Goal: Transaction & Acquisition: Purchase product/service

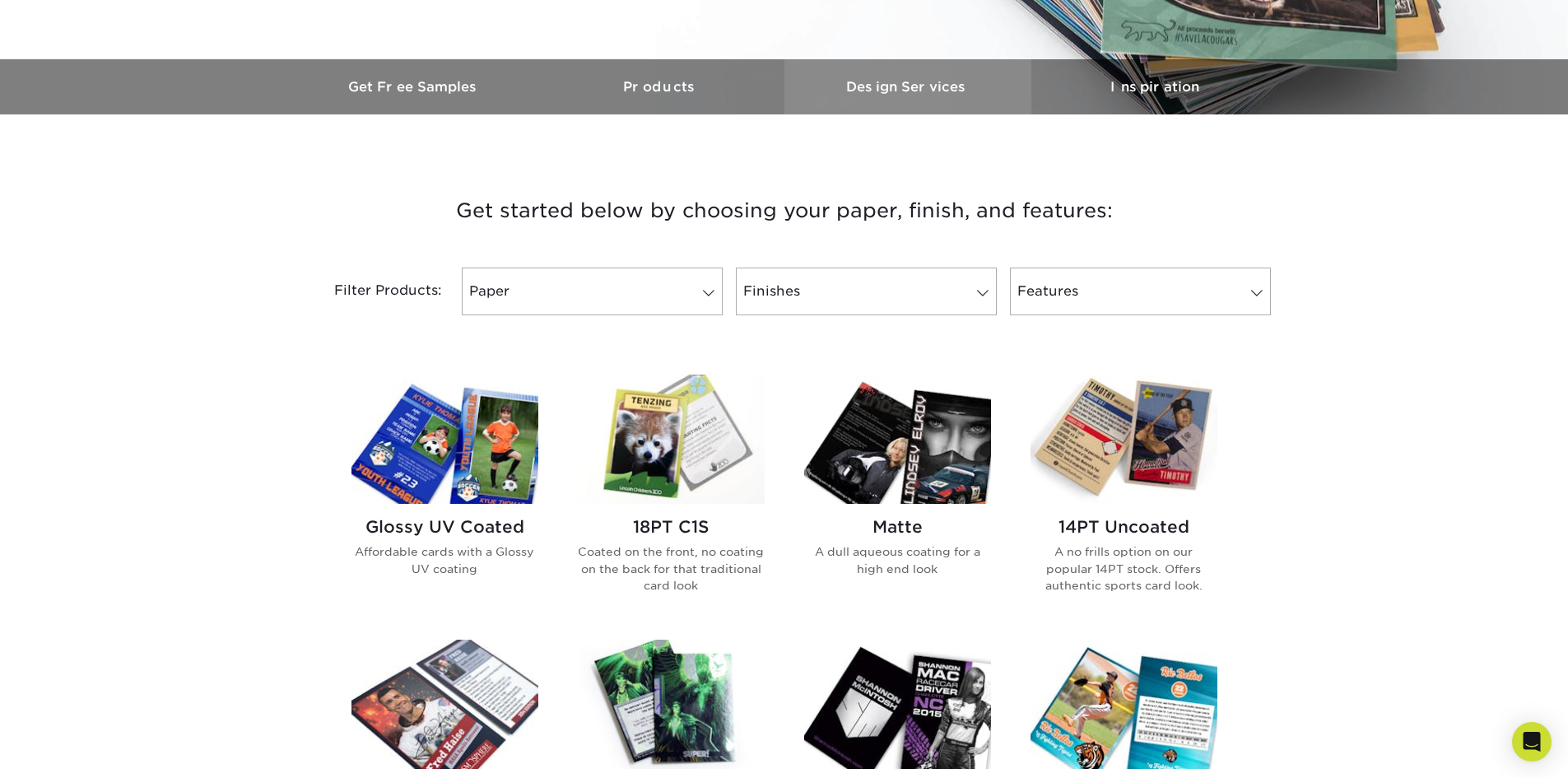
scroll to position [494, 0]
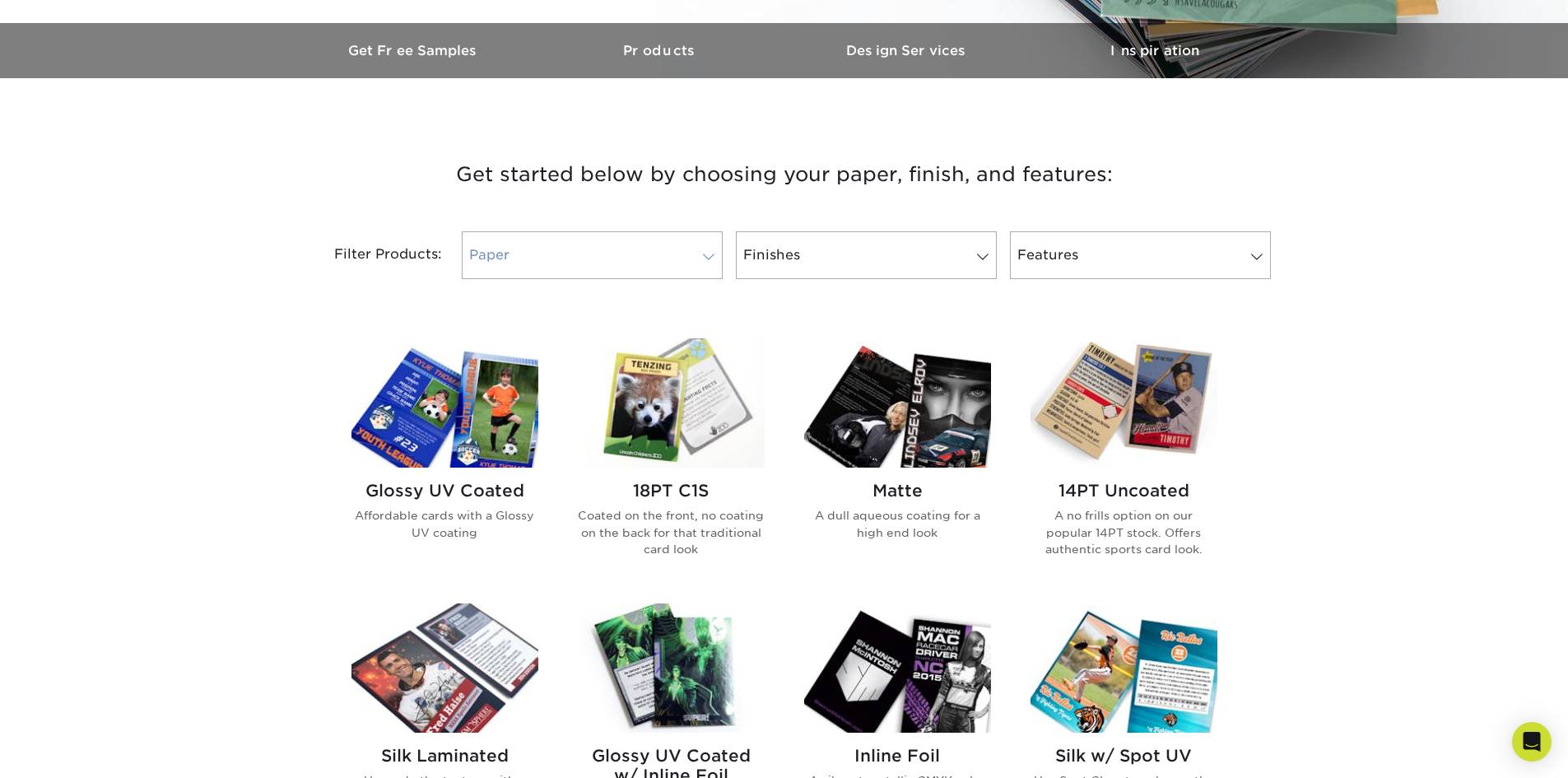
click at [665, 248] on link "Paper" at bounding box center [592, 255] width 261 height 48
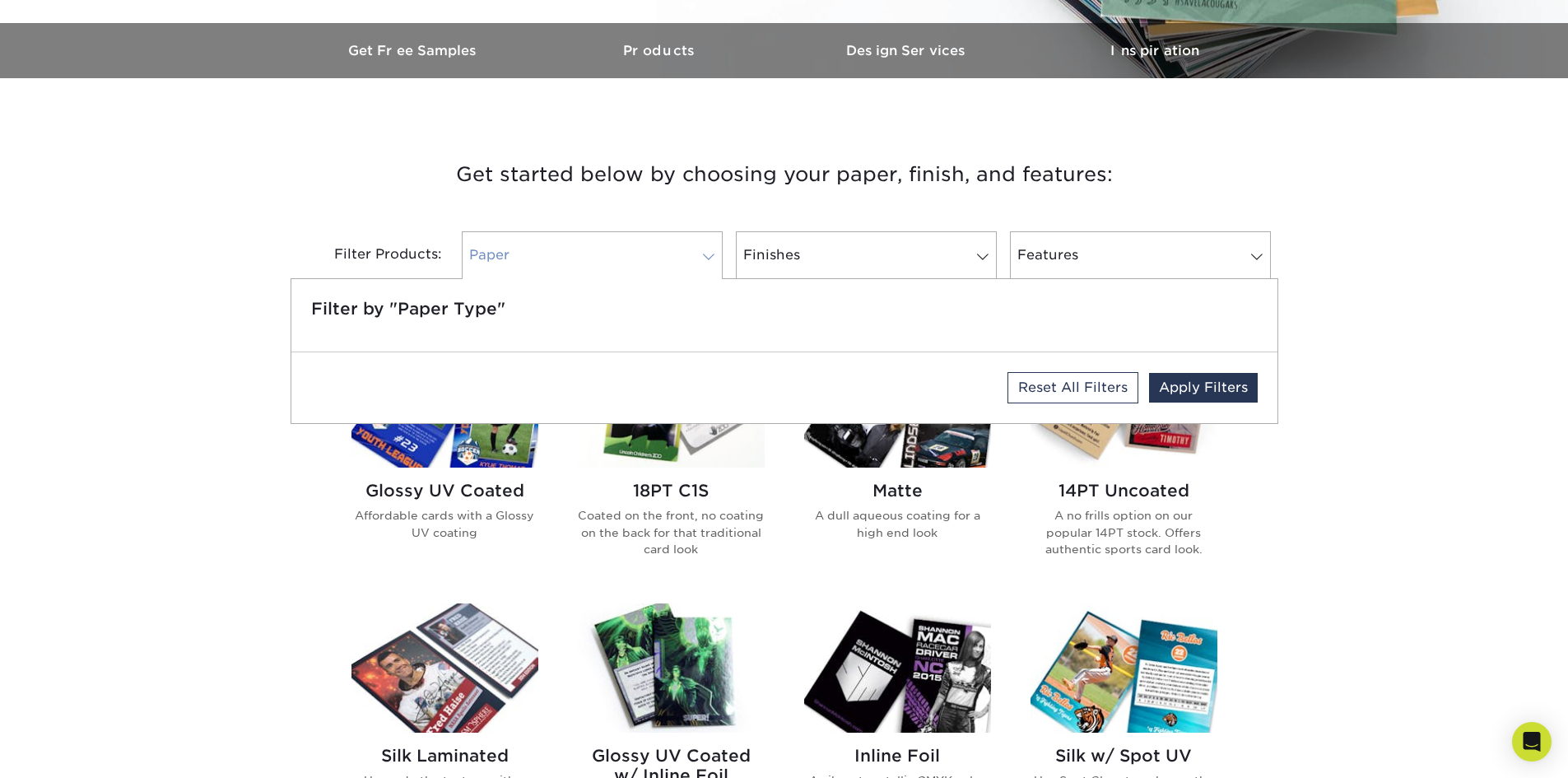
click at [665, 248] on link "Paper" at bounding box center [592, 255] width 261 height 48
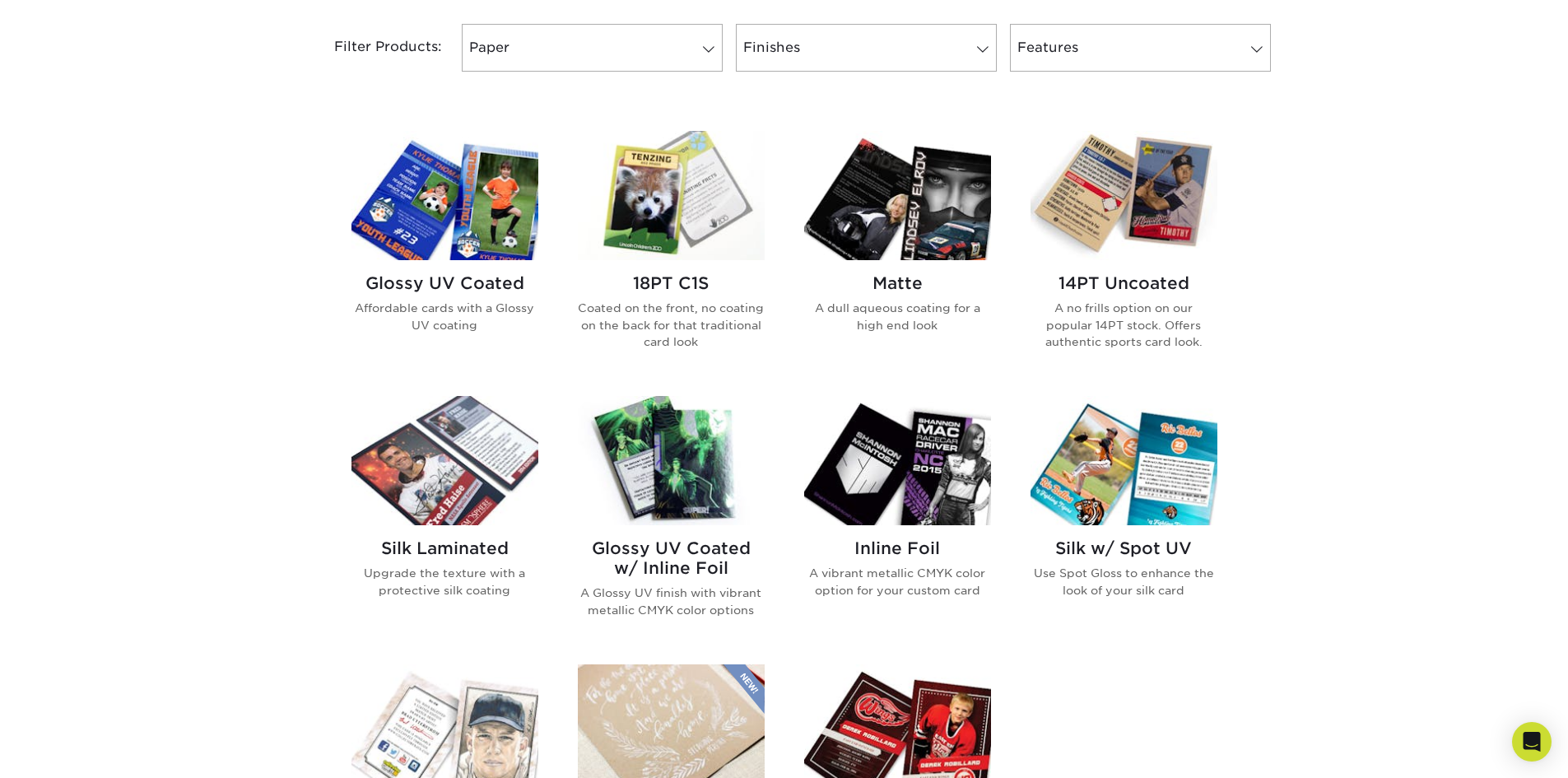
scroll to position [659, 0]
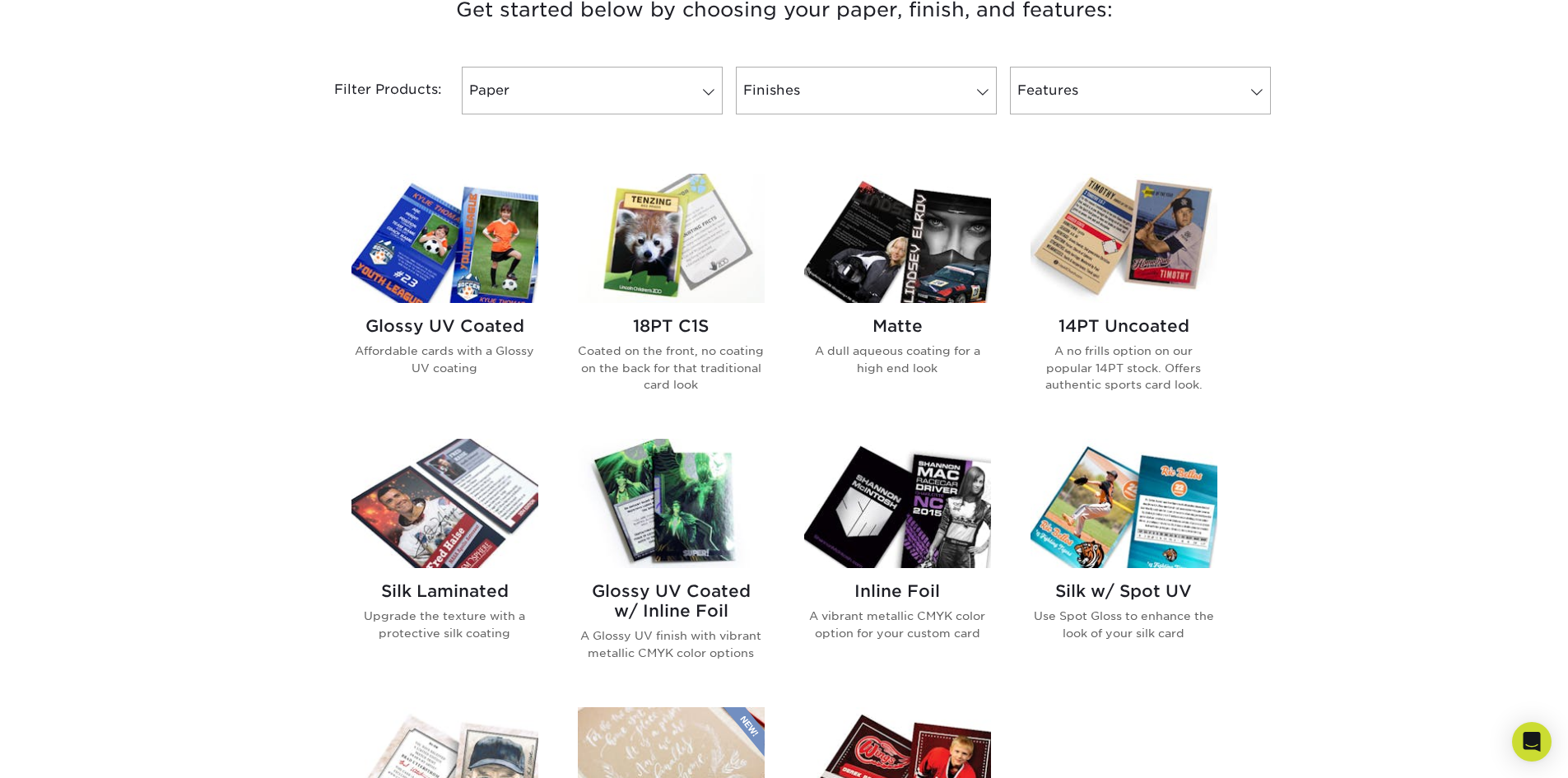
click at [1115, 274] on img at bounding box center [1124, 238] width 187 height 129
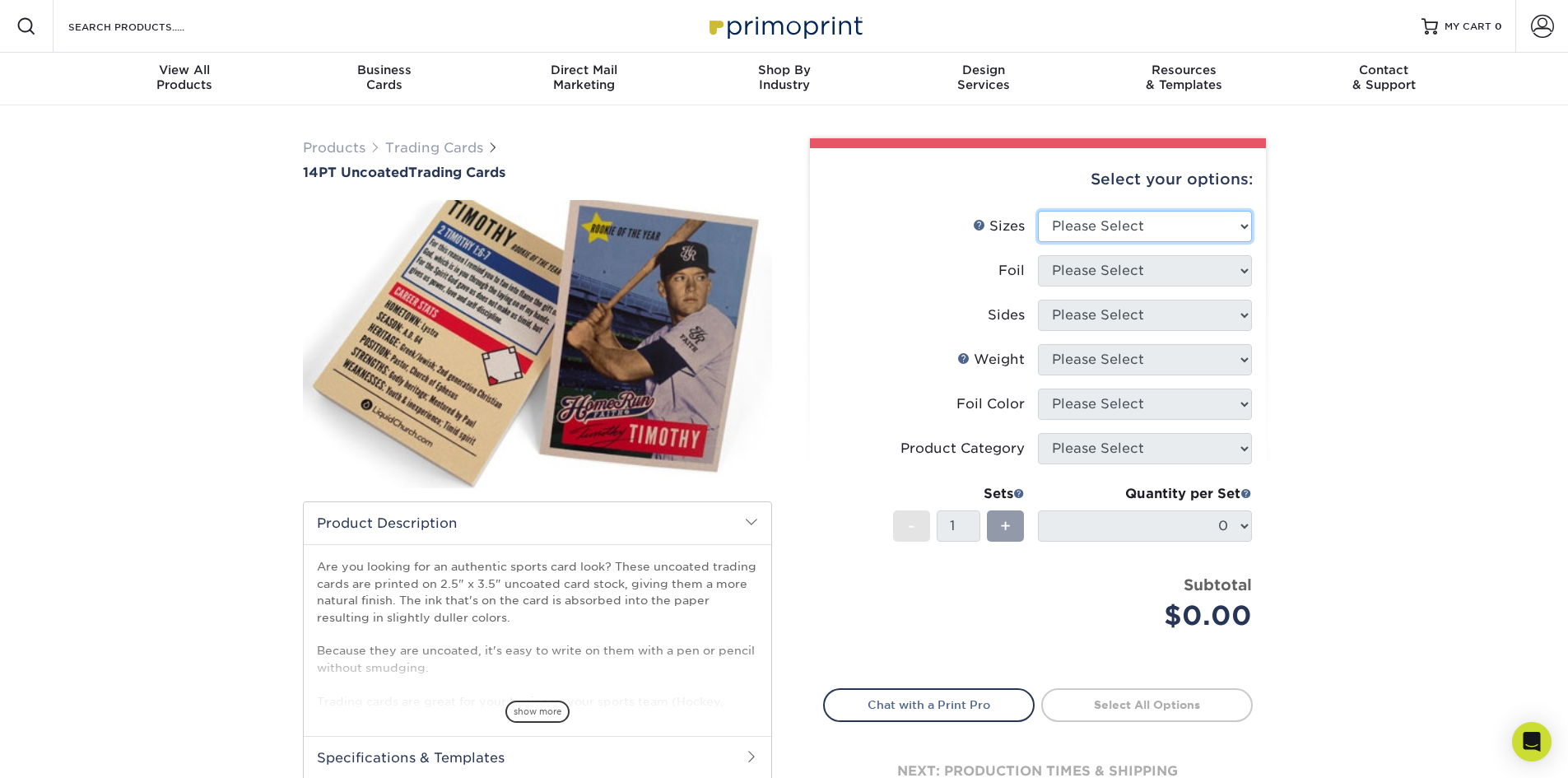
click at [1148, 230] on select "Please Select 2.5" x 3.5"" at bounding box center [1144, 226] width 214 height 31
select select "2.50x3.50"
click at [1038, 211] on select "Please Select 2.5" x 3.5"" at bounding box center [1144, 226] width 214 height 31
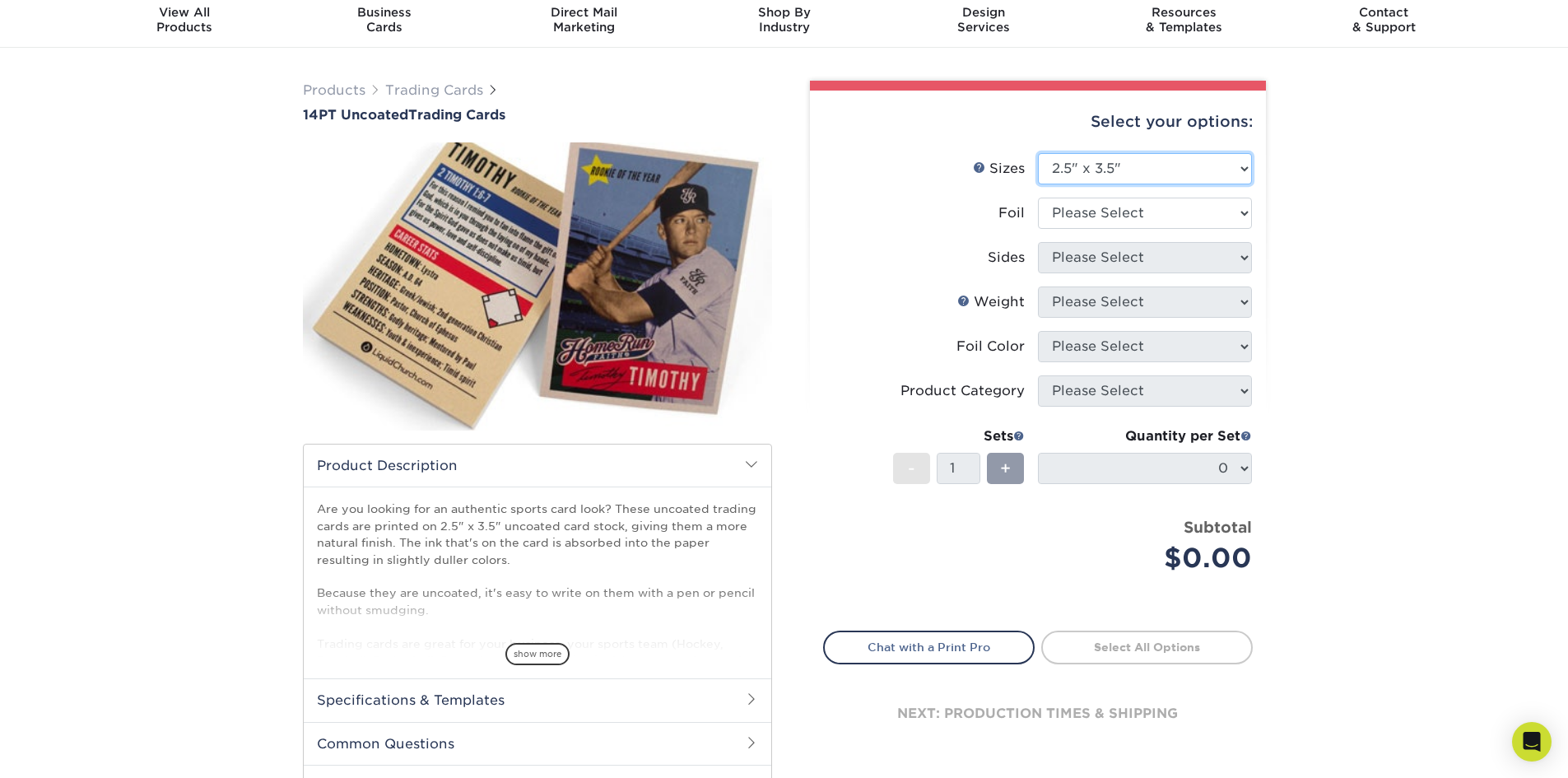
scroll to position [82, 0]
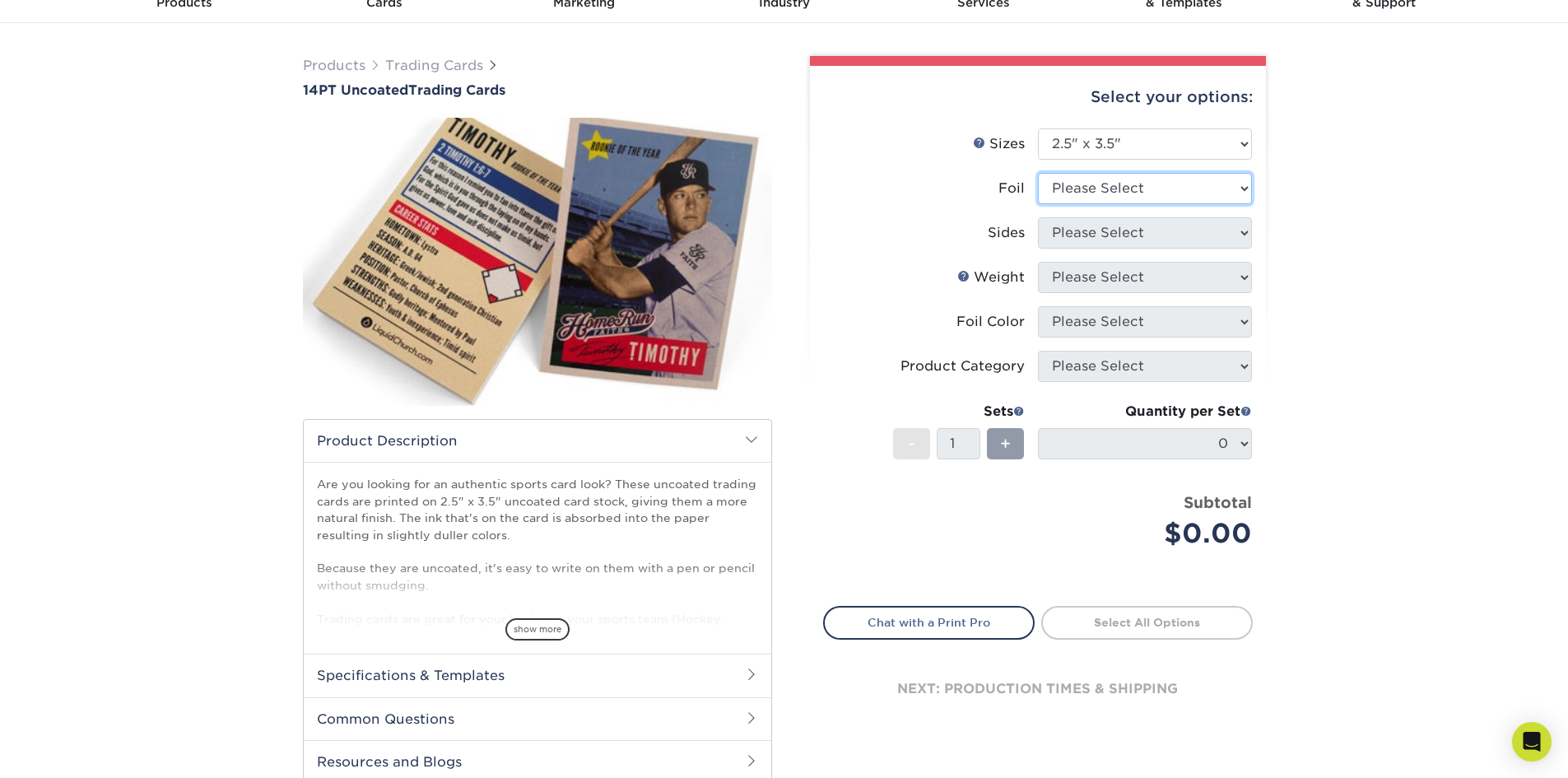
click at [1149, 185] on select "Please Select Yes No" at bounding box center [1144, 188] width 214 height 31
select select "1"
click at [1038, 173] on select "Please Select Yes No" at bounding box center [1144, 188] width 214 height 31
click at [1185, 233] on select "Please Select Print Both Sides - Foil Both Sides Print Both Sides - Foil Front …" at bounding box center [1144, 233] width 214 height 31
select select "e9e9dfb3-fba1-4d60-972c-fd9ca5904d33"
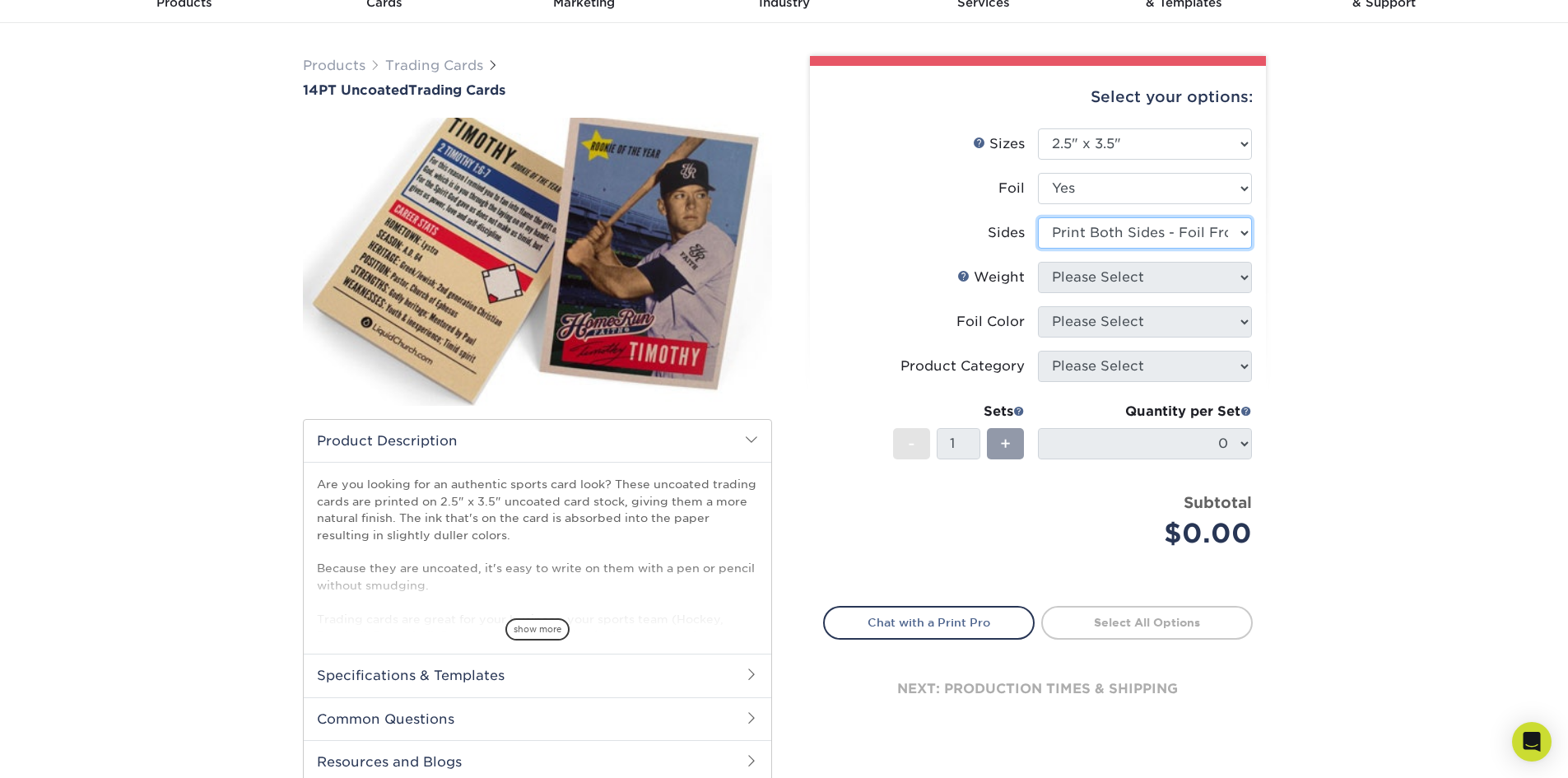
click at [1038, 218] on select "Please Select Print Both Sides - Foil Both Sides Print Both Sides - Foil Front …" at bounding box center [1144, 233] width 214 height 31
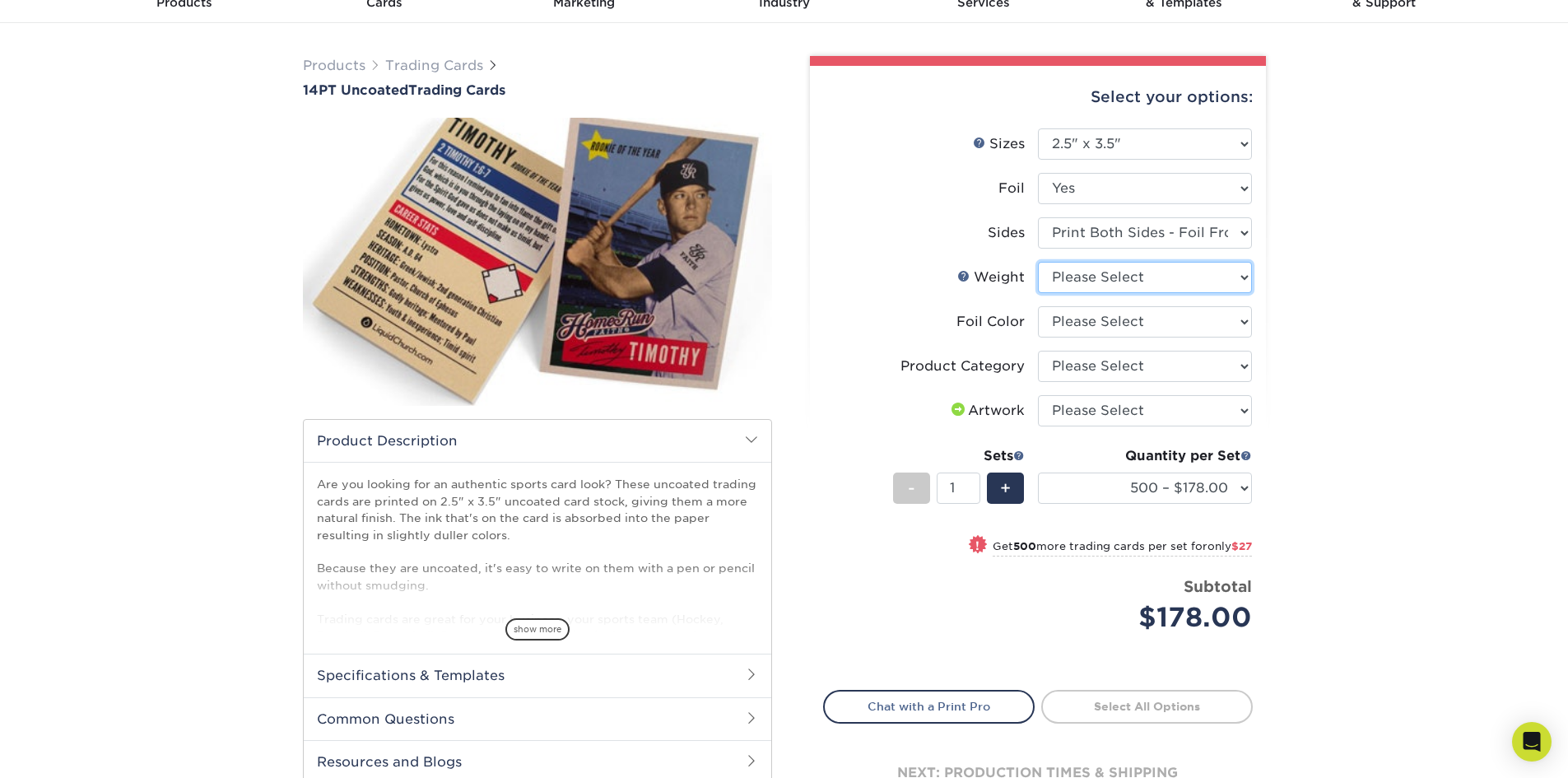
click at [1196, 288] on select "Please Select 14PT Uncoated" at bounding box center [1144, 277] width 214 height 31
select select "14PT Uncoated"
click at [1038, 262] on select "Please Select 14PT Uncoated" at bounding box center [1144, 277] width 214 height 31
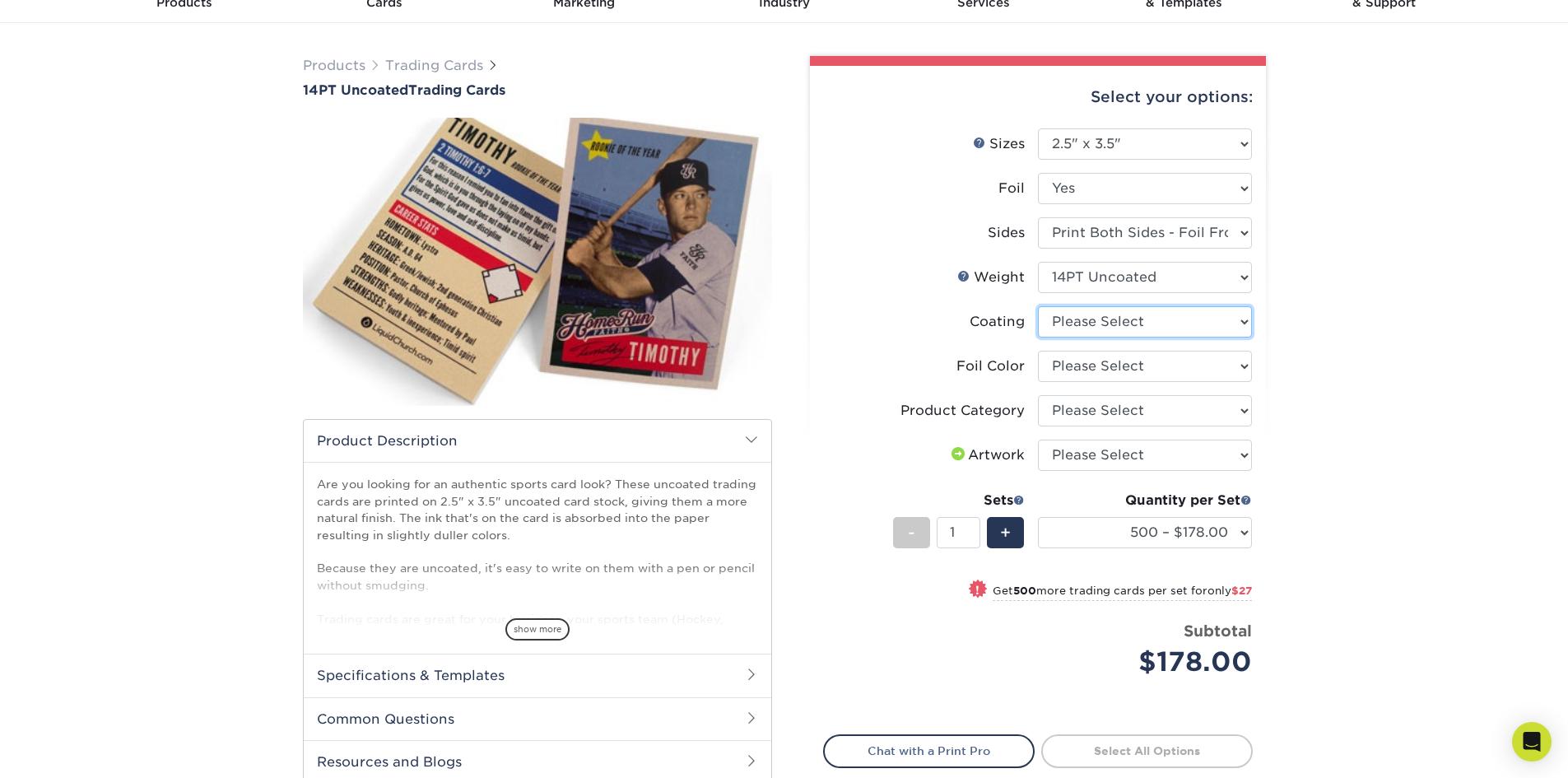
click at [1194, 322] on select at bounding box center [1144, 321] width 214 height 31
select select "3e7618de-abca-4bda-9f97-8b9129e913d8"
click at [1038, 306] on select at bounding box center [1144, 321] width 214 height 31
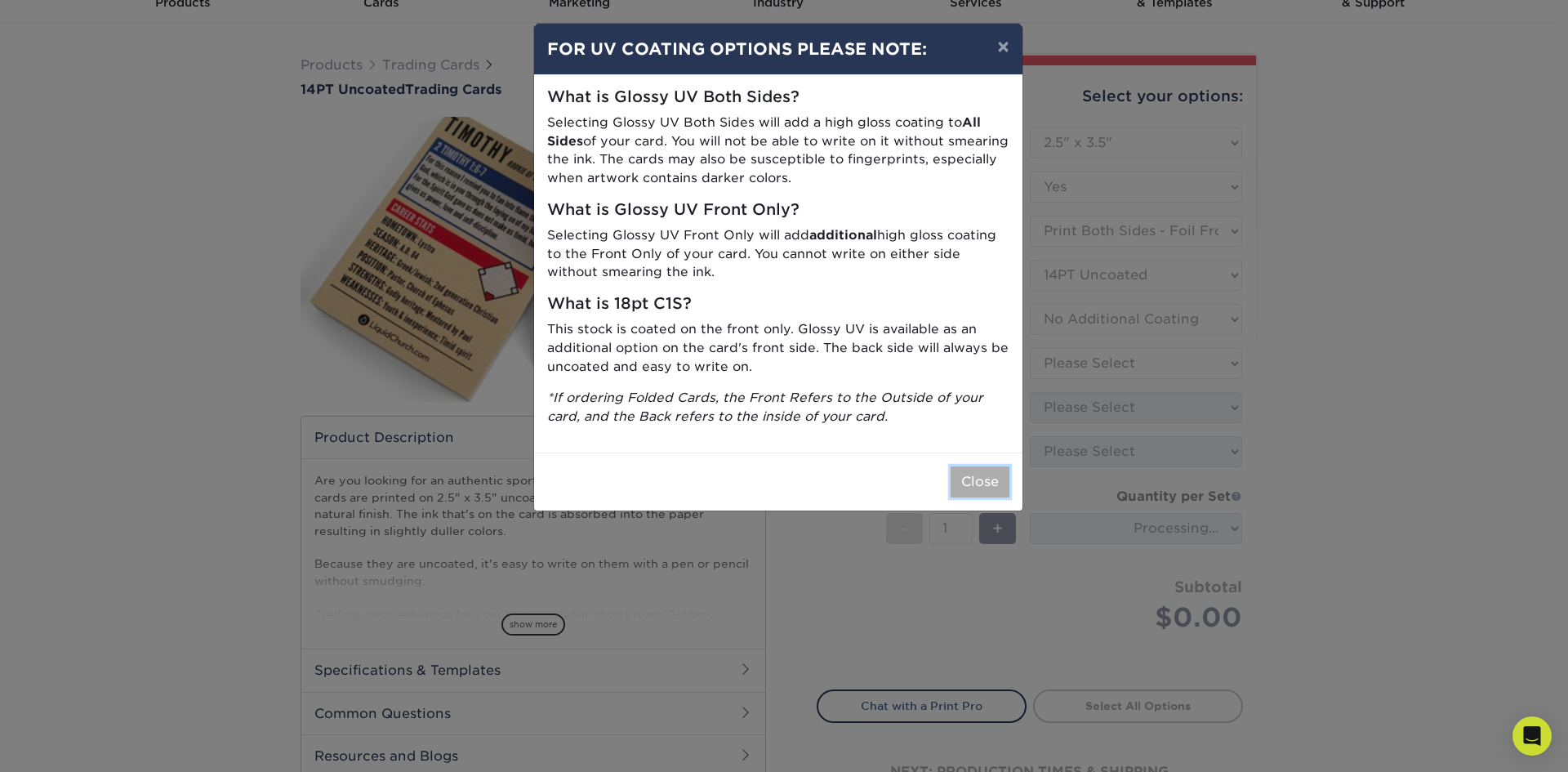
click at [984, 494] on button "Close" at bounding box center [981, 481] width 59 height 31
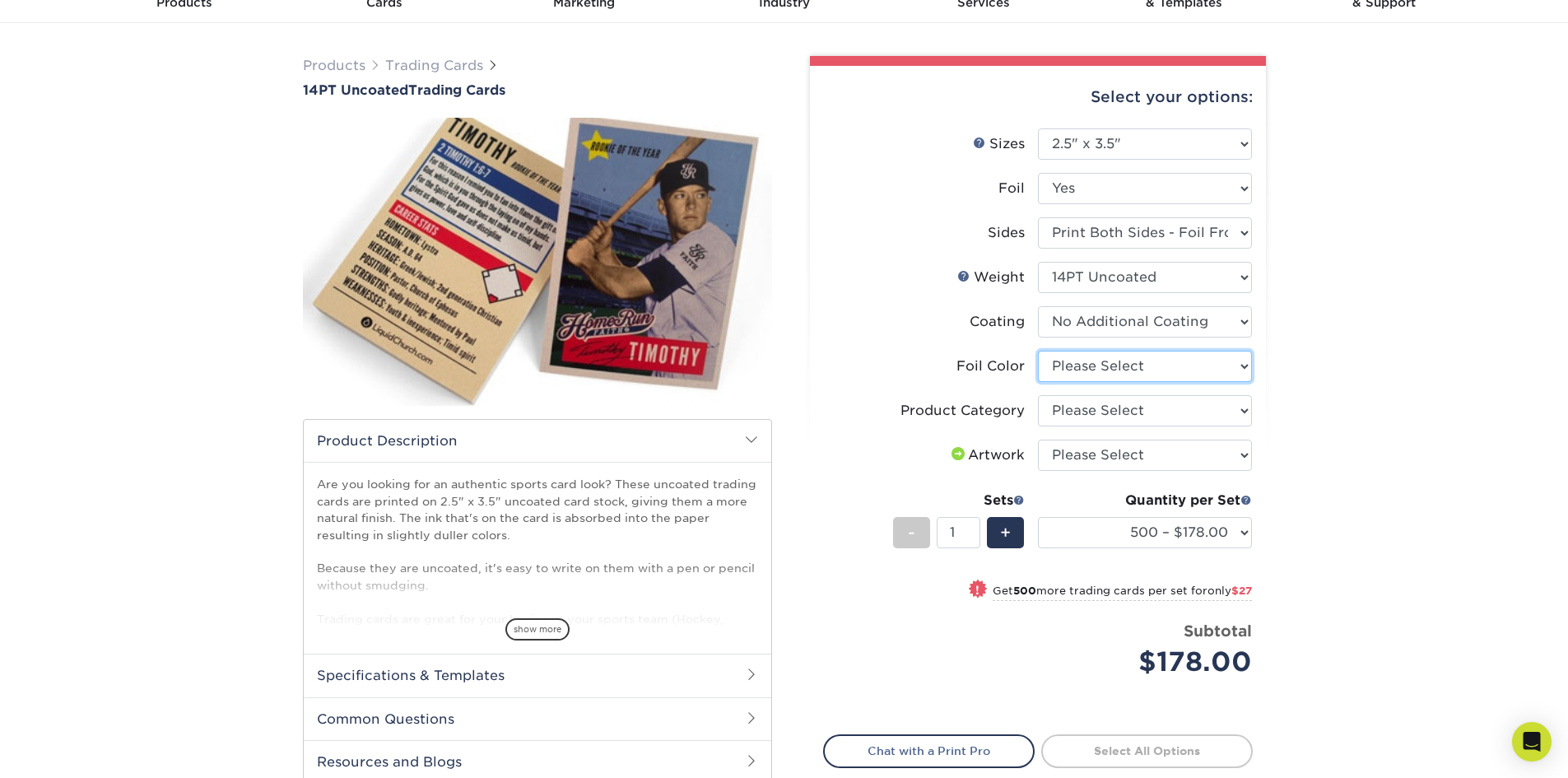
click at [1218, 359] on select "Please Select Silver Foil Rose Gold Foil Red Foil Gold Foil Copper Foil Black F…" at bounding box center [1144, 366] width 214 height 31
click at [1191, 237] on select "Please Select Print Both Sides - Foil Both Sides Print Both Sides - Foil Front …" at bounding box center [1144, 233] width 214 height 31
click at [1414, 302] on div "Products Trading Cards 14PT Uncoated Trading Cards show more Templates" at bounding box center [784, 474] width 1568 height 903
click at [1220, 365] on select "Please Select Silver Foil Rose Gold Foil Red Foil Gold Foil Copper Foil Black F…" at bounding box center [1144, 366] width 214 height 31
select select "acffa4a5-22f9-4585-ba3f-0adaa54b8c85"
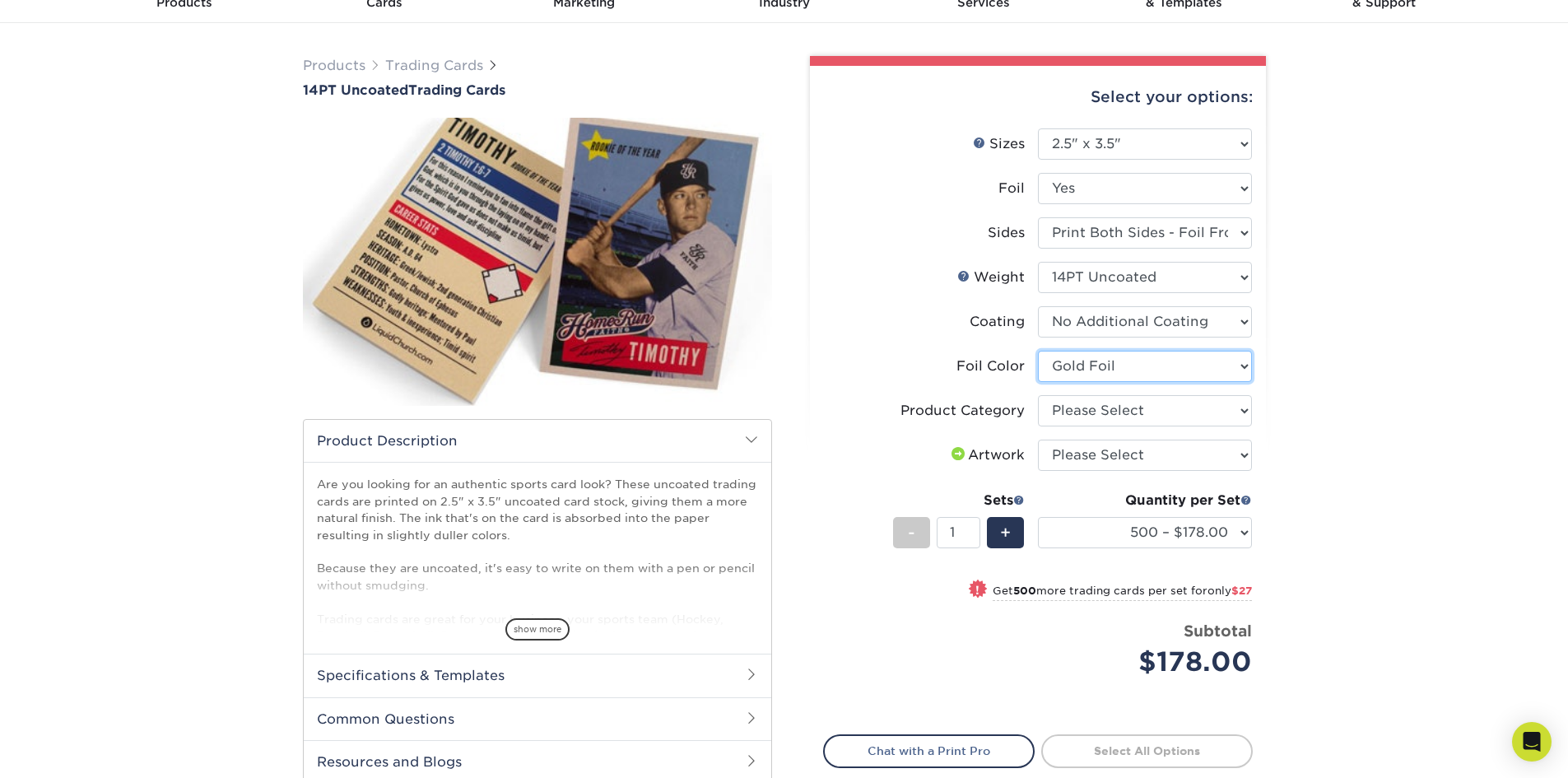
click at [1038, 351] on select "Please Select Silver Foil Rose Gold Foil Red Foil Gold Foil Copper Foil Black F…" at bounding box center [1144, 366] width 214 height 31
click at [1213, 409] on select "Please Select Trading Cards" at bounding box center [1144, 410] width 214 height 31
select select "c2f9bce9-36c2-409d-b101-c29d9d031e18"
click at [1038, 395] on select "Please Select Trading Cards" at bounding box center [1144, 410] width 214 height 31
click at [1184, 455] on select "Please Select I will upload files I need a design - $100" at bounding box center [1144, 455] width 214 height 31
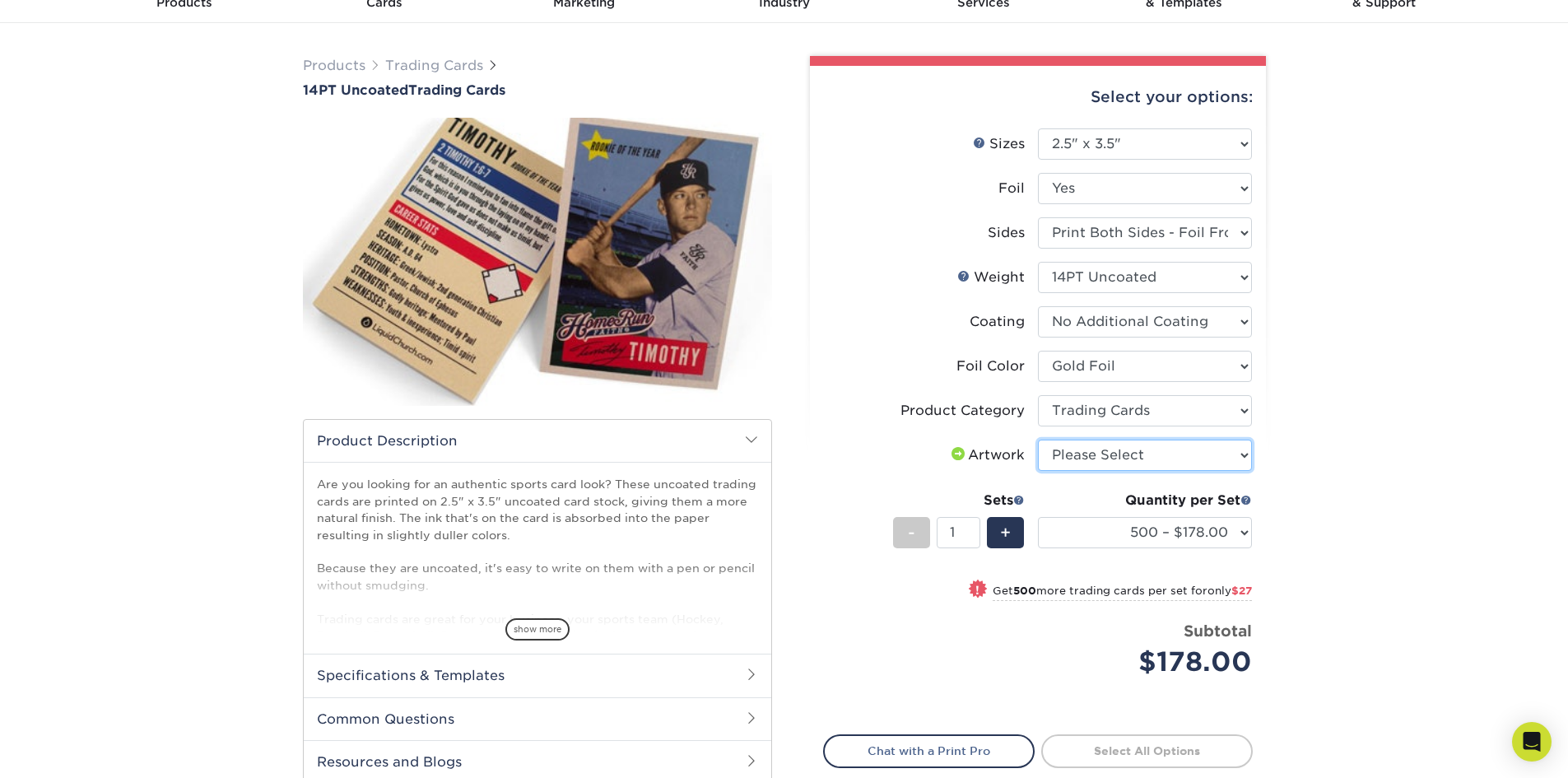
select select "upload"
click at [1038, 440] on select "Please Select I will upload files I need a design - $100" at bounding box center [1144, 455] width 214 height 31
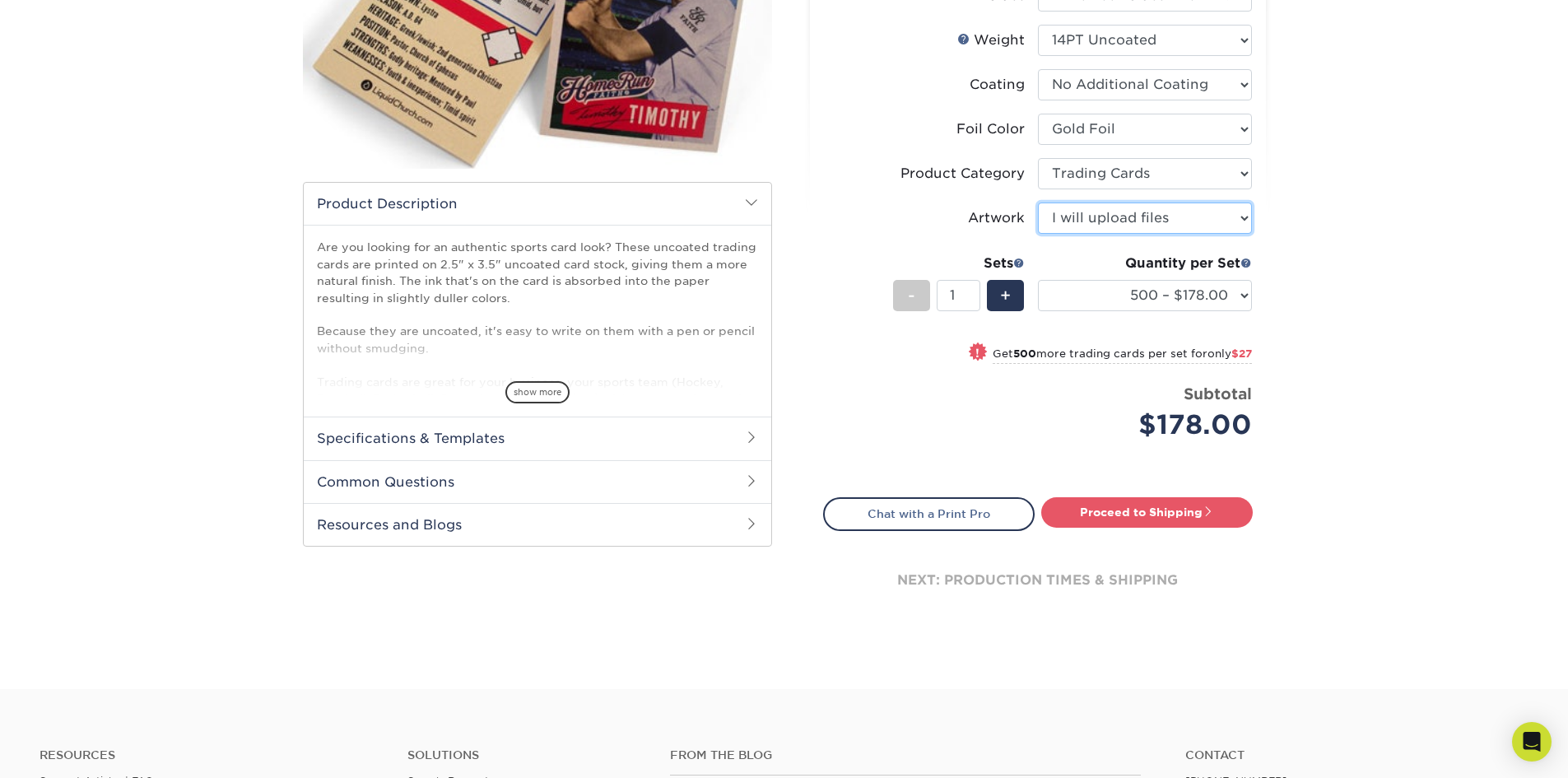
scroll to position [329, 0]
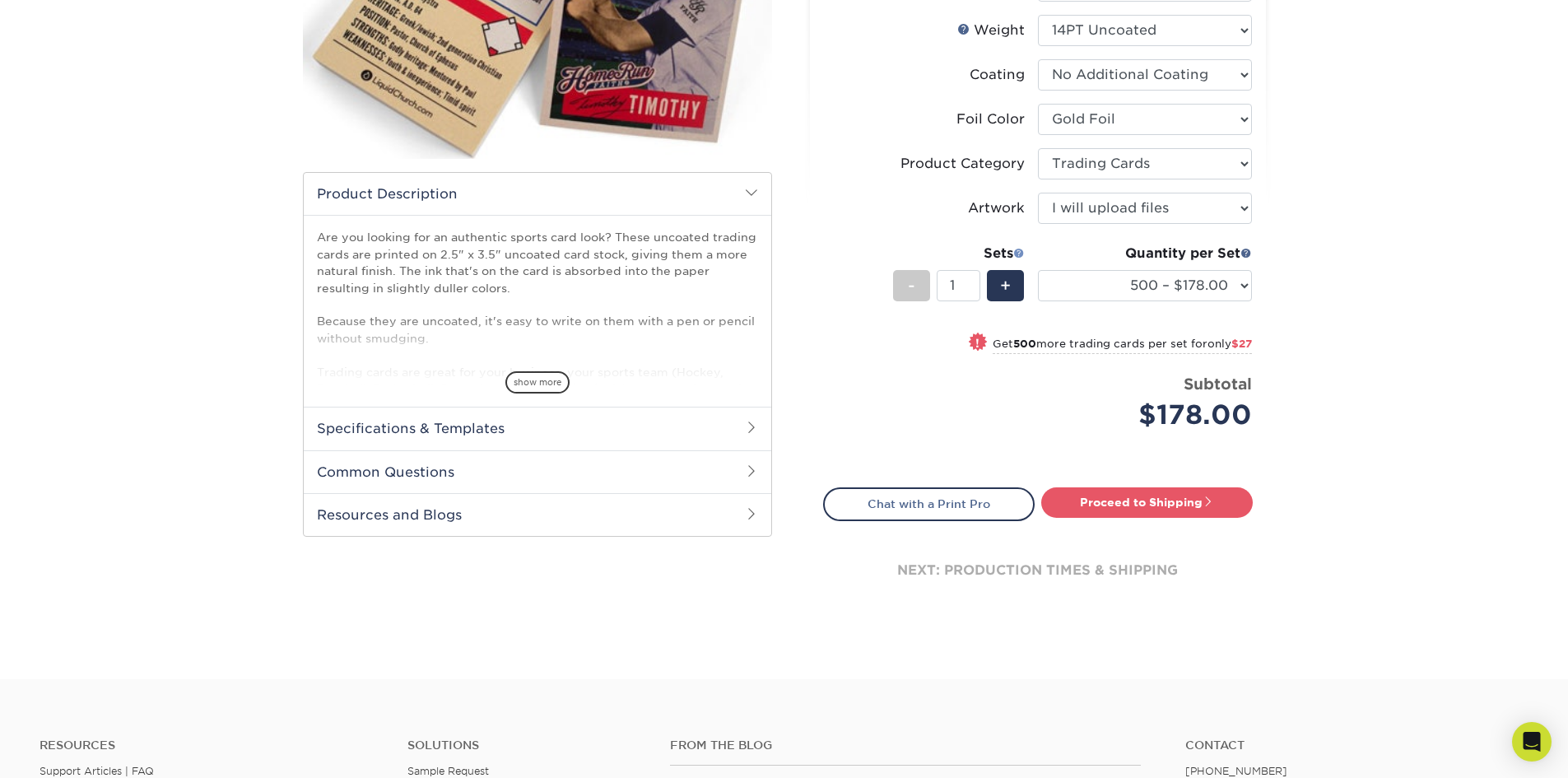
click at [1018, 247] on span at bounding box center [1019, 253] width 12 height 12
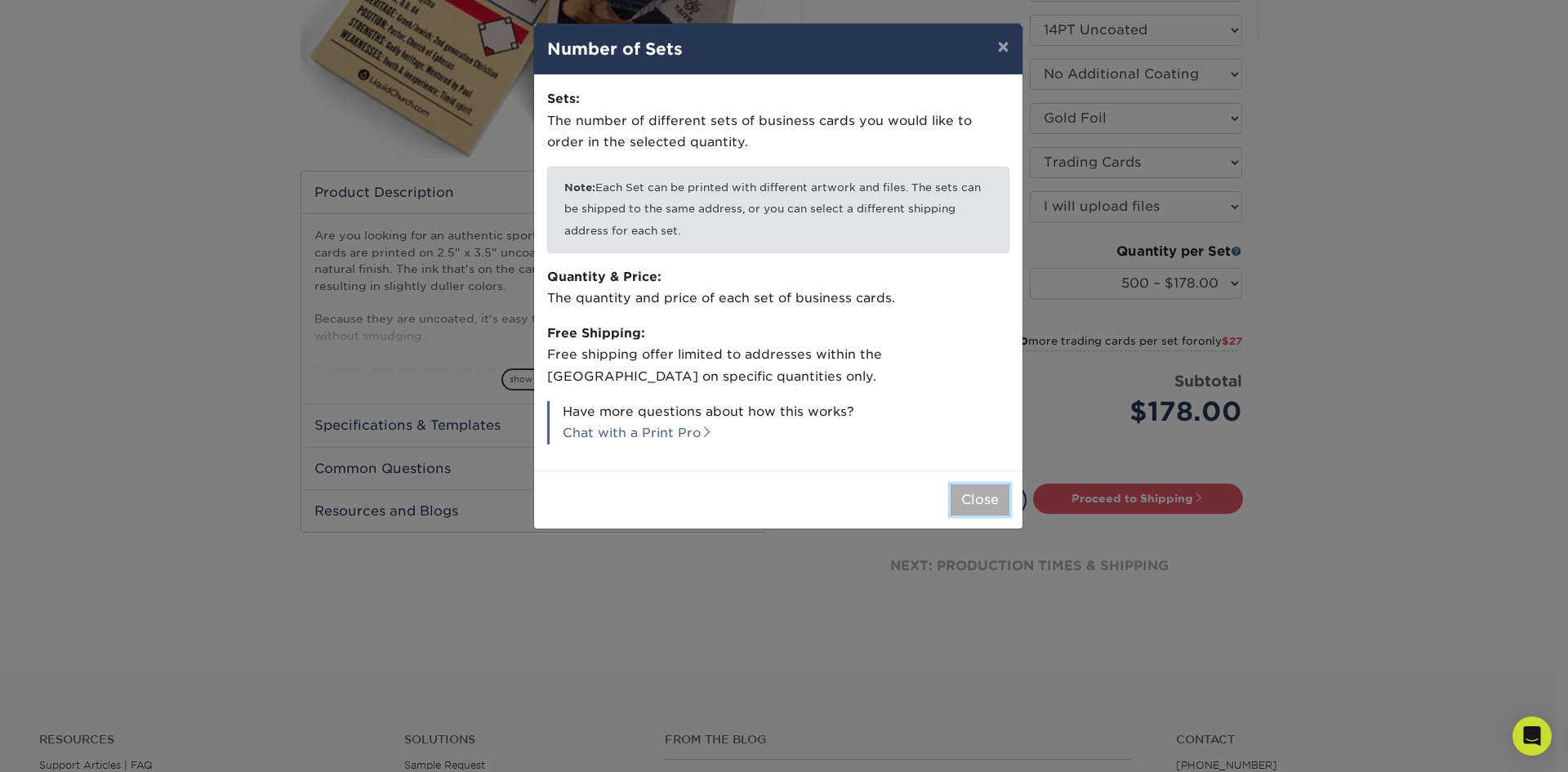
click at [956, 497] on button "Close" at bounding box center [981, 499] width 59 height 31
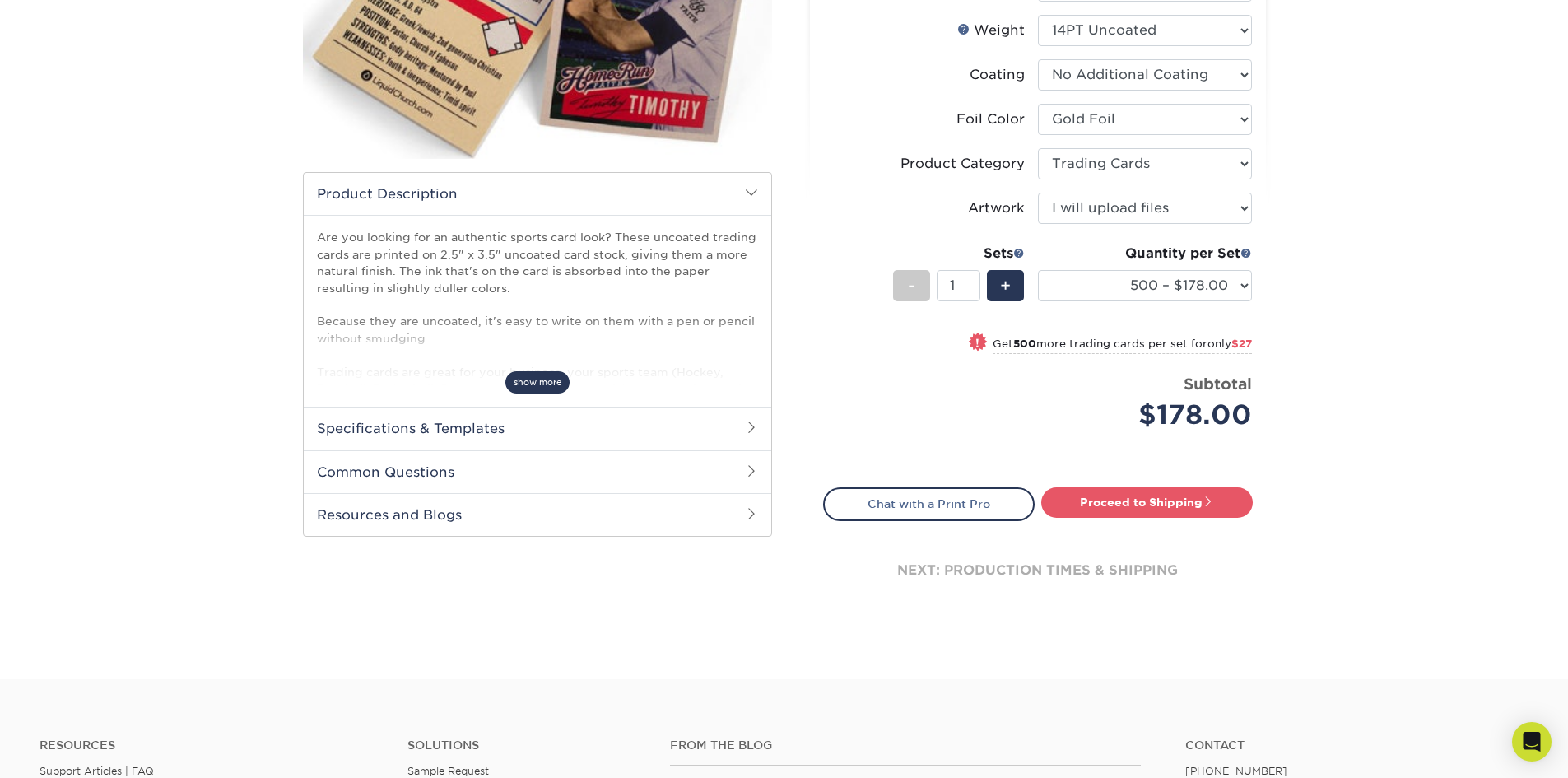
click at [538, 391] on span "show more" at bounding box center [537, 383] width 65 height 22
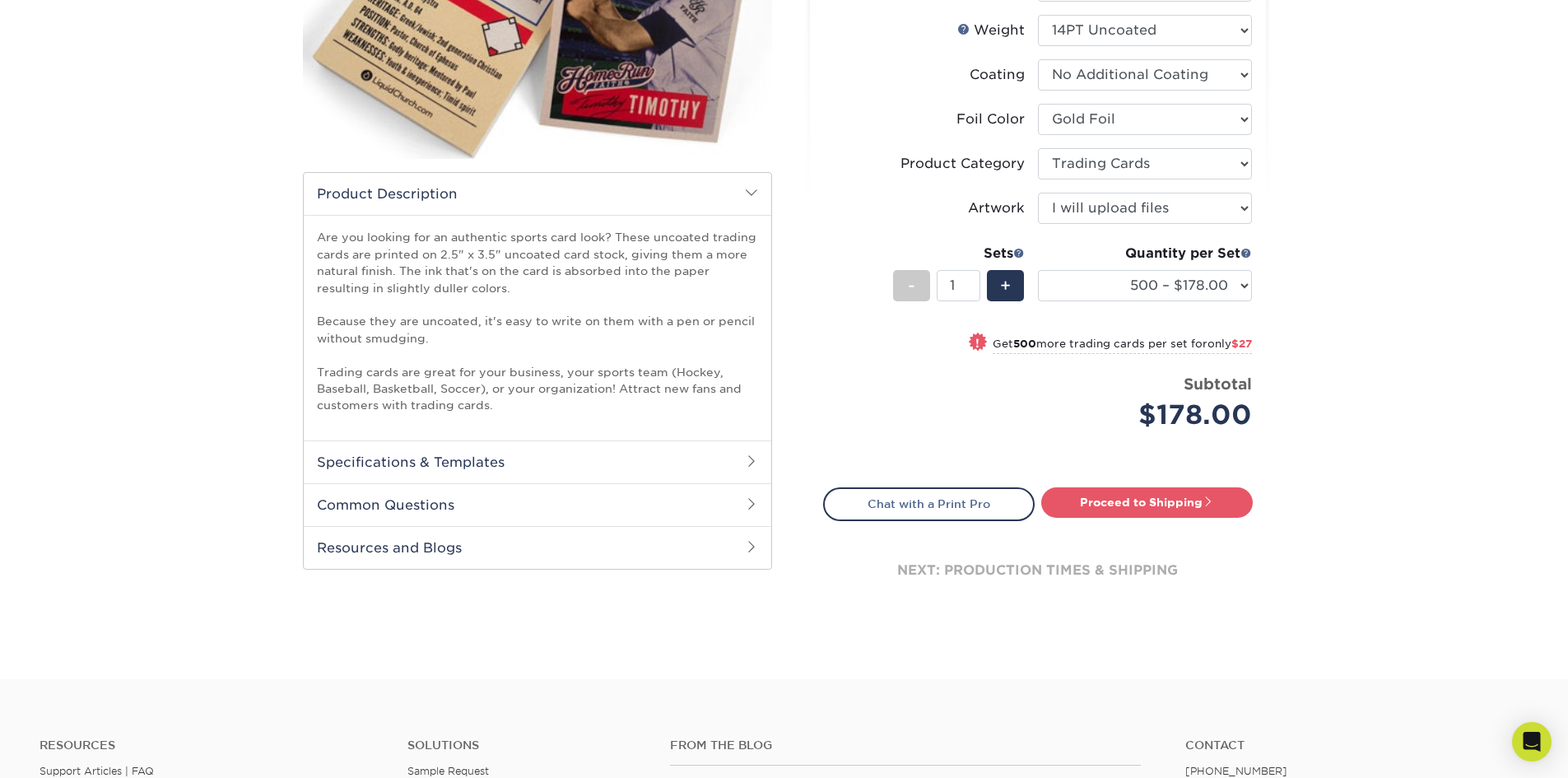
click at [610, 466] on h2 "Specifications & Templates" at bounding box center [537, 461] width 468 height 43
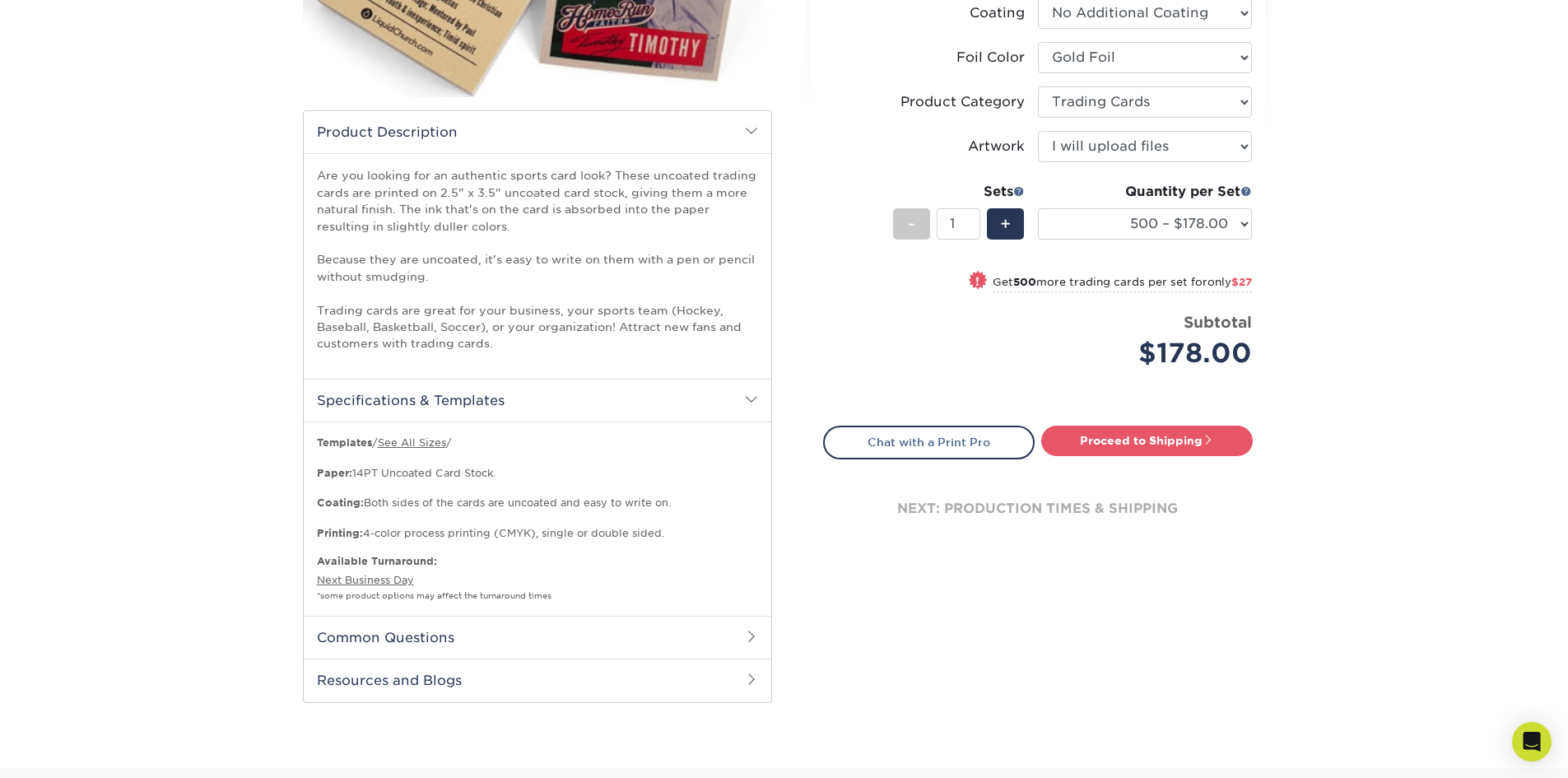
scroll to position [494, 0]
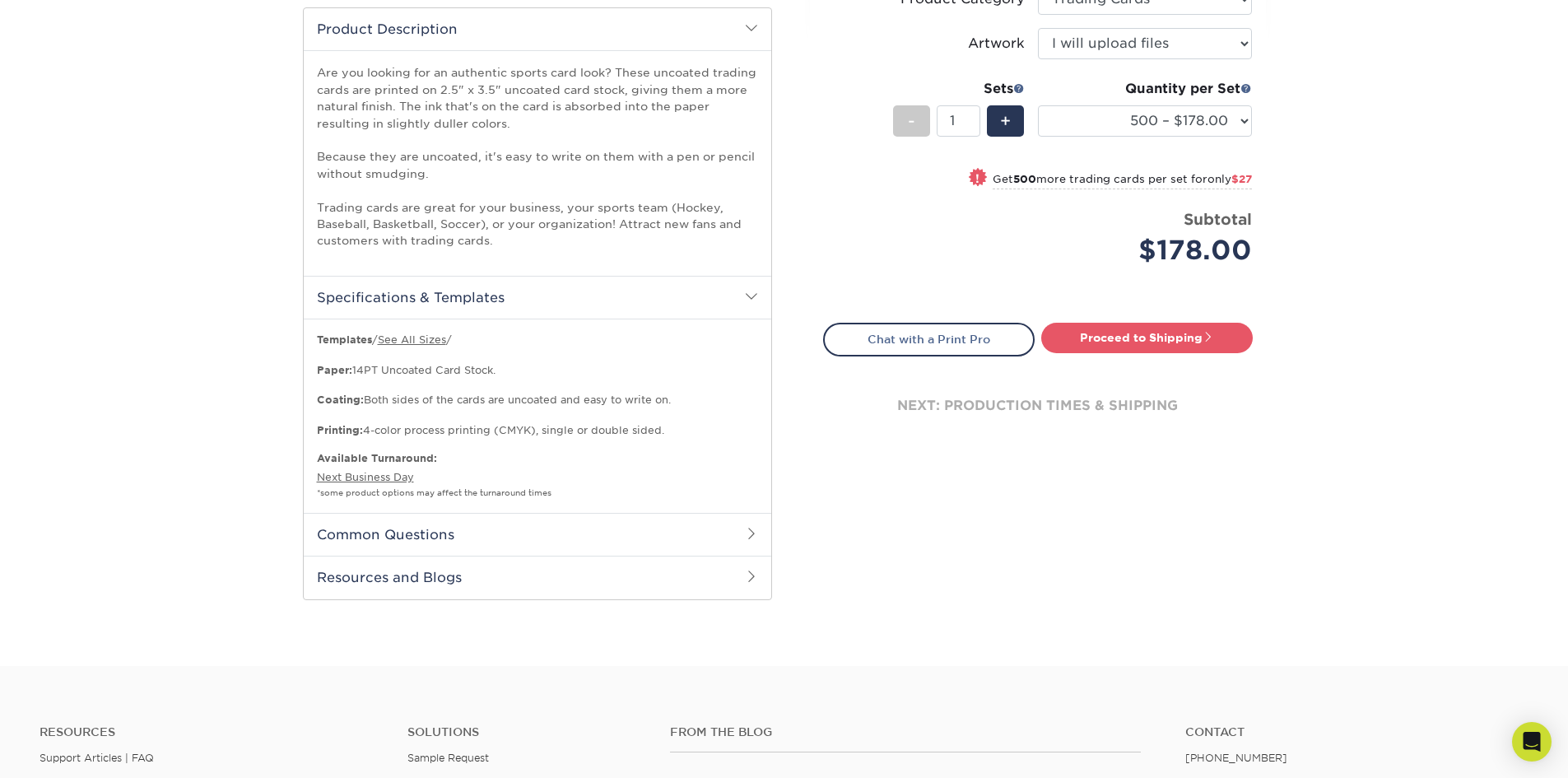
click at [608, 536] on h2 "Common Questions" at bounding box center [537, 534] width 468 height 43
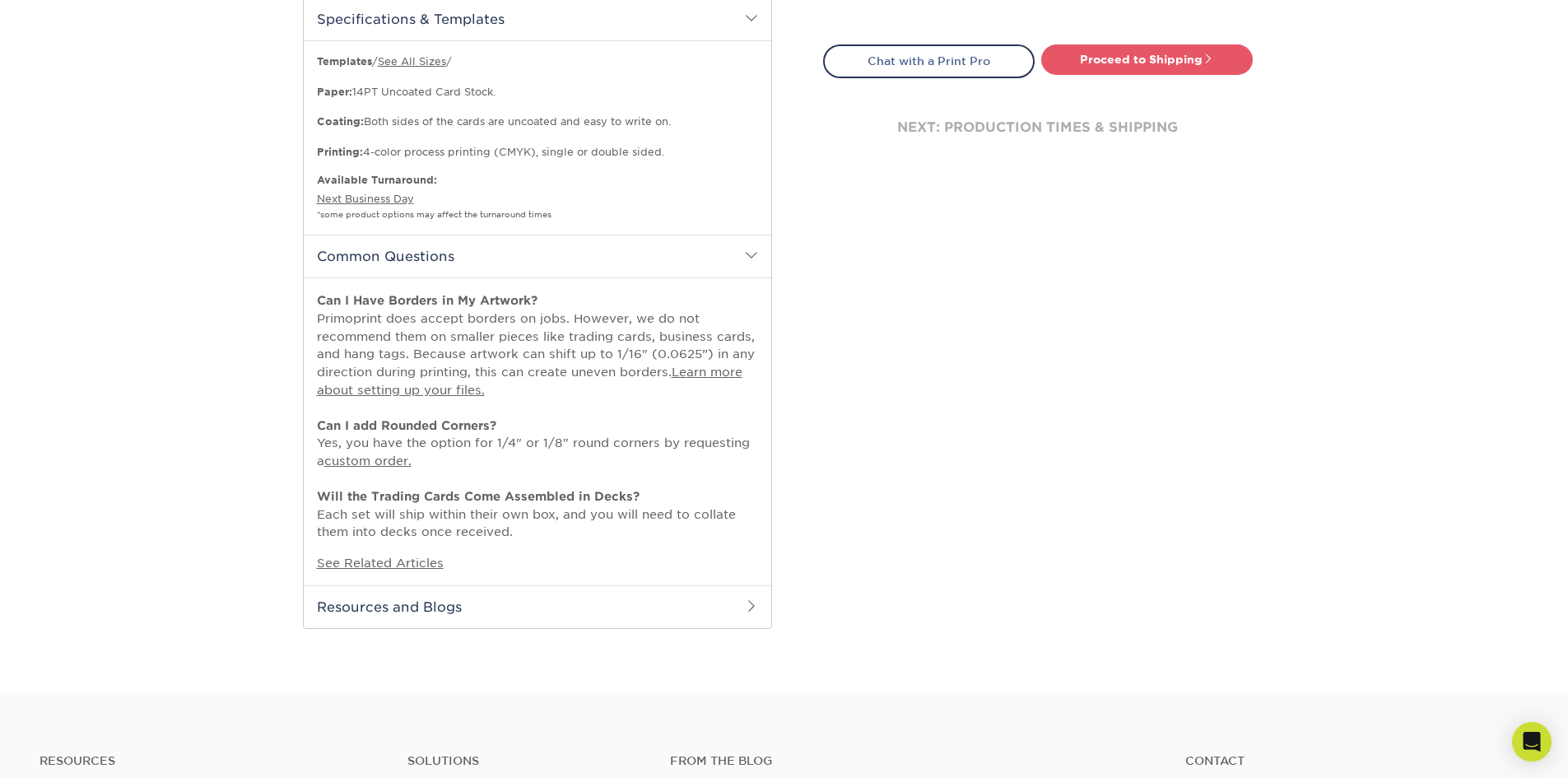
scroll to position [824, 0]
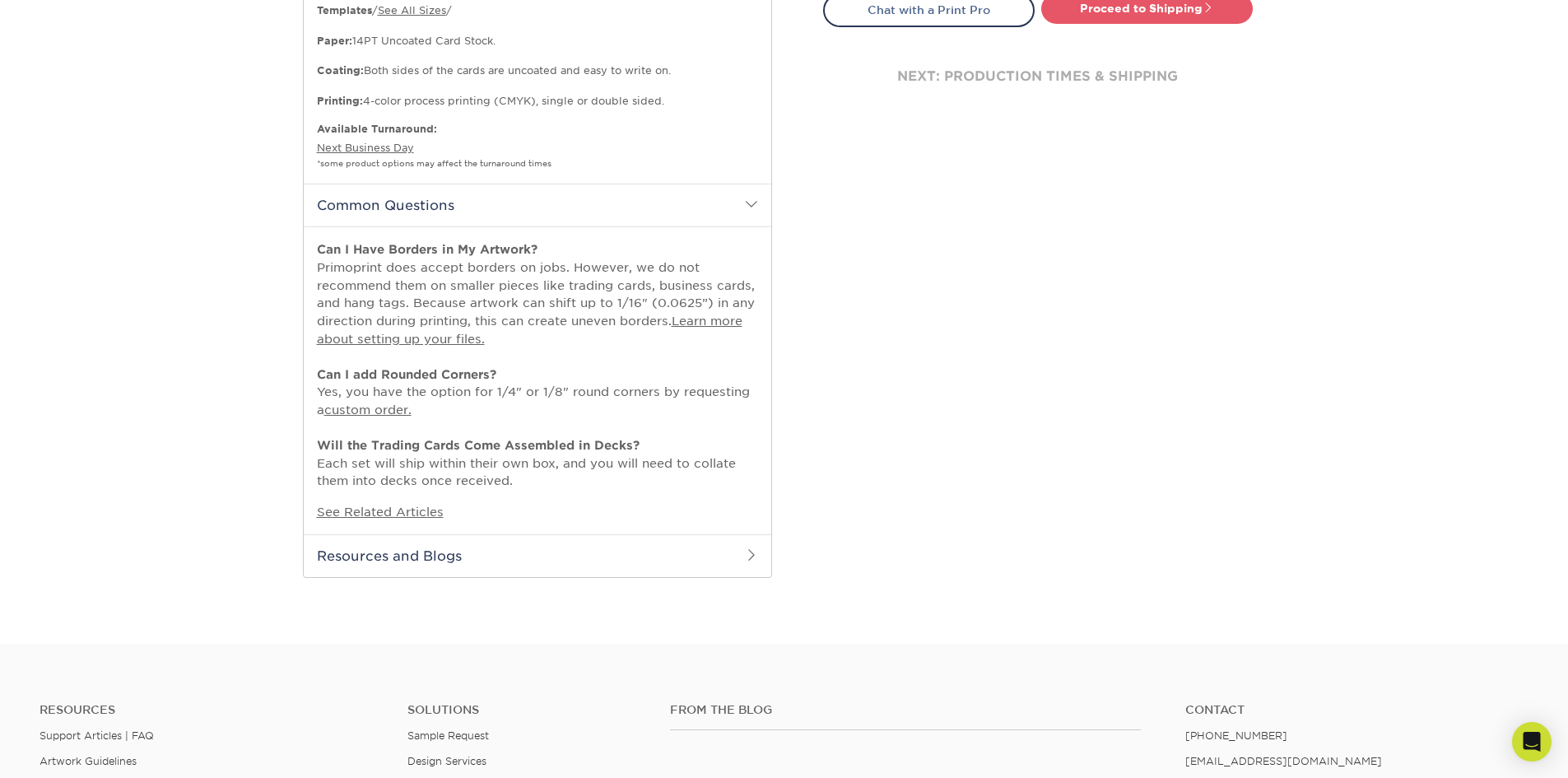
click at [608, 550] on h2 "Resources and Blogs" at bounding box center [537, 555] width 468 height 43
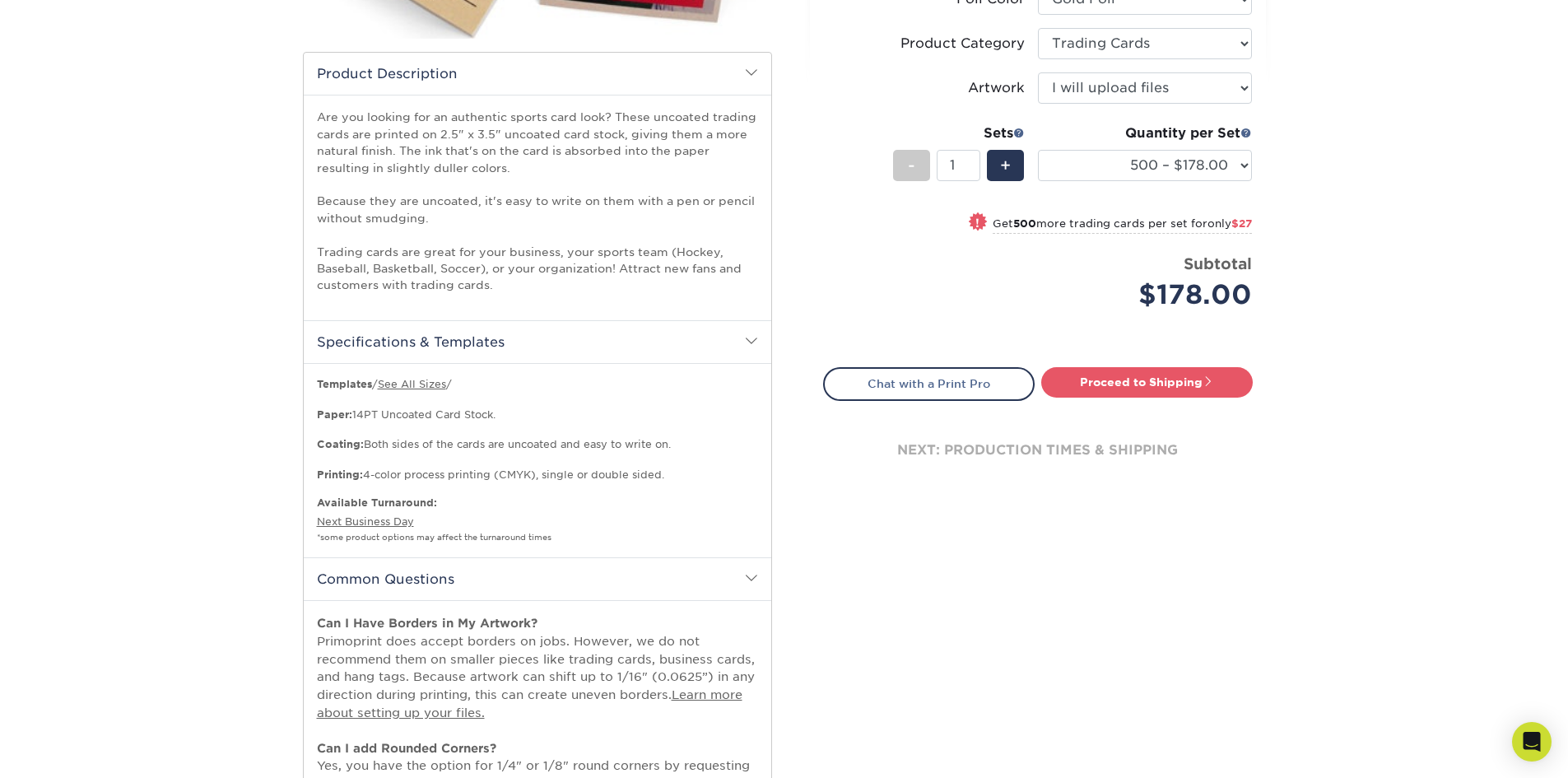
scroll to position [411, 0]
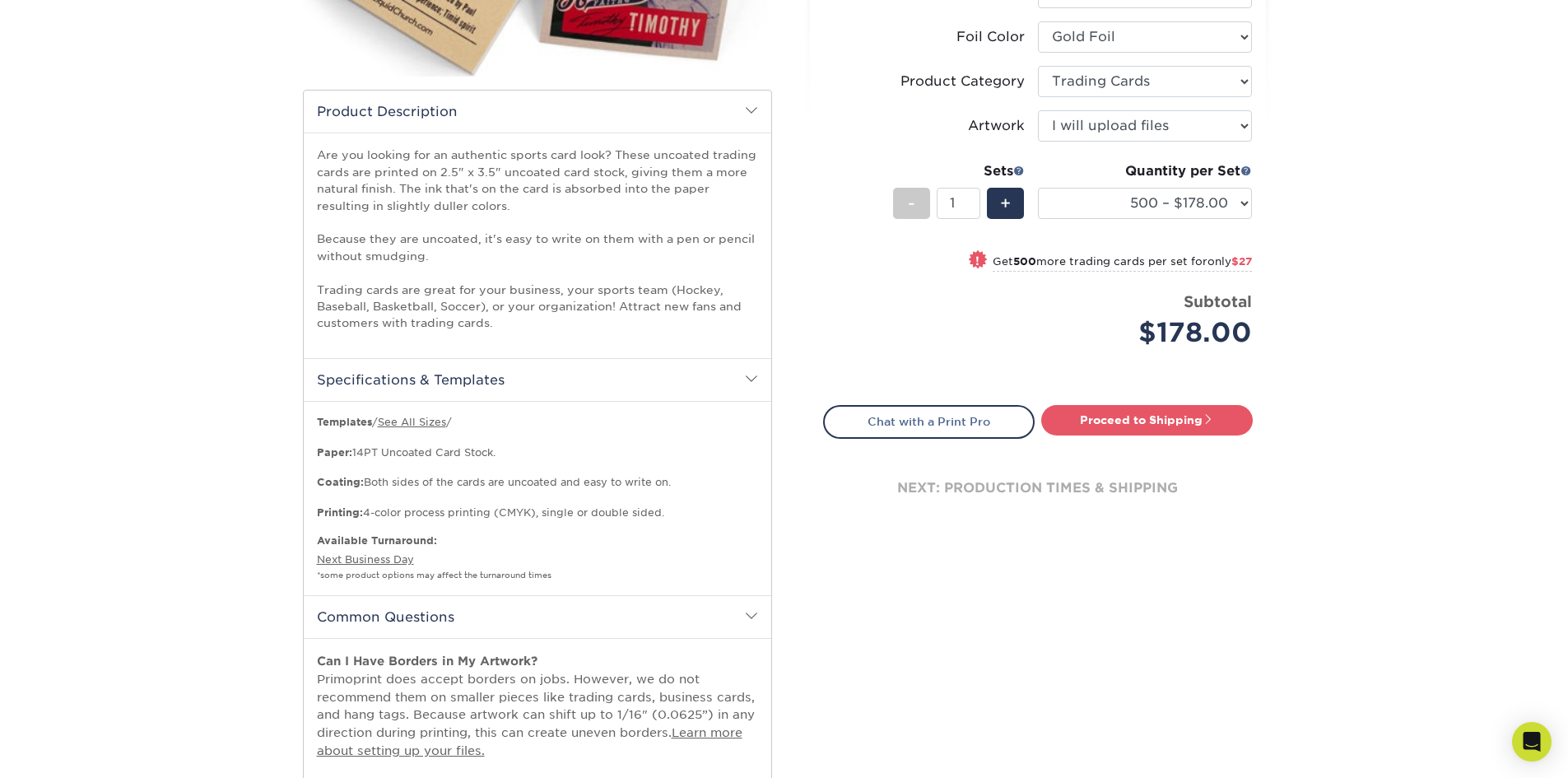
click at [1024, 267] on small "Get 500 more trading cards per set for only $27" at bounding box center [1121, 263] width 259 height 17
select select "1000 – $205.00"
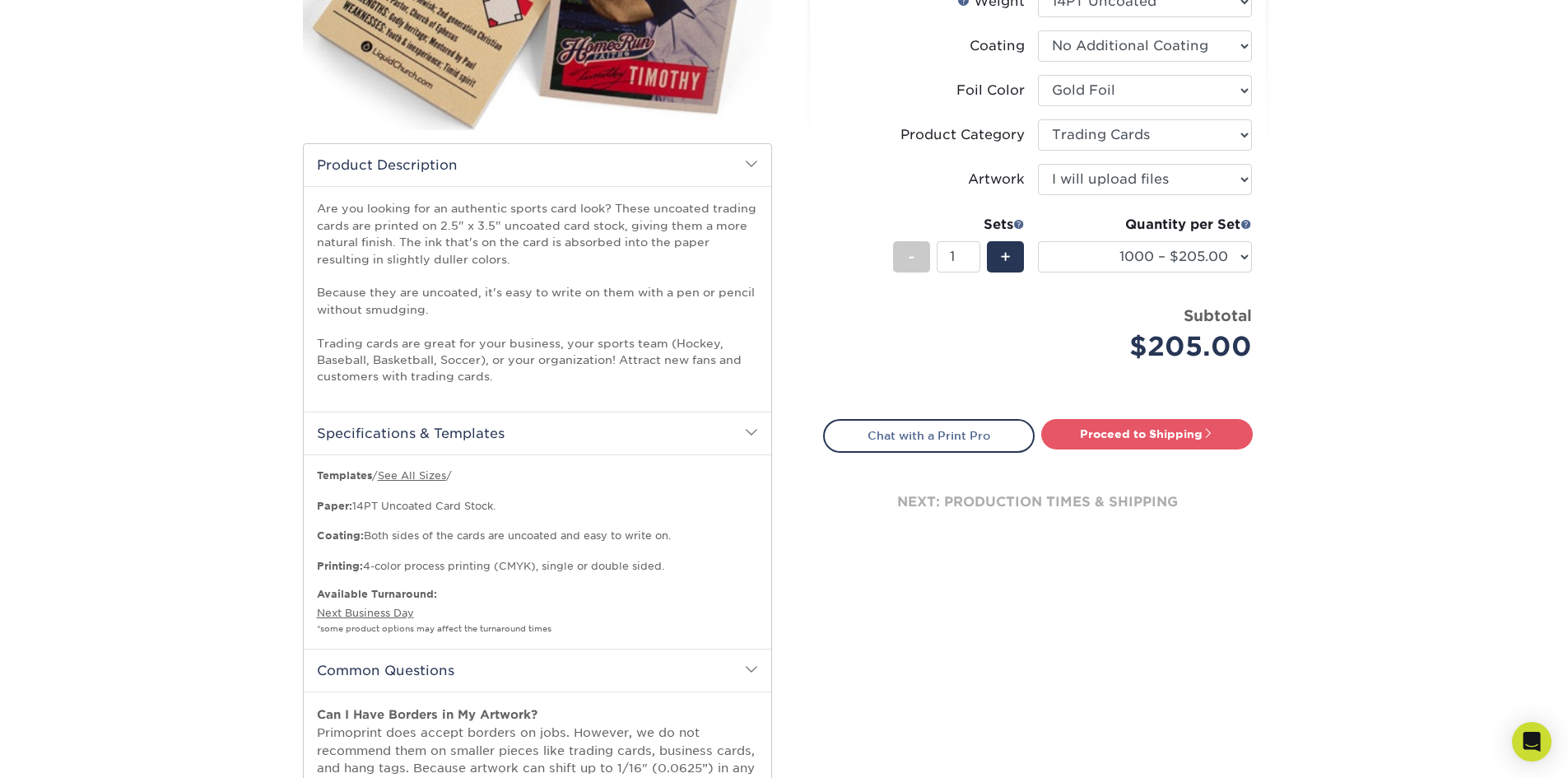
scroll to position [329, 0]
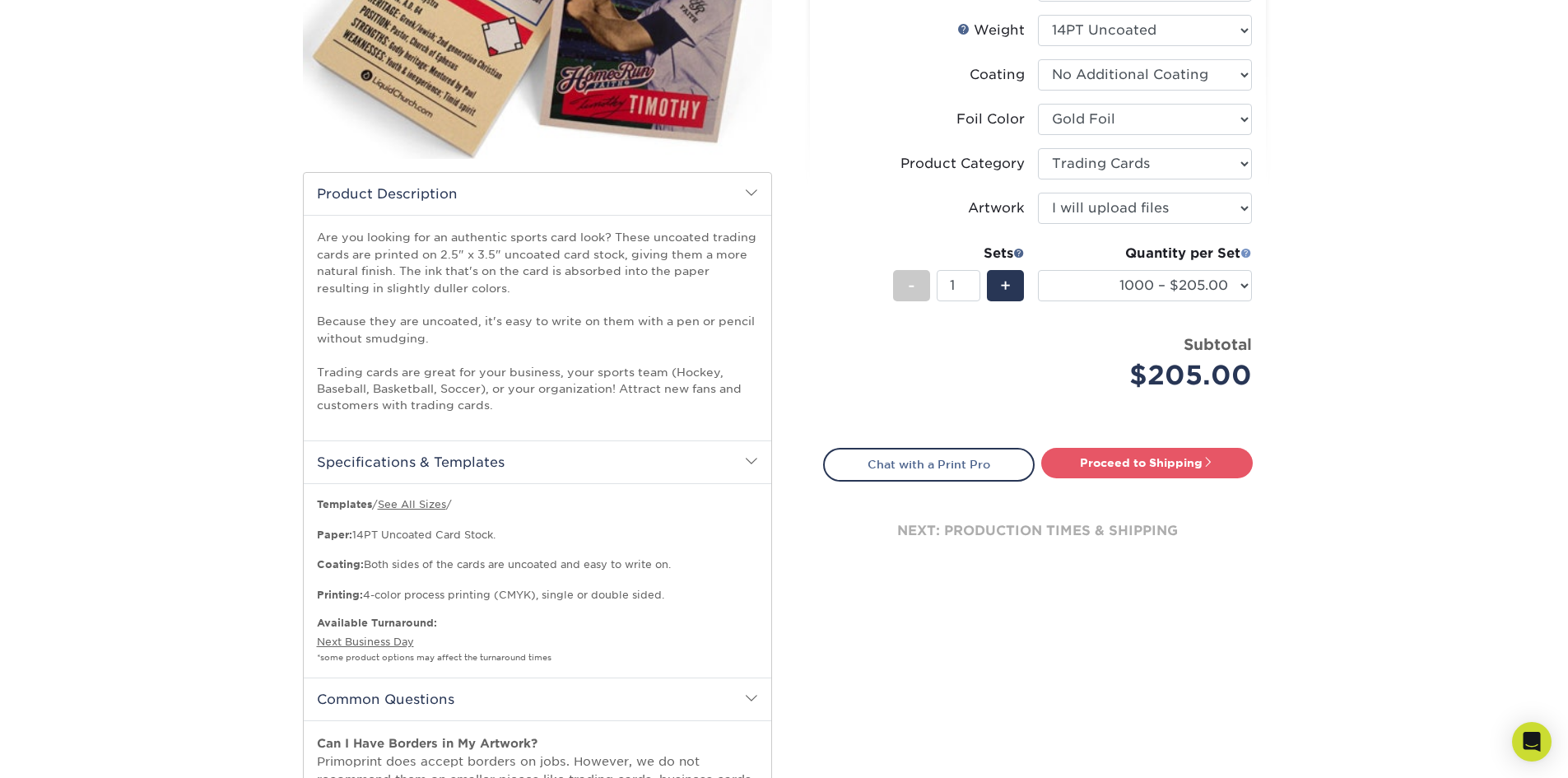
click at [1246, 258] on link at bounding box center [1246, 253] width 12 height 13
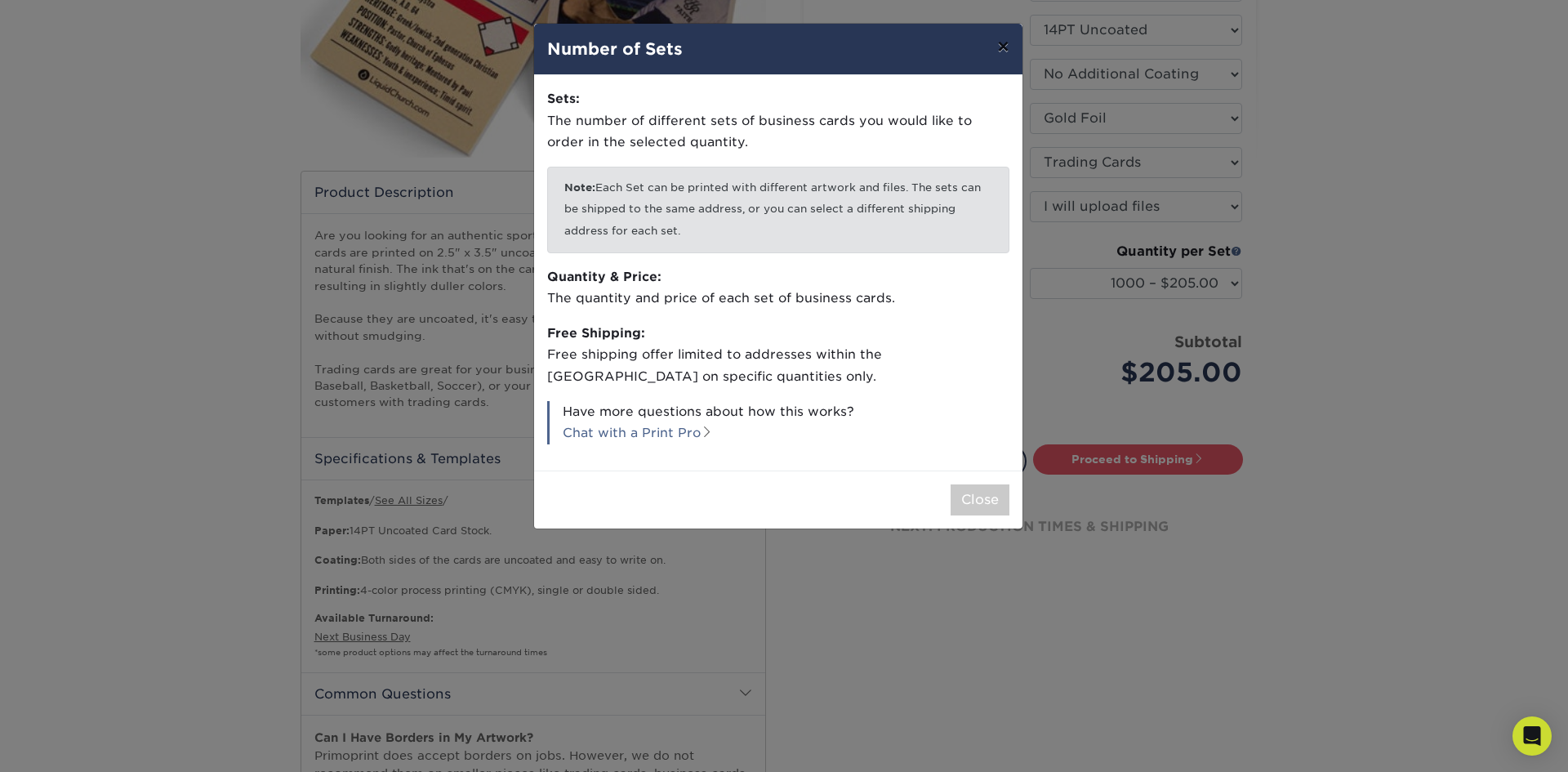
click at [994, 43] on button "×" at bounding box center [1003, 46] width 37 height 45
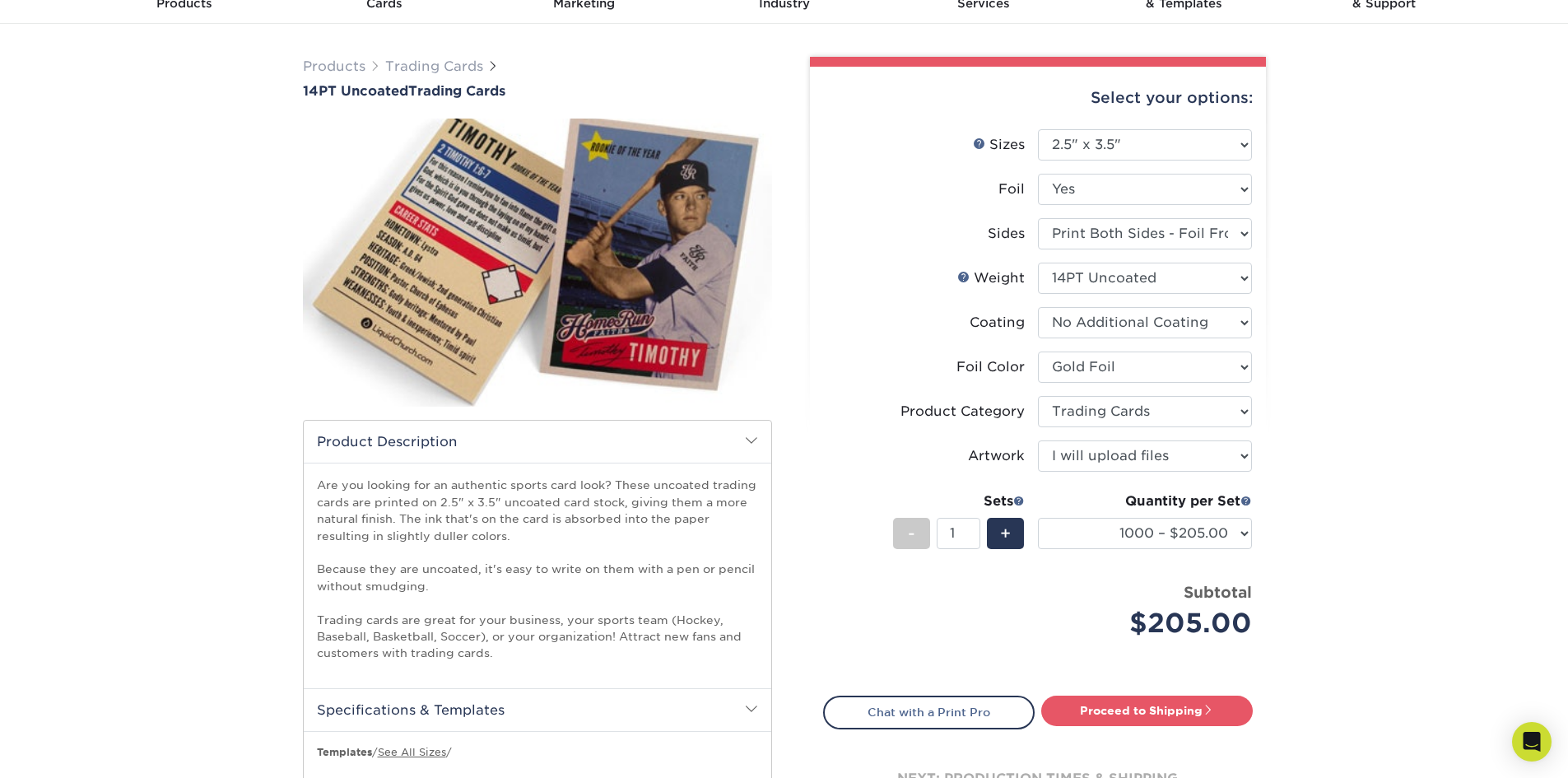
scroll to position [0, 0]
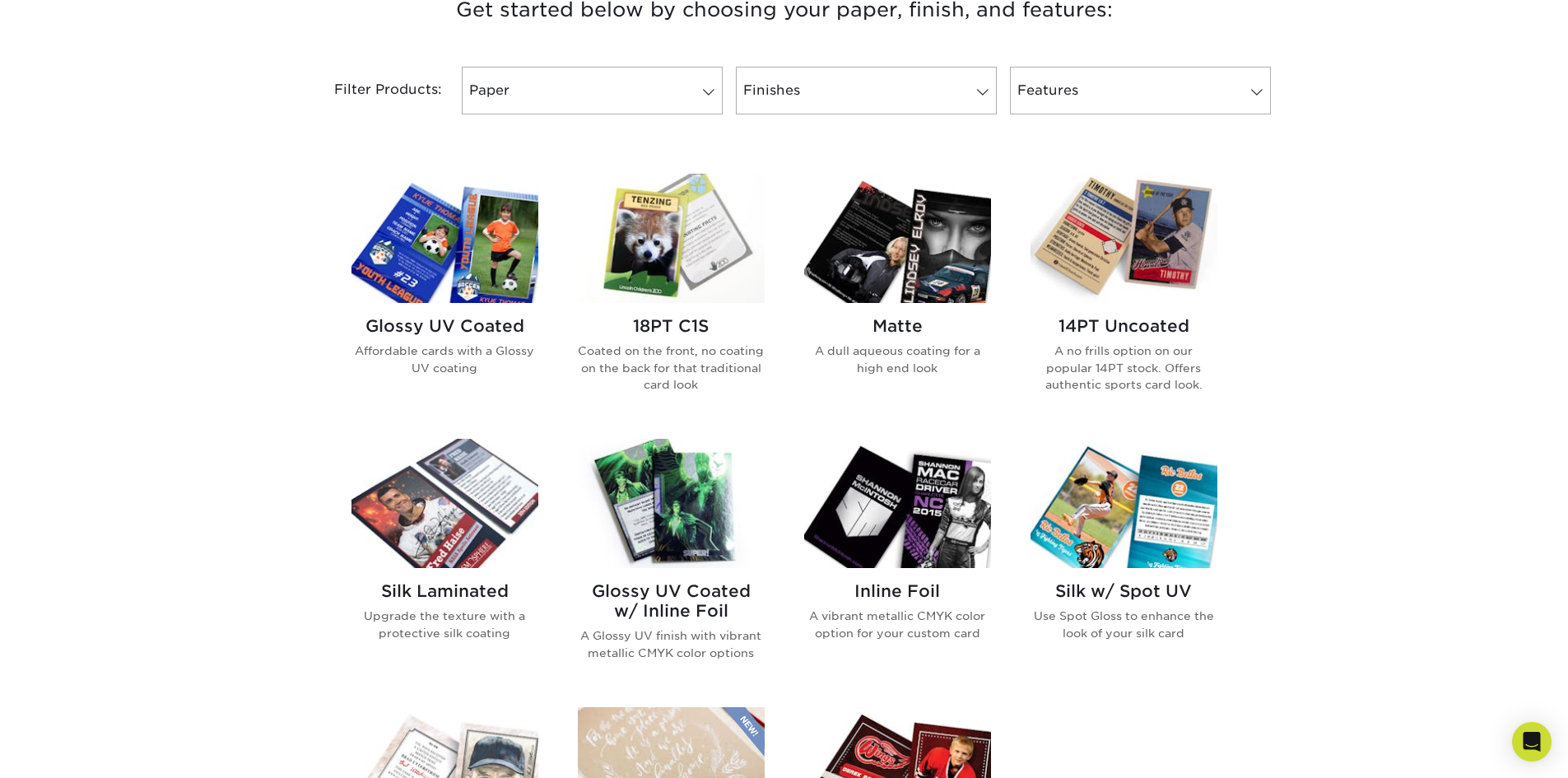
scroll to position [741, 0]
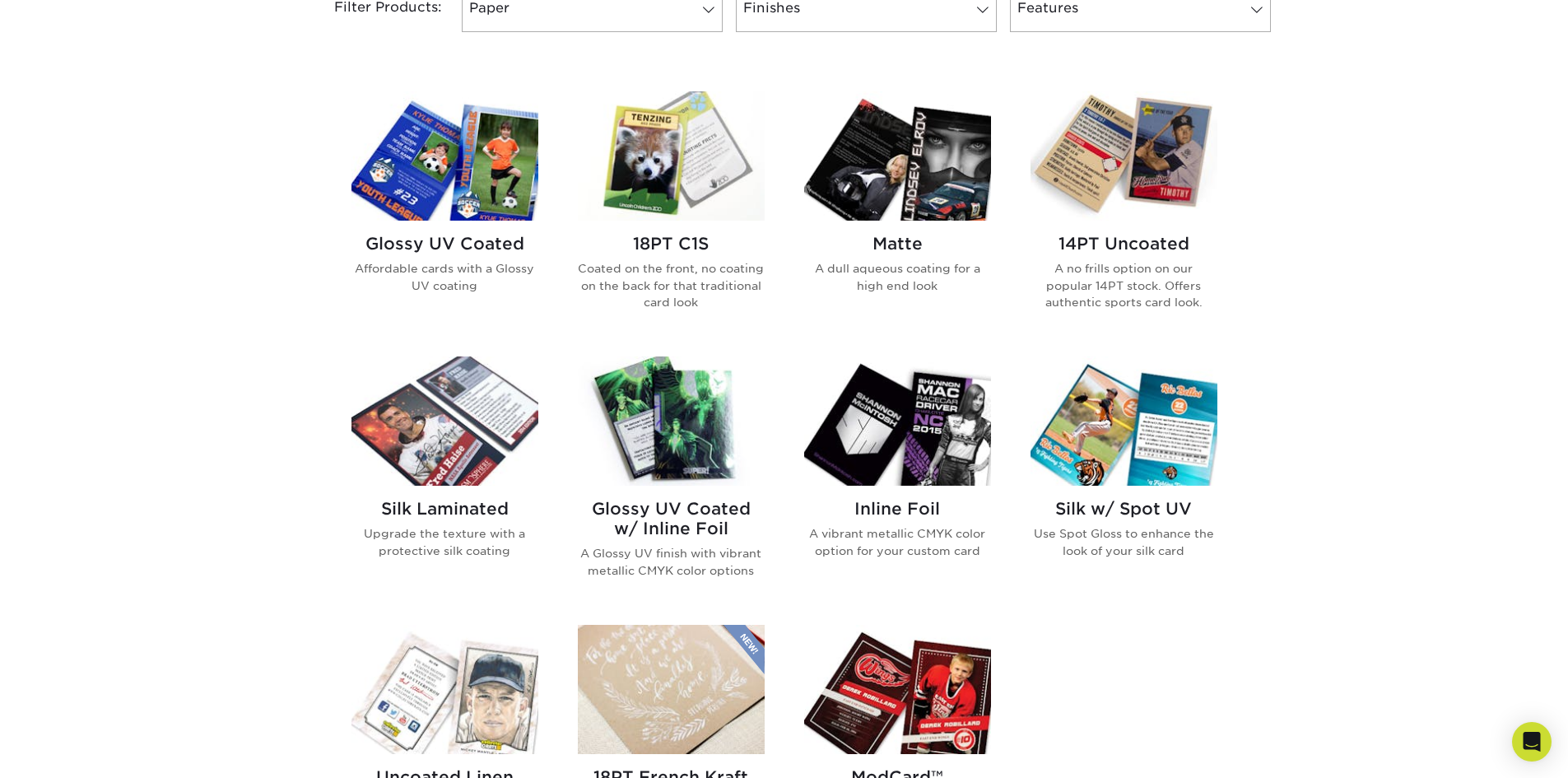
click at [473, 200] on img at bounding box center [445, 156] width 187 height 129
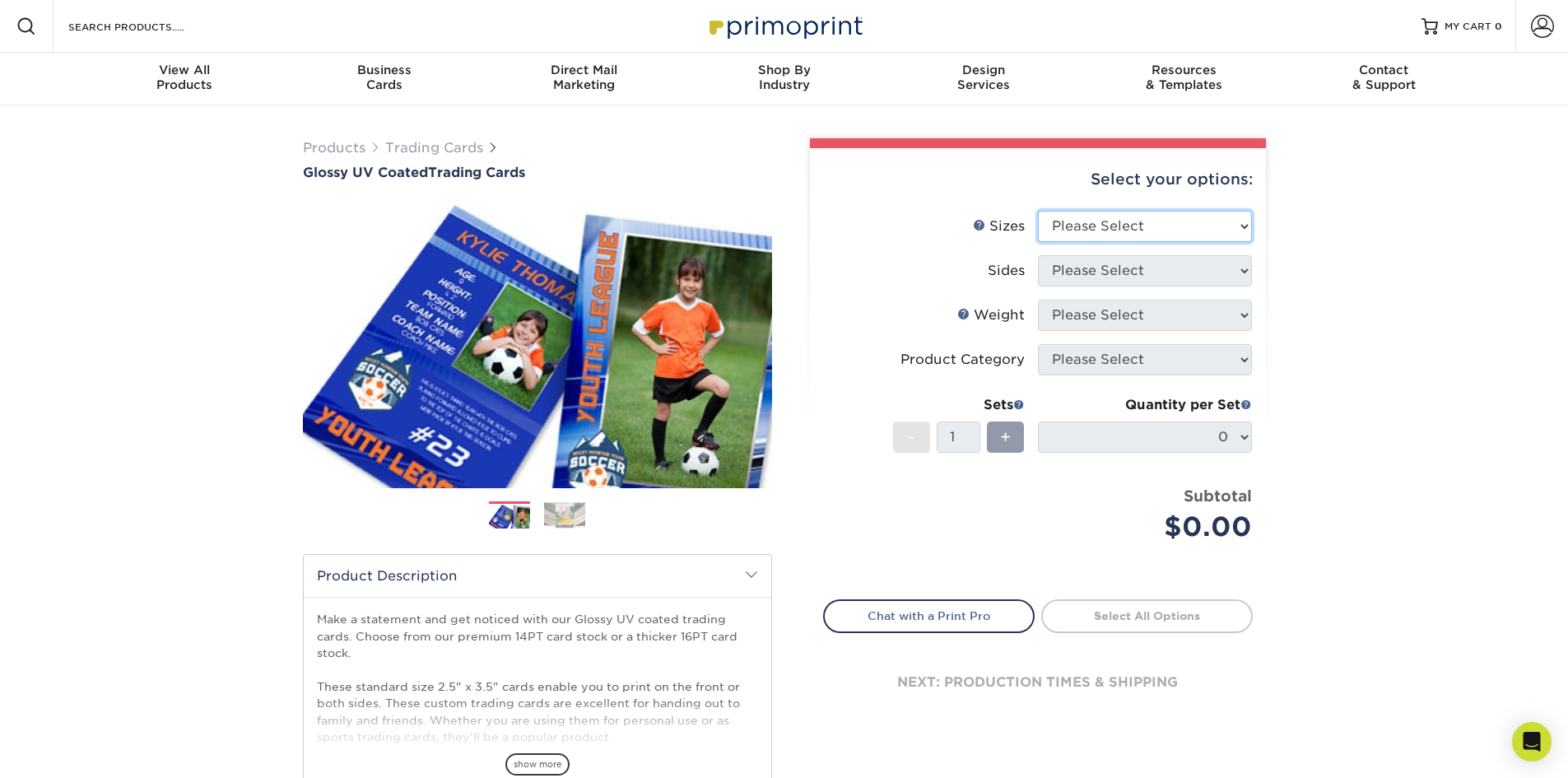
click at [1199, 236] on select "Please Select 2.5" x 3.5"" at bounding box center [1144, 226] width 214 height 31
select select "2.50x3.50"
click at [1038, 211] on select "Please Select 2.5" x 3.5"" at bounding box center [1144, 226] width 214 height 31
click at [1171, 274] on select "Please Select Print Both Sides Print Front Only" at bounding box center [1144, 270] width 214 height 31
select select "13abbda7-1d64-4f25-8bb2-c179b224825d"
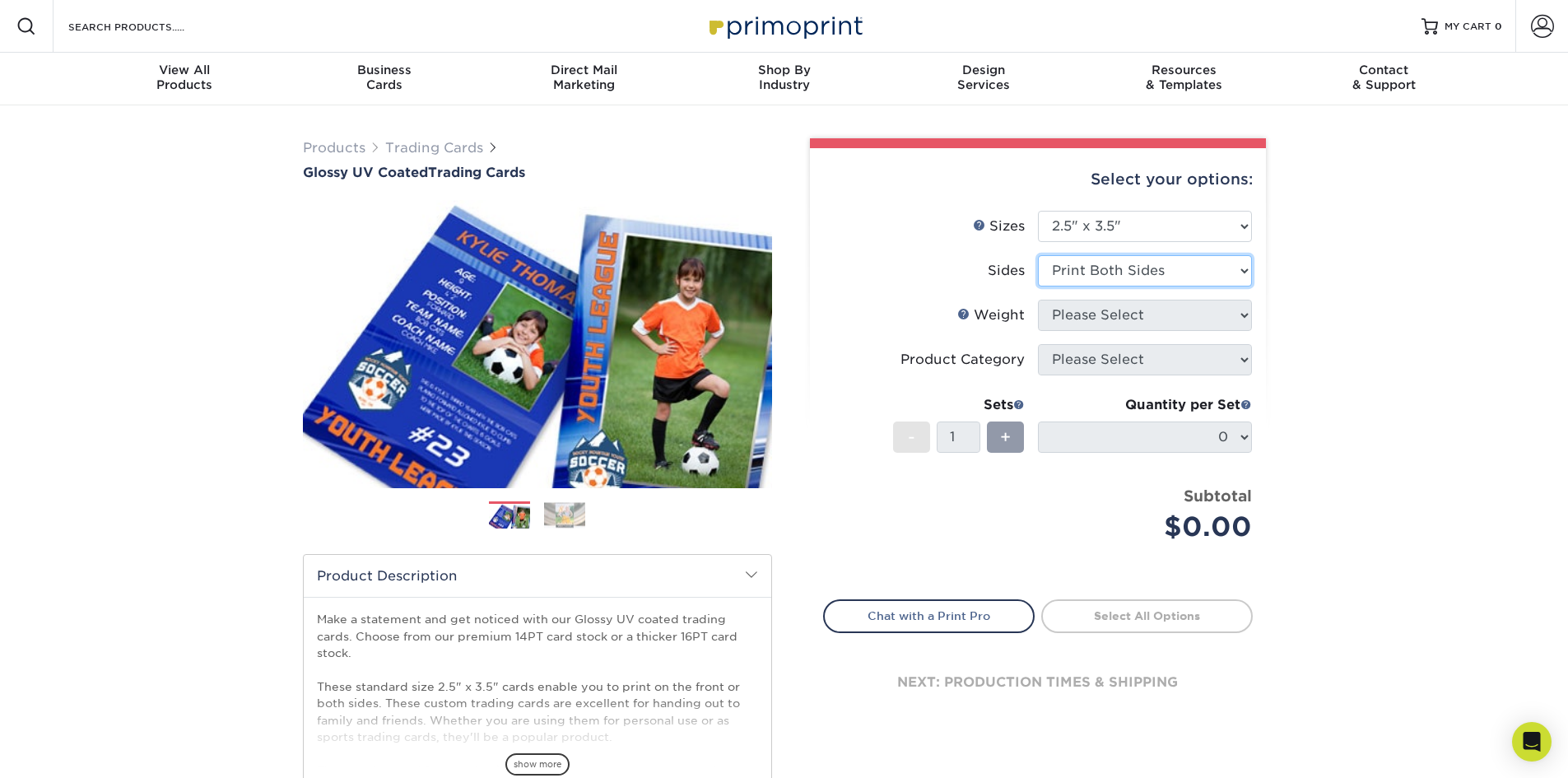
click at [1038, 255] on select "Please Select Print Both Sides Print Front Only" at bounding box center [1144, 270] width 214 height 31
click at [1189, 314] on select "Please Select 16PT 14PT 18PT C1S" at bounding box center [1144, 315] width 214 height 31
select select "16PT"
click at [1038, 300] on select "Please Select 16PT 14PT 18PT C1S" at bounding box center [1144, 315] width 214 height 31
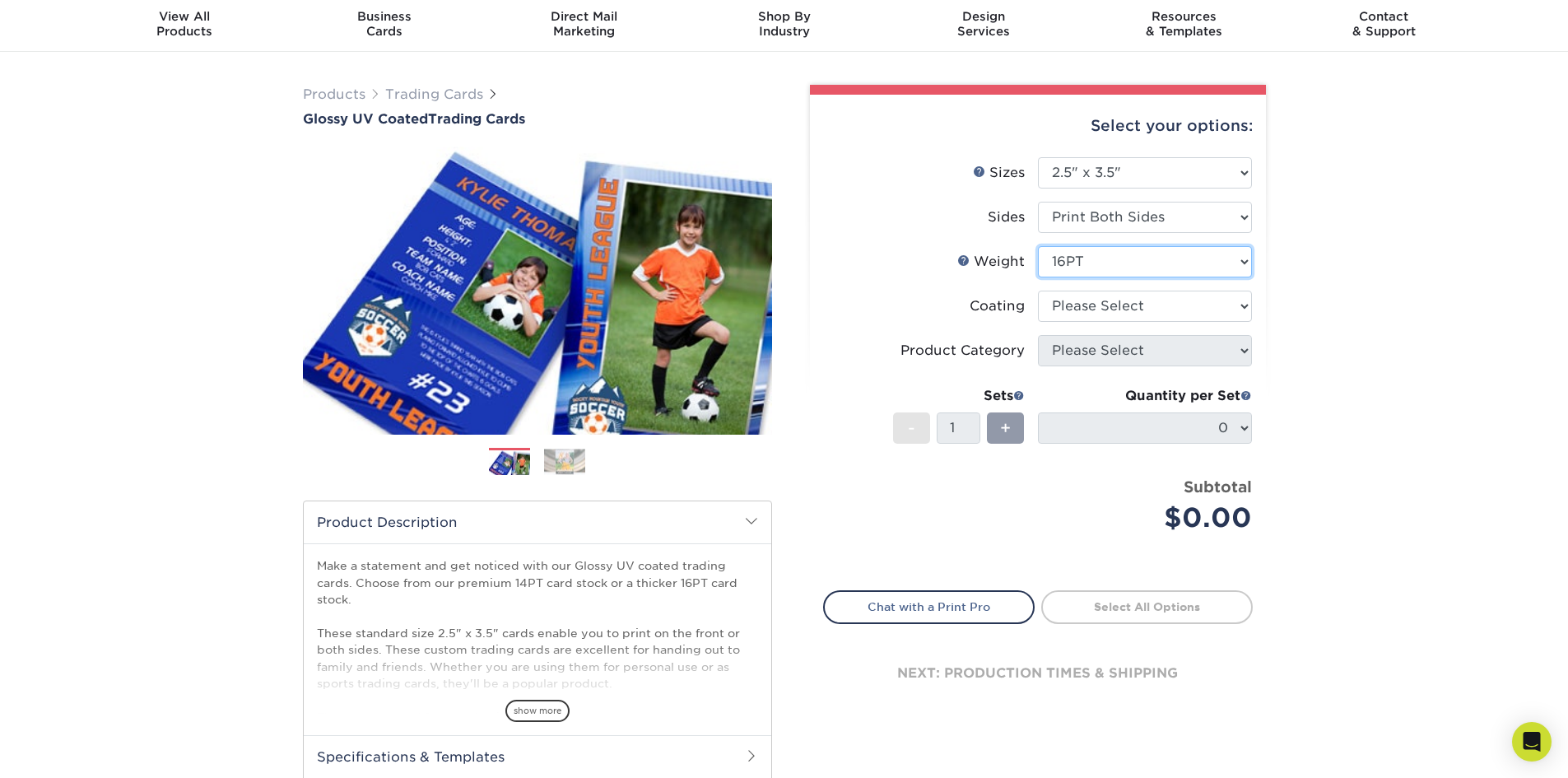
scroll to position [82, 0]
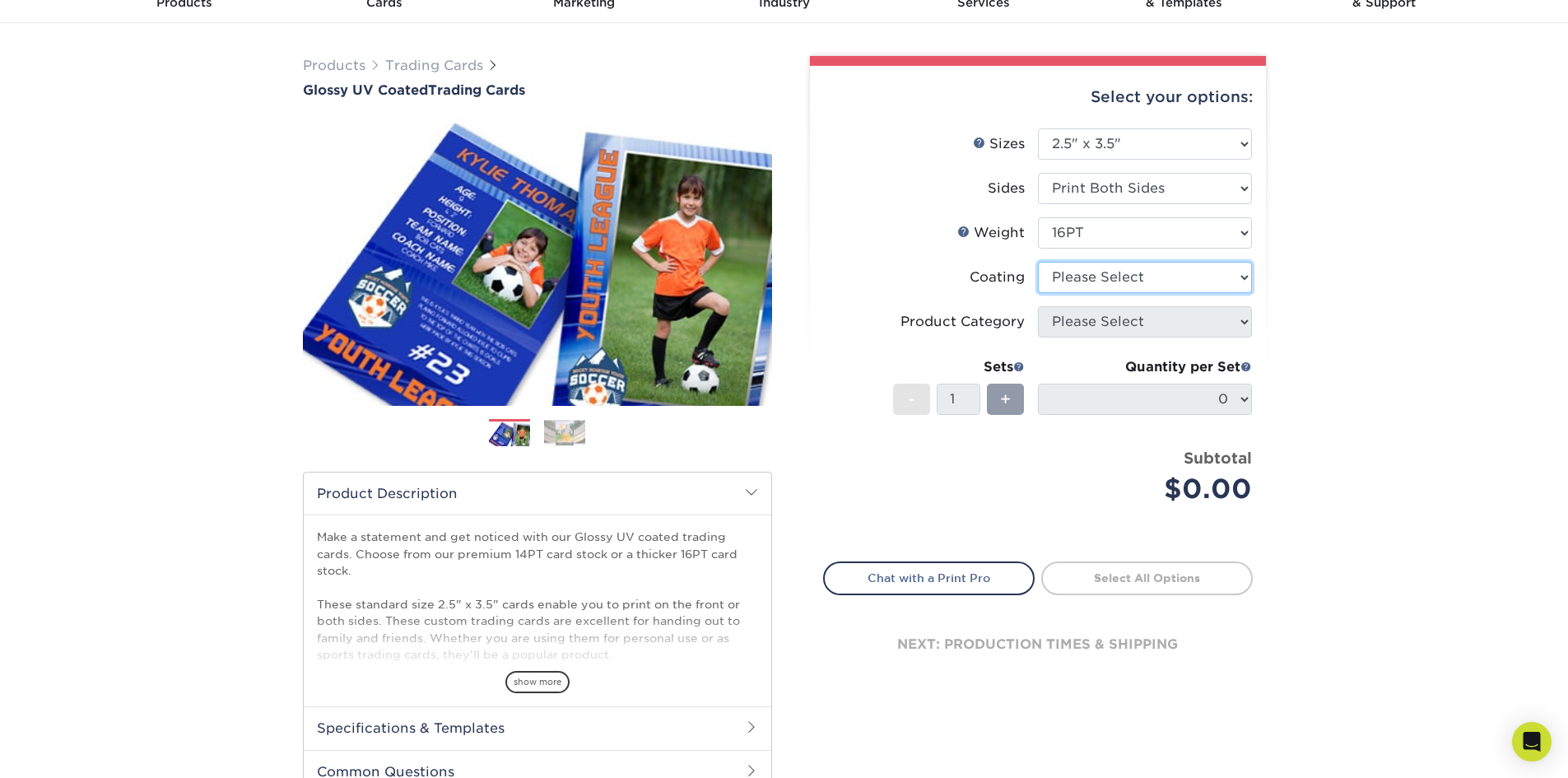
click at [1204, 292] on select at bounding box center [1144, 277] width 214 height 31
select select "1e8116af-acfc-44b1-83dc-8181aa338834"
click at [1038, 262] on select at bounding box center [1144, 277] width 214 height 31
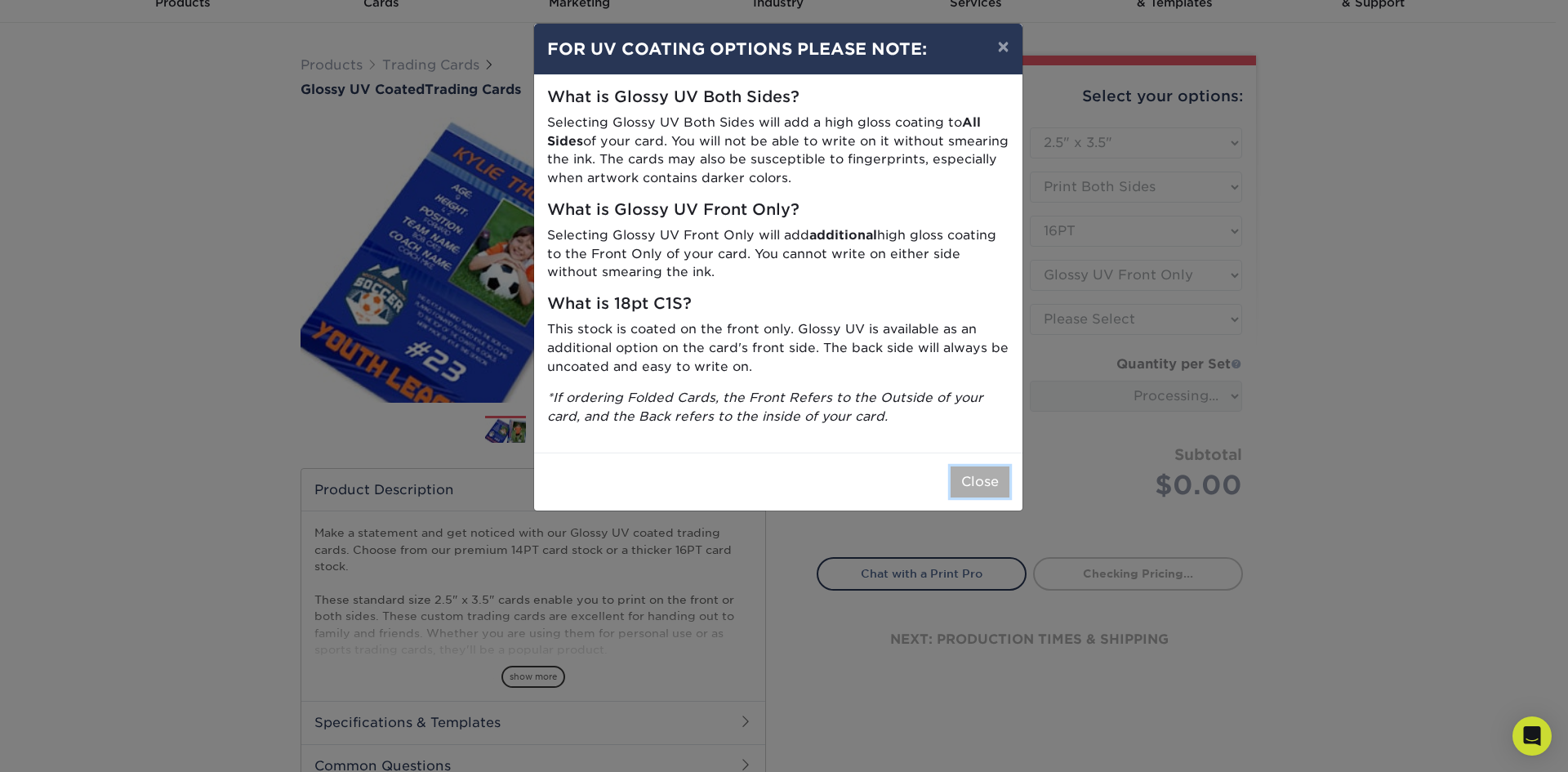
click at [980, 470] on button "Close" at bounding box center [981, 481] width 59 height 31
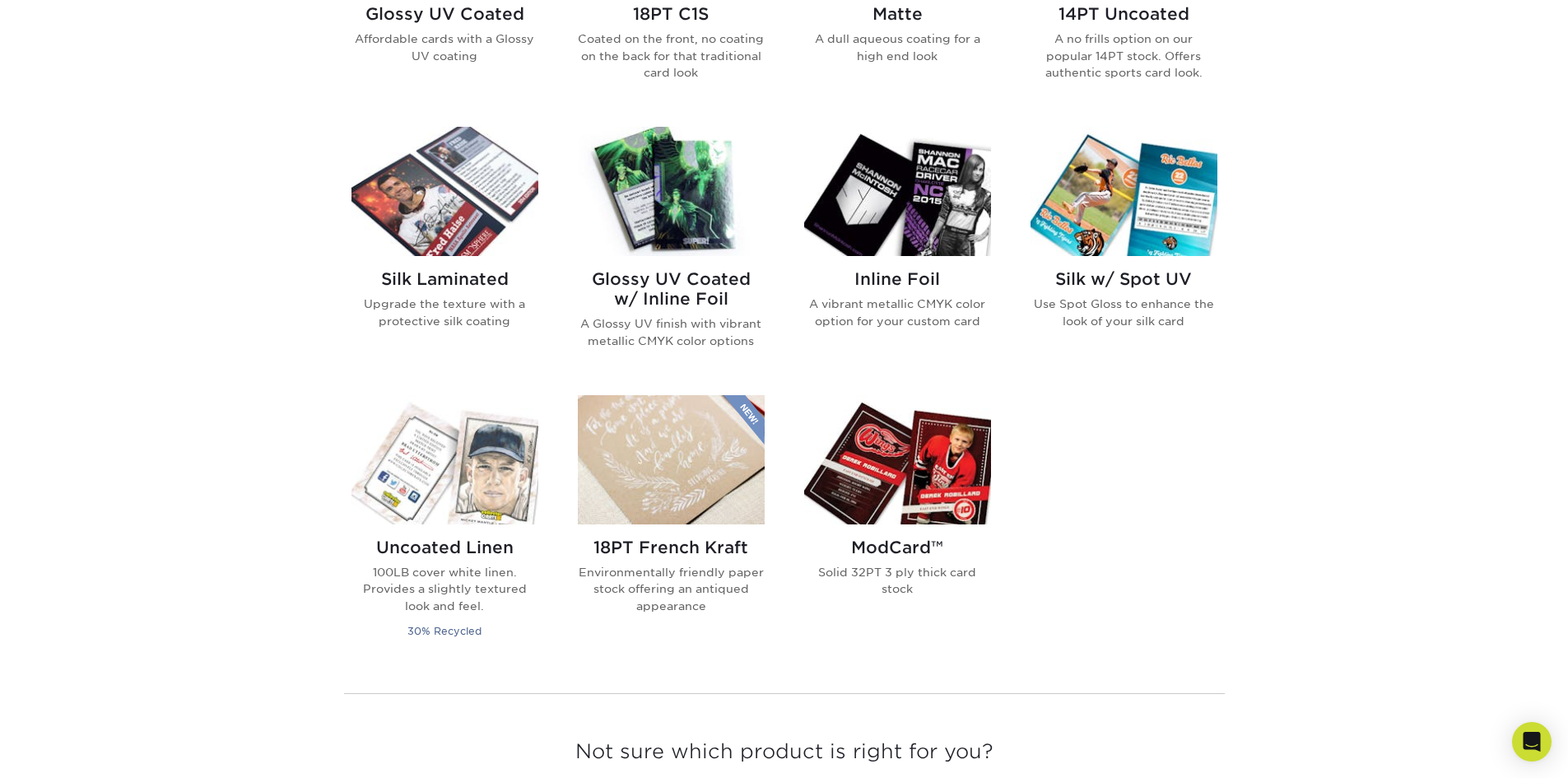
scroll to position [988, 0]
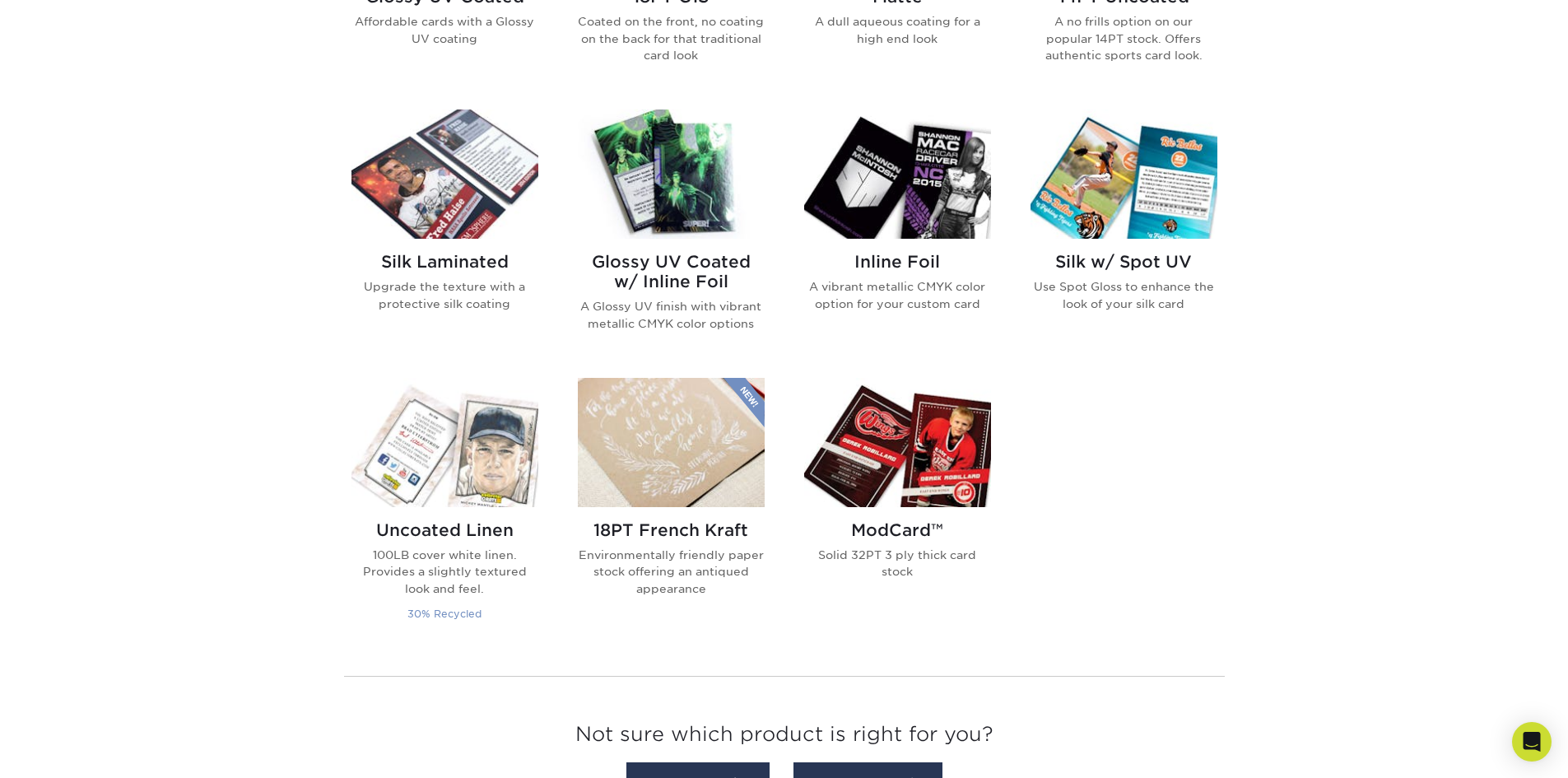
click at [497, 521] on h2 "Uncoated Linen" at bounding box center [445, 531] width 187 height 20
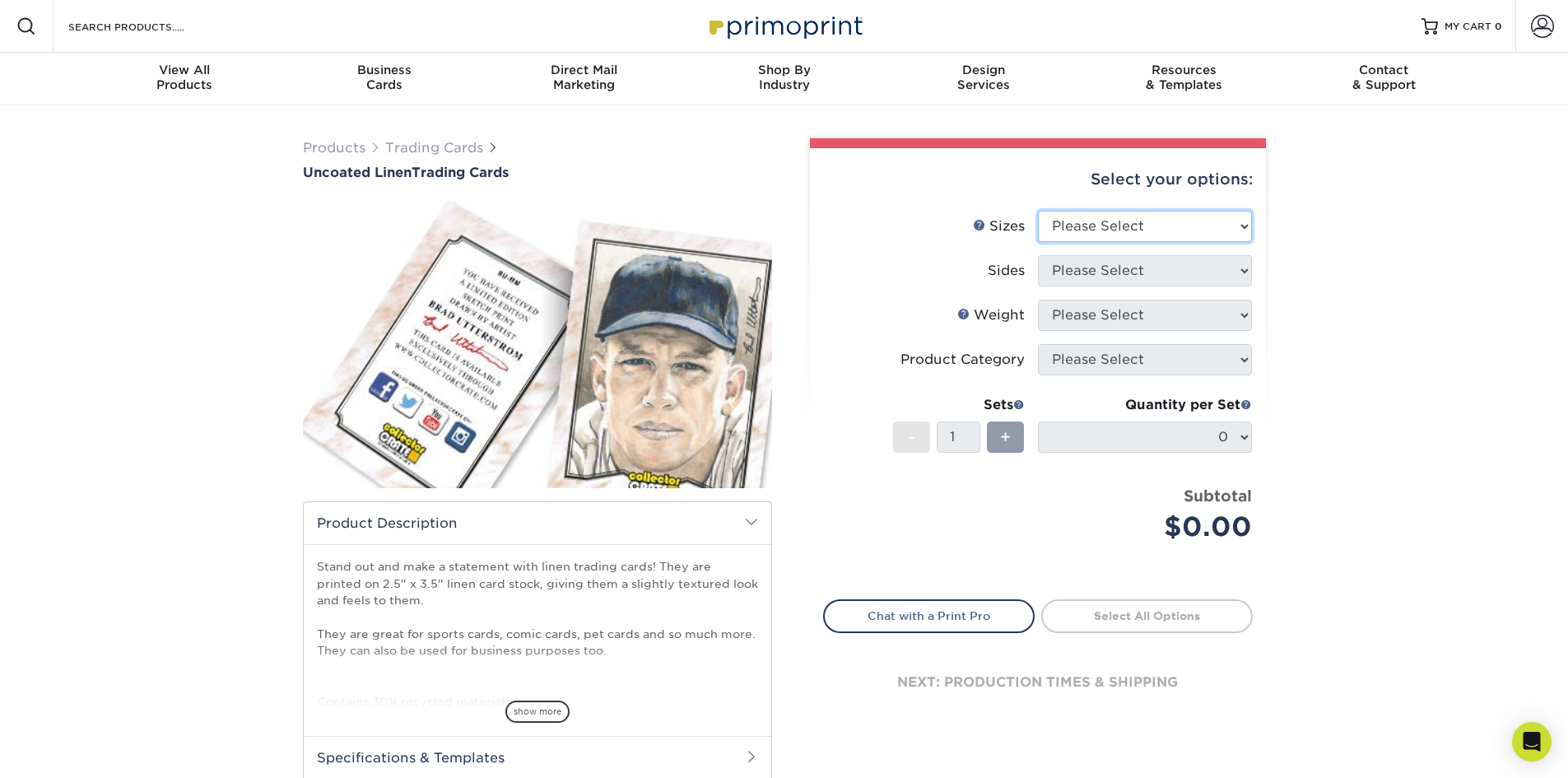
click at [1230, 224] on select "Please Select 2.5" x 3.5"" at bounding box center [1144, 226] width 214 height 31
select select "2.50x3.50"
click at [1038, 211] on select "Please Select 2.5" x 3.5"" at bounding box center [1144, 226] width 214 height 31
click at [1213, 267] on select "Please Select Print Both Sides Print Front Only" at bounding box center [1144, 270] width 214 height 31
select select "13abbda7-1d64-4f25-8bb2-c179b224825d"
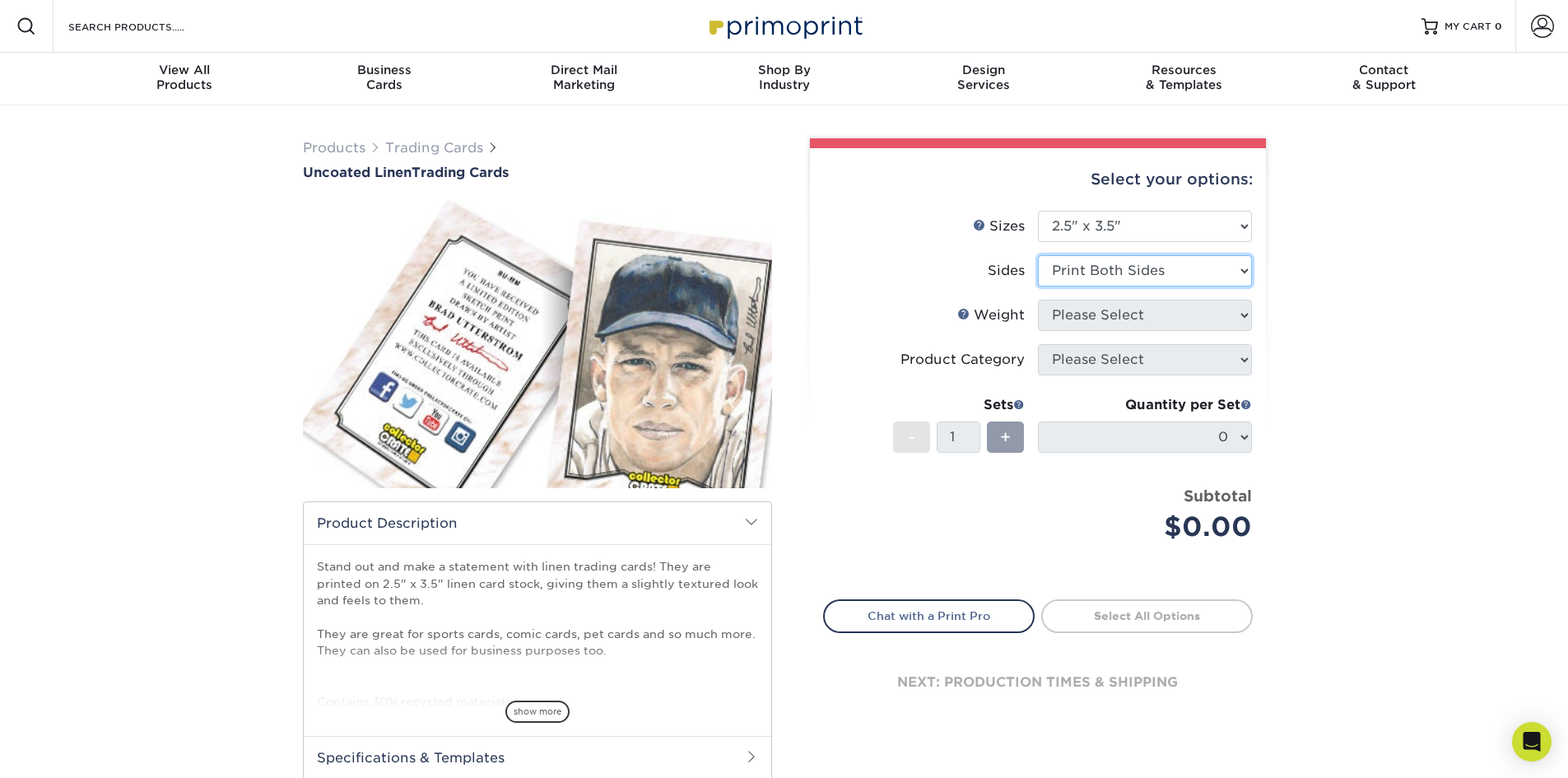
click at [1038, 255] on select "Please Select Print Both Sides Print Front Only" at bounding box center [1144, 270] width 214 height 31
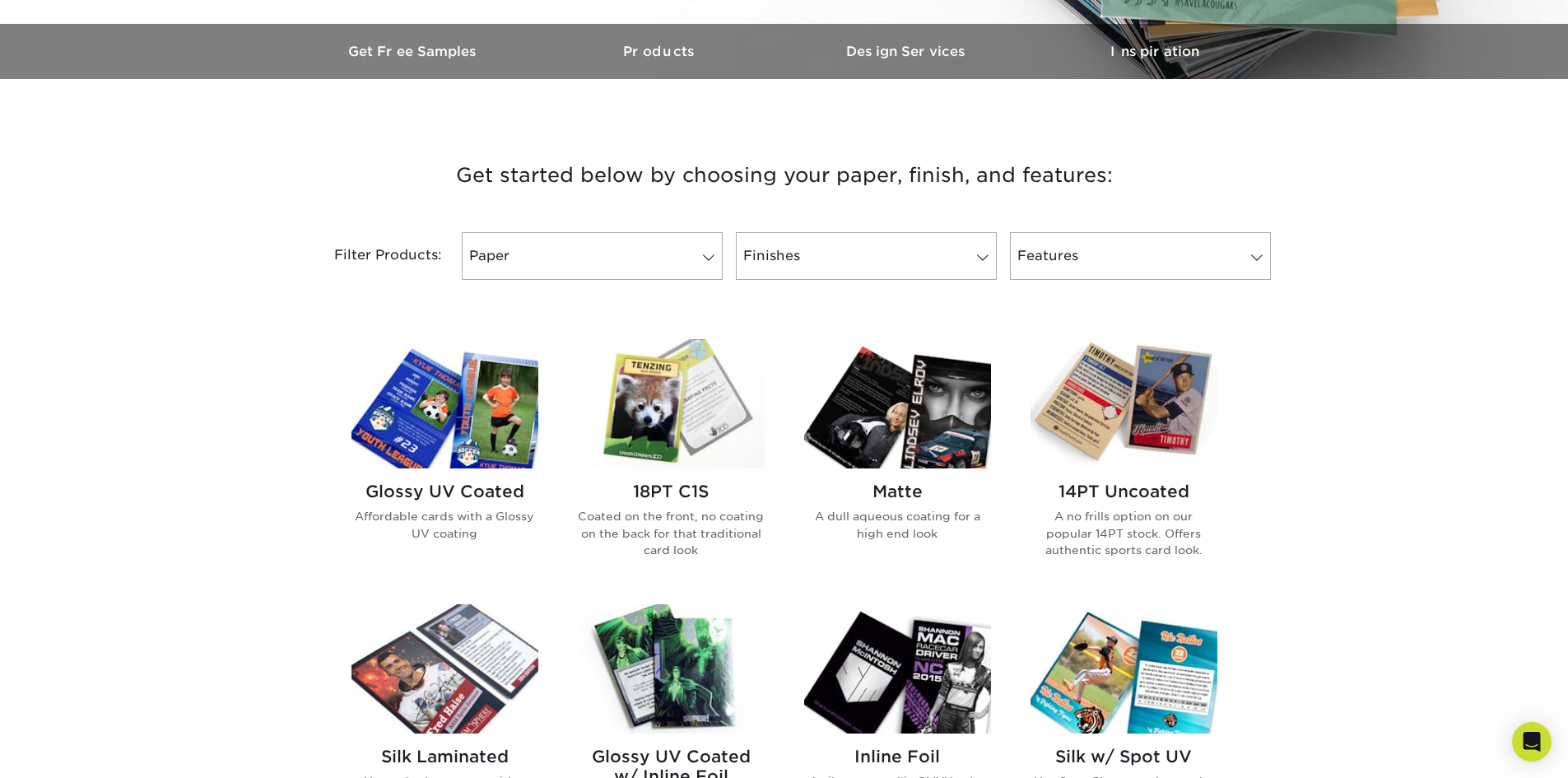
scroll to position [494, 0]
click at [1093, 387] on img at bounding box center [1124, 403] width 187 height 129
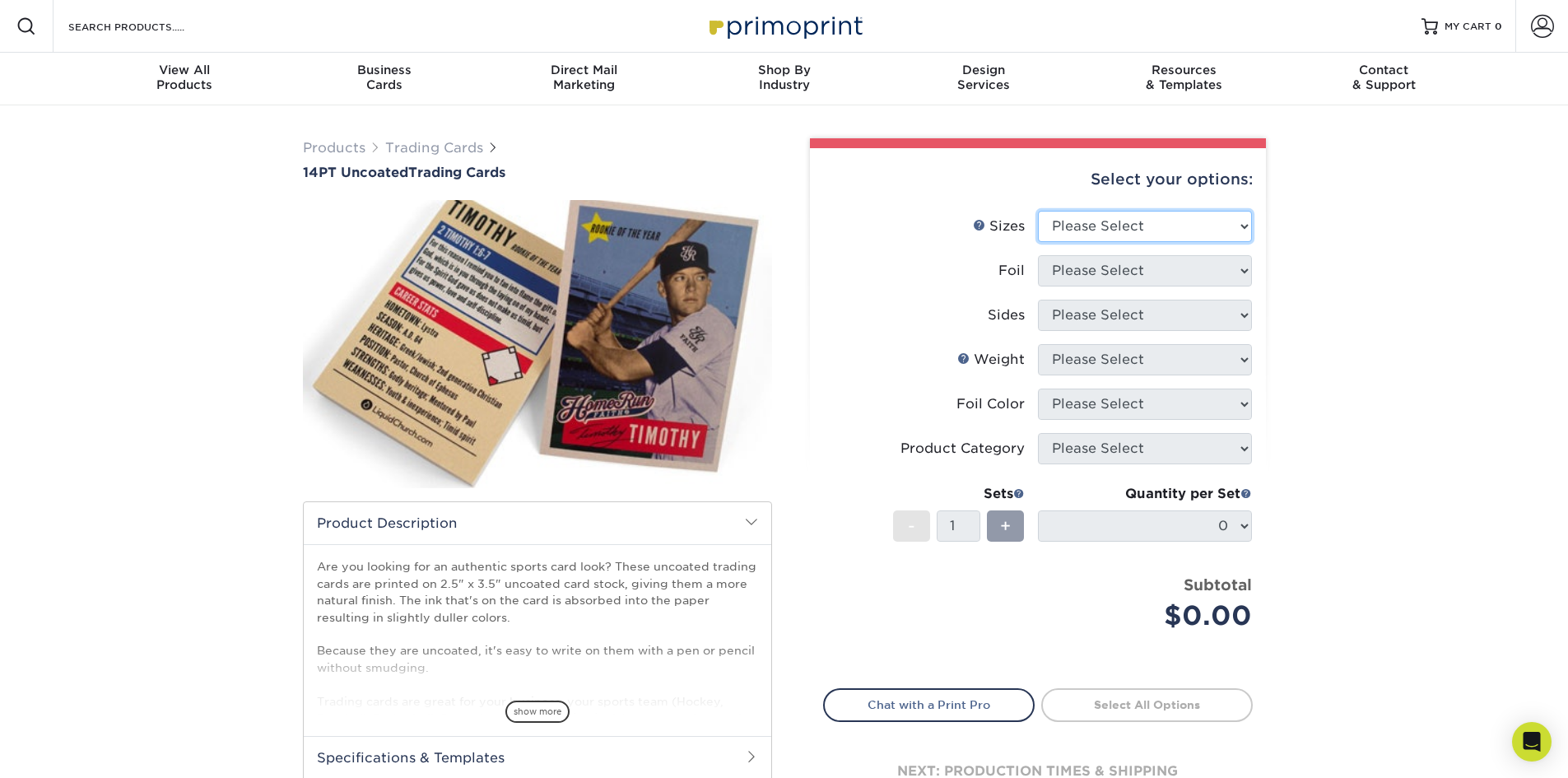
click at [1130, 225] on select "Please Select 2.5" x 3.5"" at bounding box center [1144, 226] width 214 height 31
select select "2.50x3.50"
click at [1038, 211] on select "Please Select 2.5" x 3.5"" at bounding box center [1144, 226] width 214 height 31
click at [1145, 268] on select "Please Select Yes No" at bounding box center [1144, 270] width 214 height 31
select select "1"
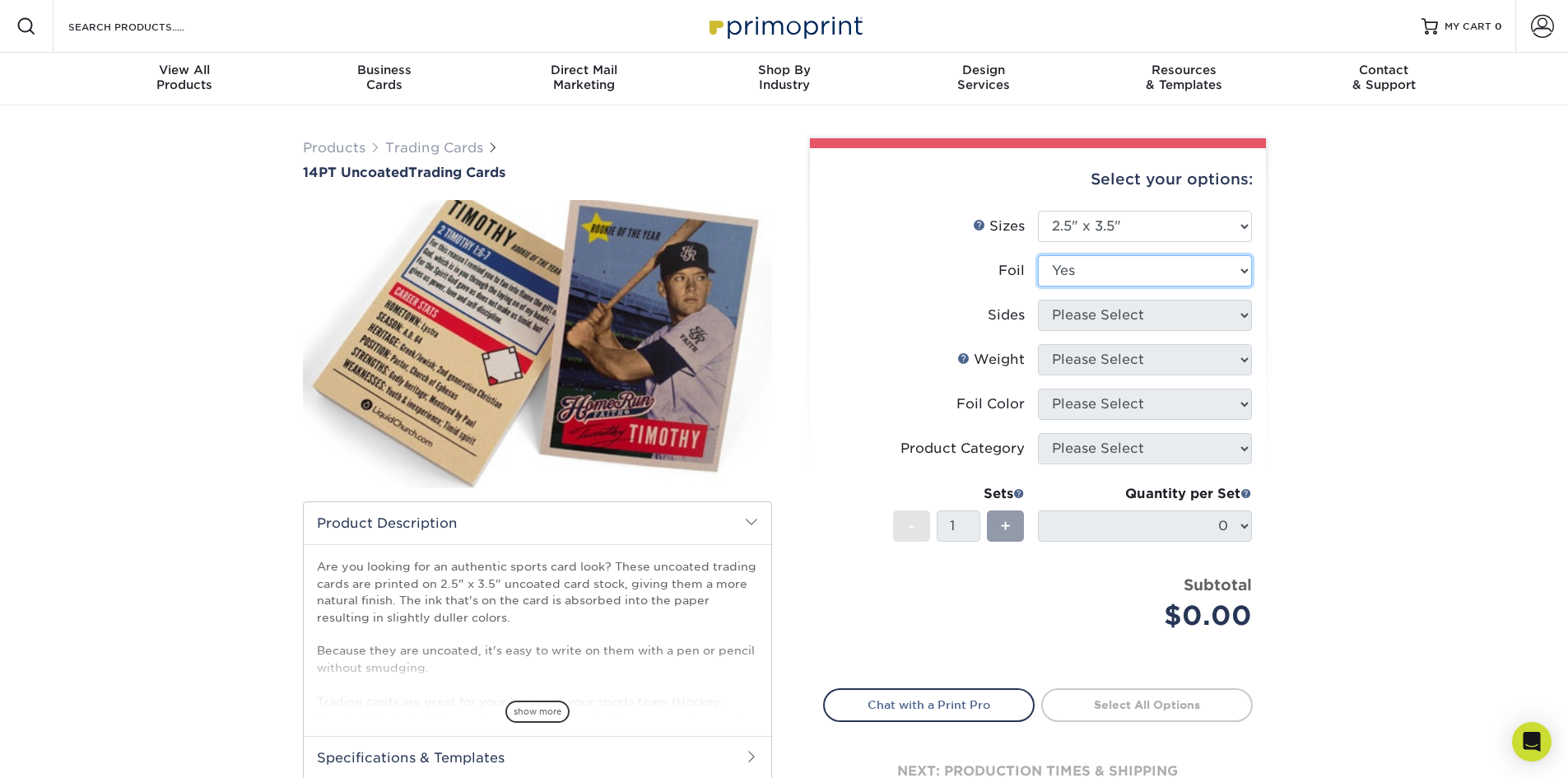
click at [1038, 255] on select "Please Select Yes No" at bounding box center [1144, 270] width 214 height 31
click at [1152, 314] on select "Please Select Print Both Sides - Foil Both Sides Print Both Sides - Foil Front …" at bounding box center [1144, 315] width 214 height 31
select select "e9e9dfb3-fba1-4d60-972c-fd9ca5904d33"
click at [1038, 300] on select "Please Select Print Both Sides - Foil Both Sides Print Both Sides - Foil Front …" at bounding box center [1144, 315] width 214 height 31
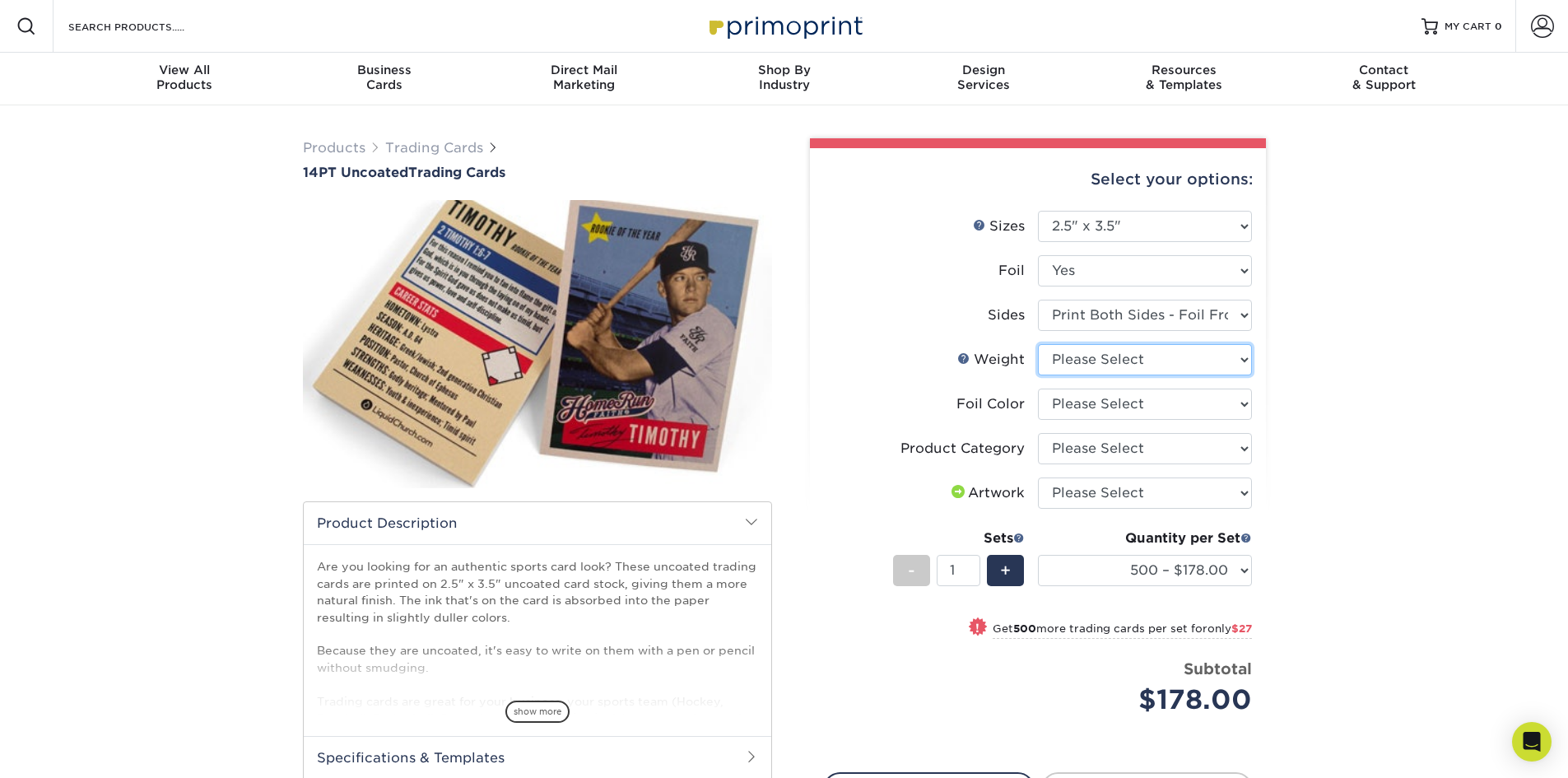
click at [1212, 370] on select "Please Select 14PT Uncoated" at bounding box center [1144, 359] width 214 height 31
select select "14PT Uncoated"
click at [1038, 344] on select "Please Select 14PT Uncoated" at bounding box center [1144, 359] width 214 height 31
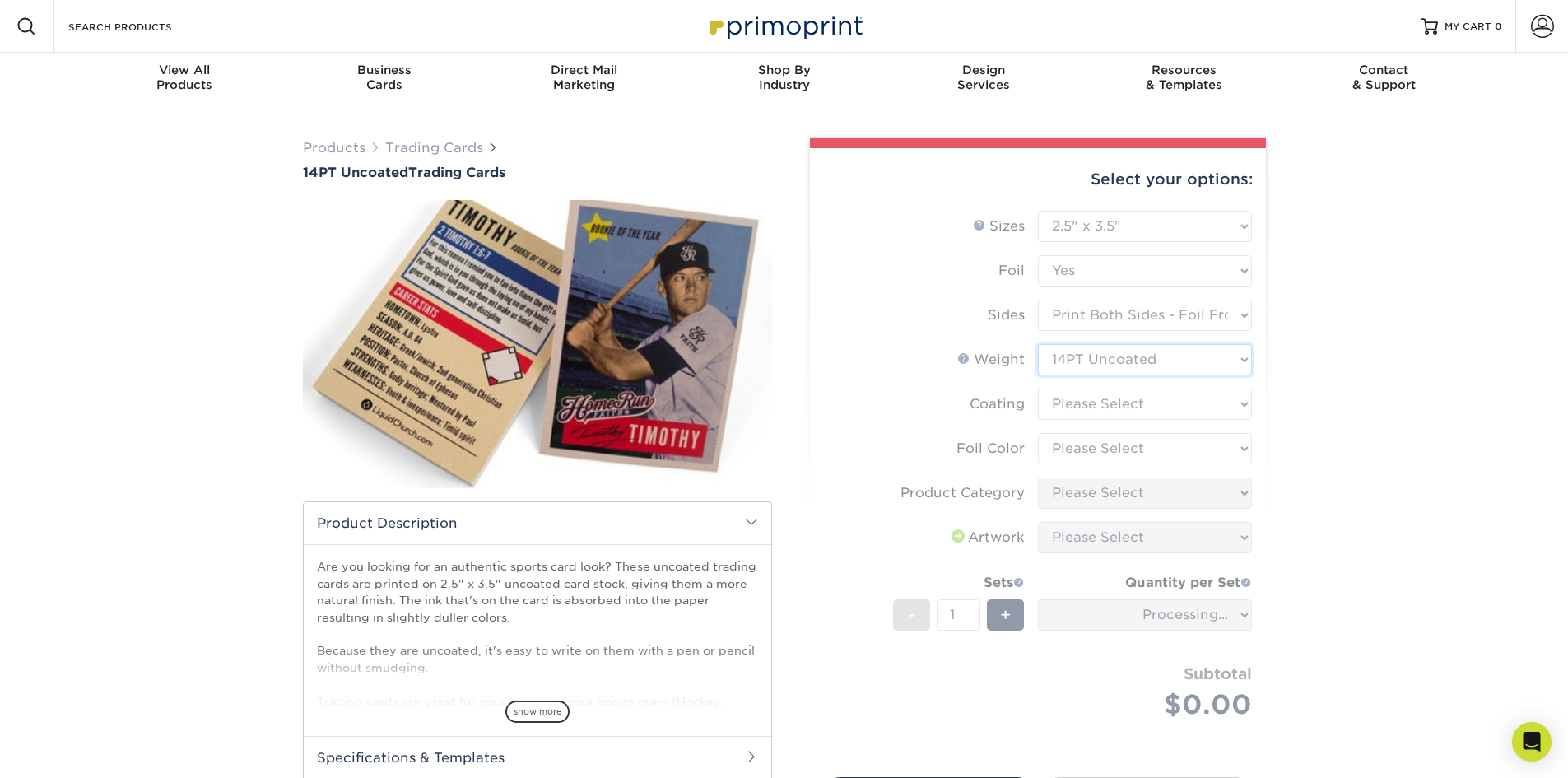
scroll to position [82, 0]
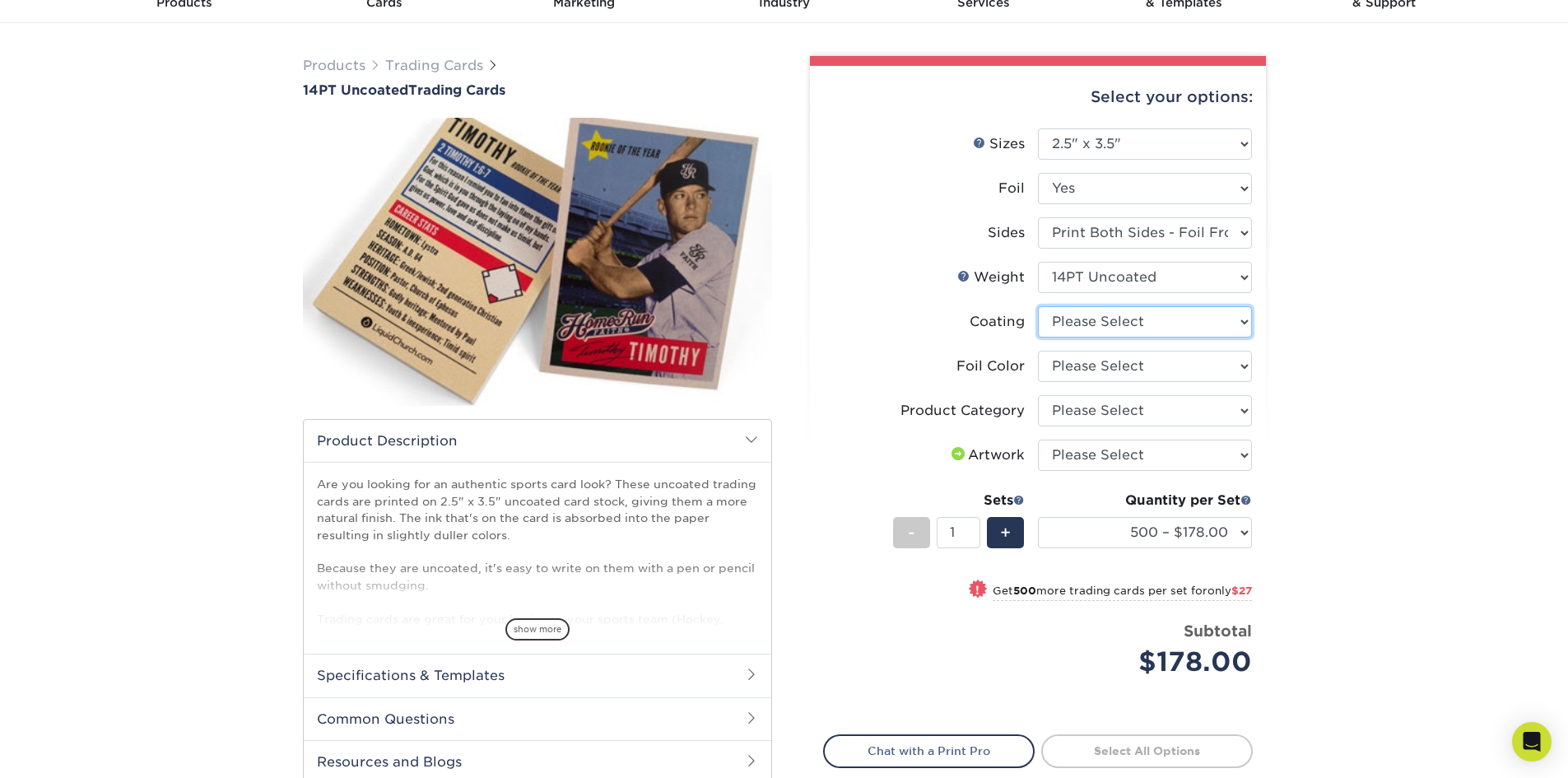
click at [1173, 337] on select at bounding box center [1144, 321] width 214 height 31
select select "3e7618de-abca-4bda-9f97-8b9129e913d8"
click at [1038, 306] on select at bounding box center [1144, 321] width 214 height 31
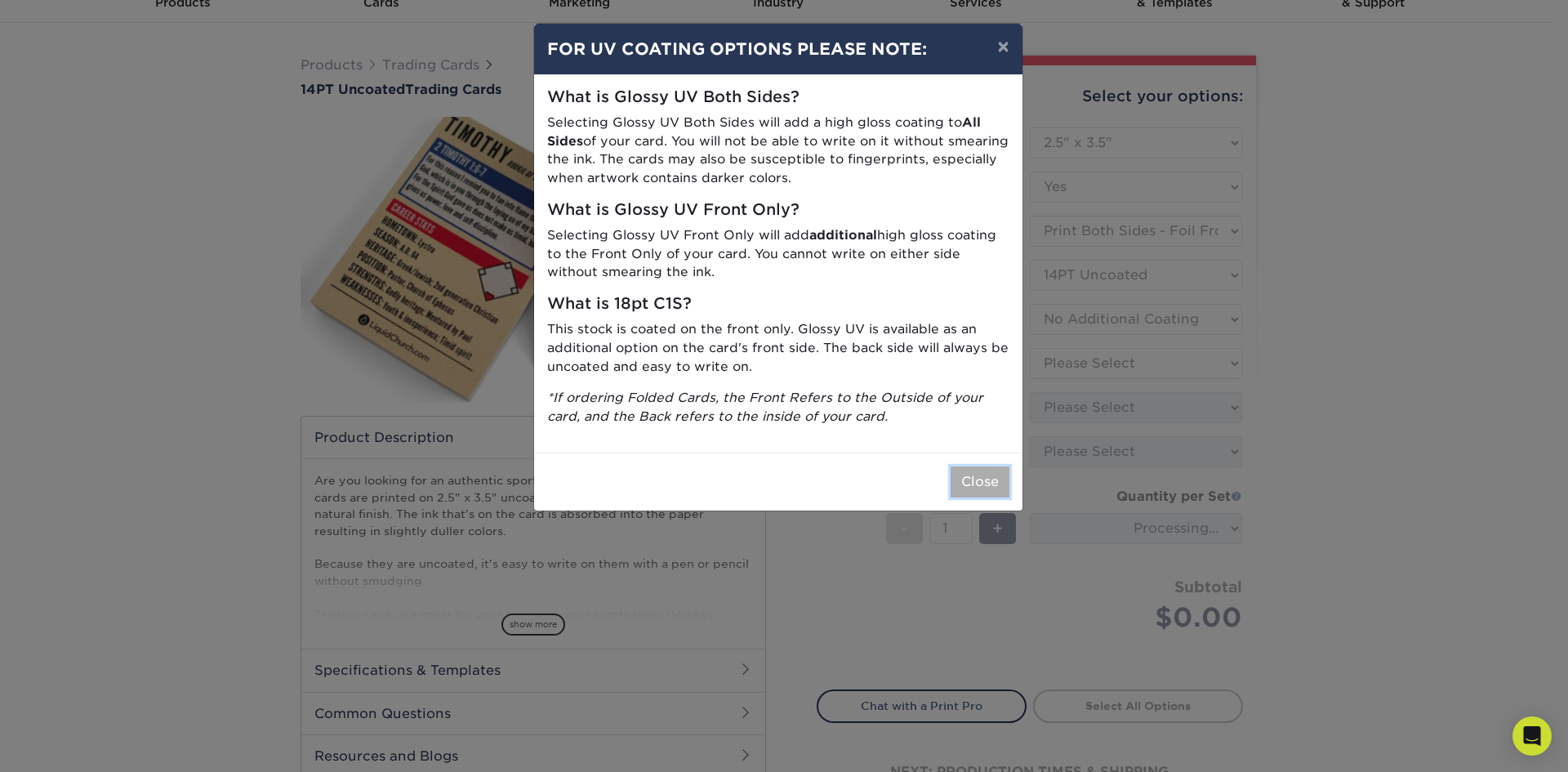
click at [985, 489] on button "Close" at bounding box center [981, 481] width 59 height 31
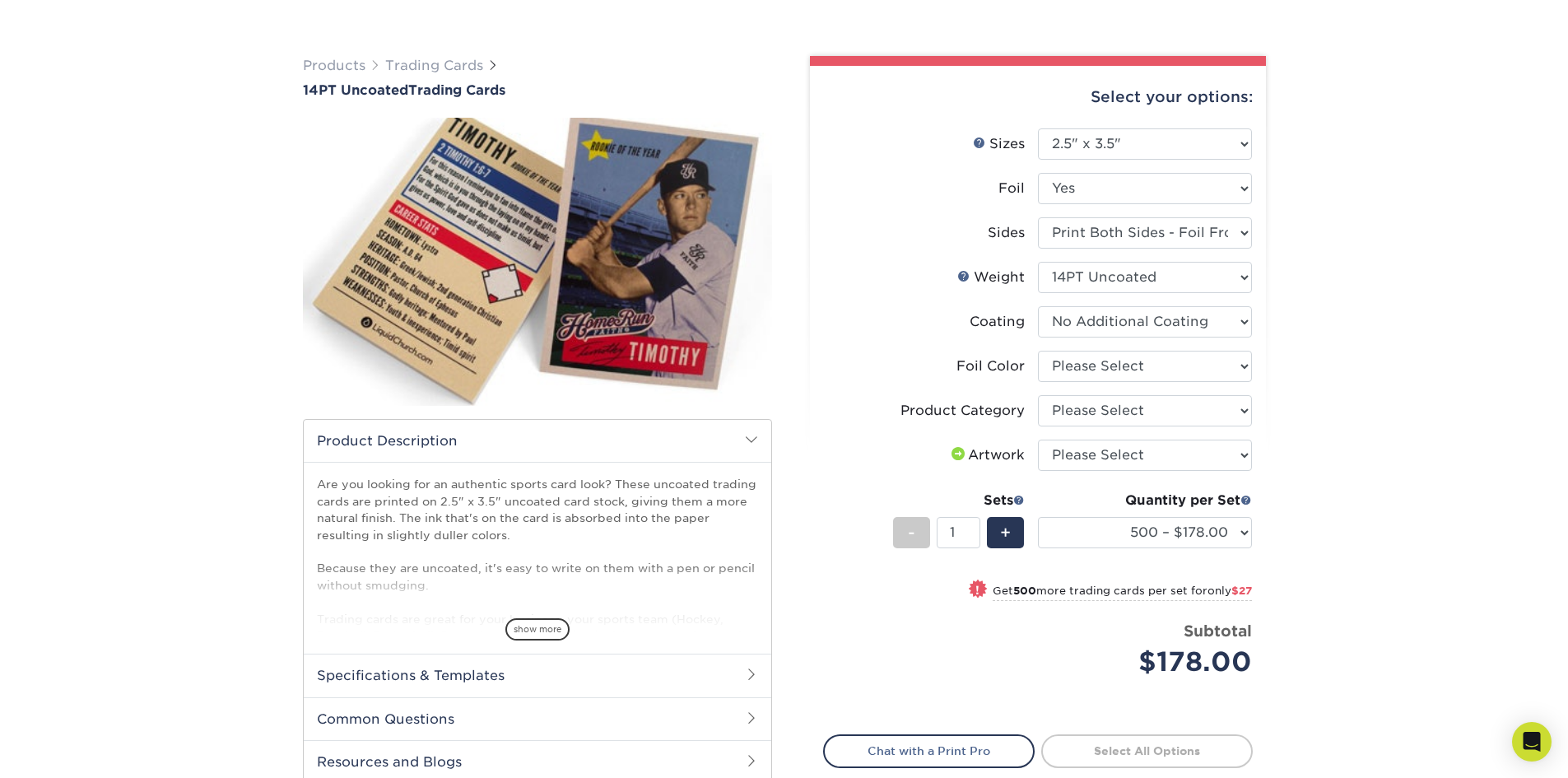
scroll to position [165, 0]
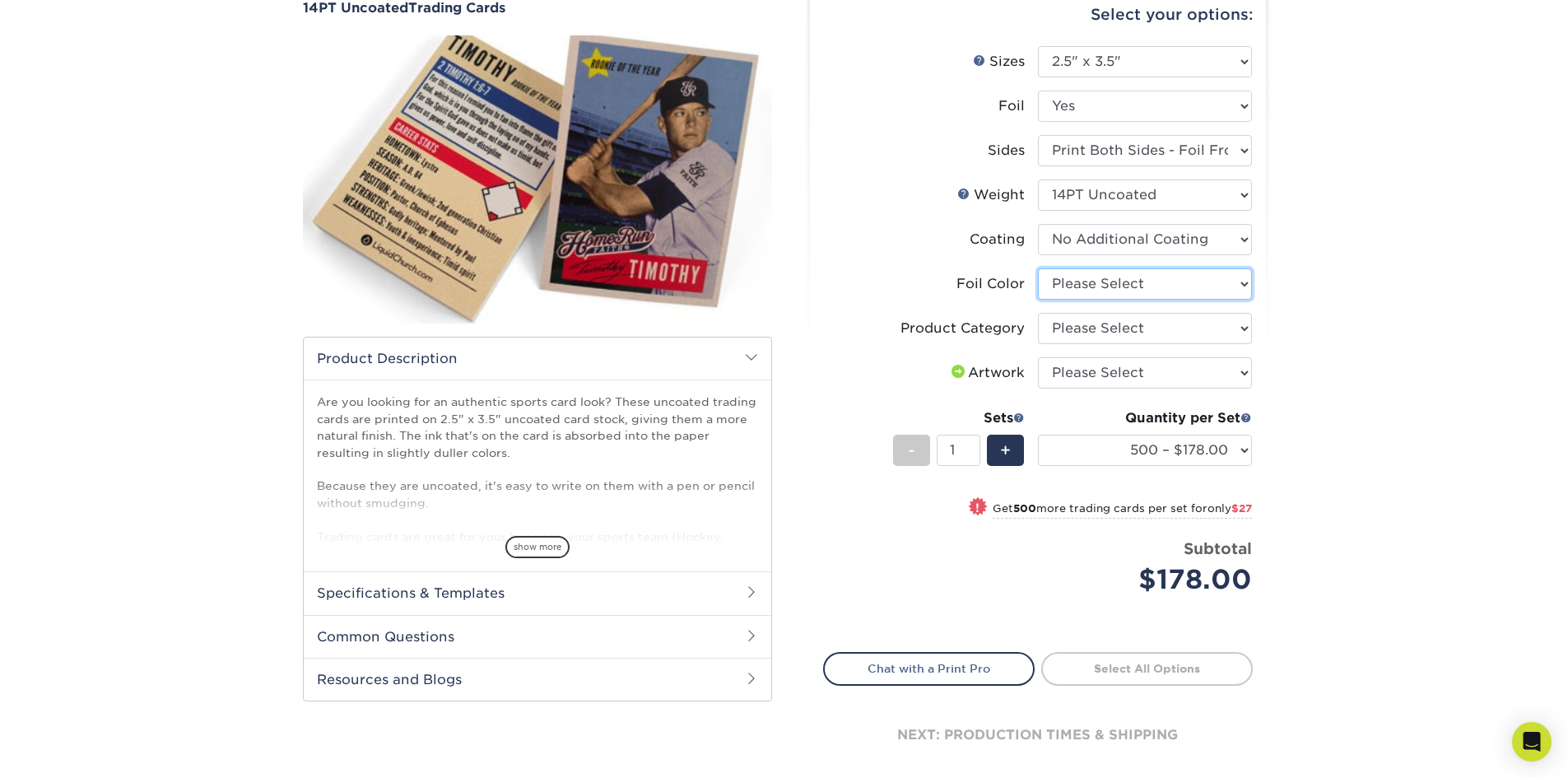
click at [1212, 282] on select "Please Select Silver Foil Rose Gold Foil Red Foil Gold Foil Copper Foil Black F…" at bounding box center [1144, 283] width 214 height 31
select select "acffa4a5-22f9-4585-ba3f-0adaa54b8c85"
click at [1038, 268] on select "Please Select Silver Foil Rose Gold Foil Red Foil Gold Foil Copper Foil Black F…" at bounding box center [1144, 283] width 214 height 31
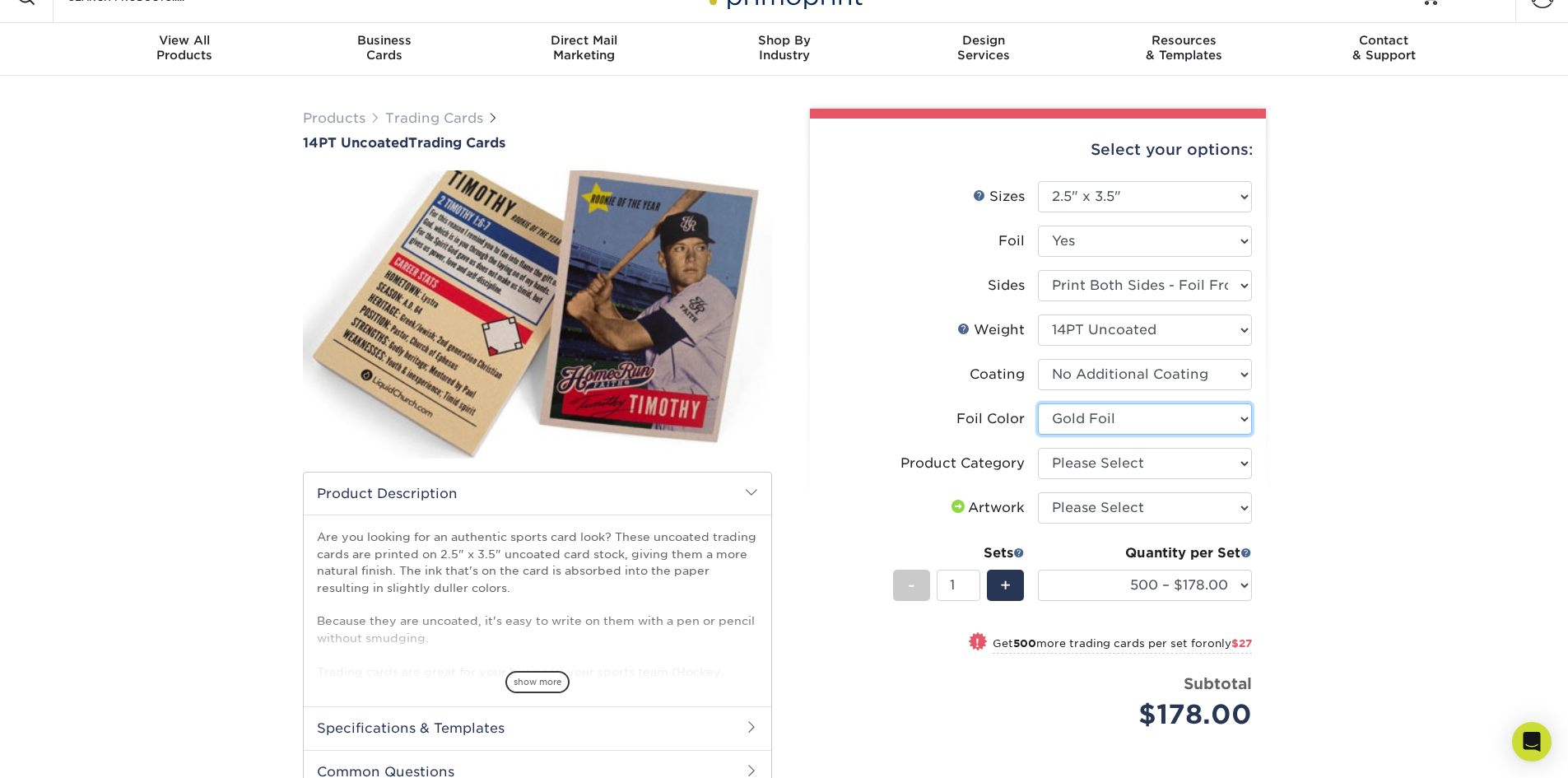
scroll to position [82, 0]
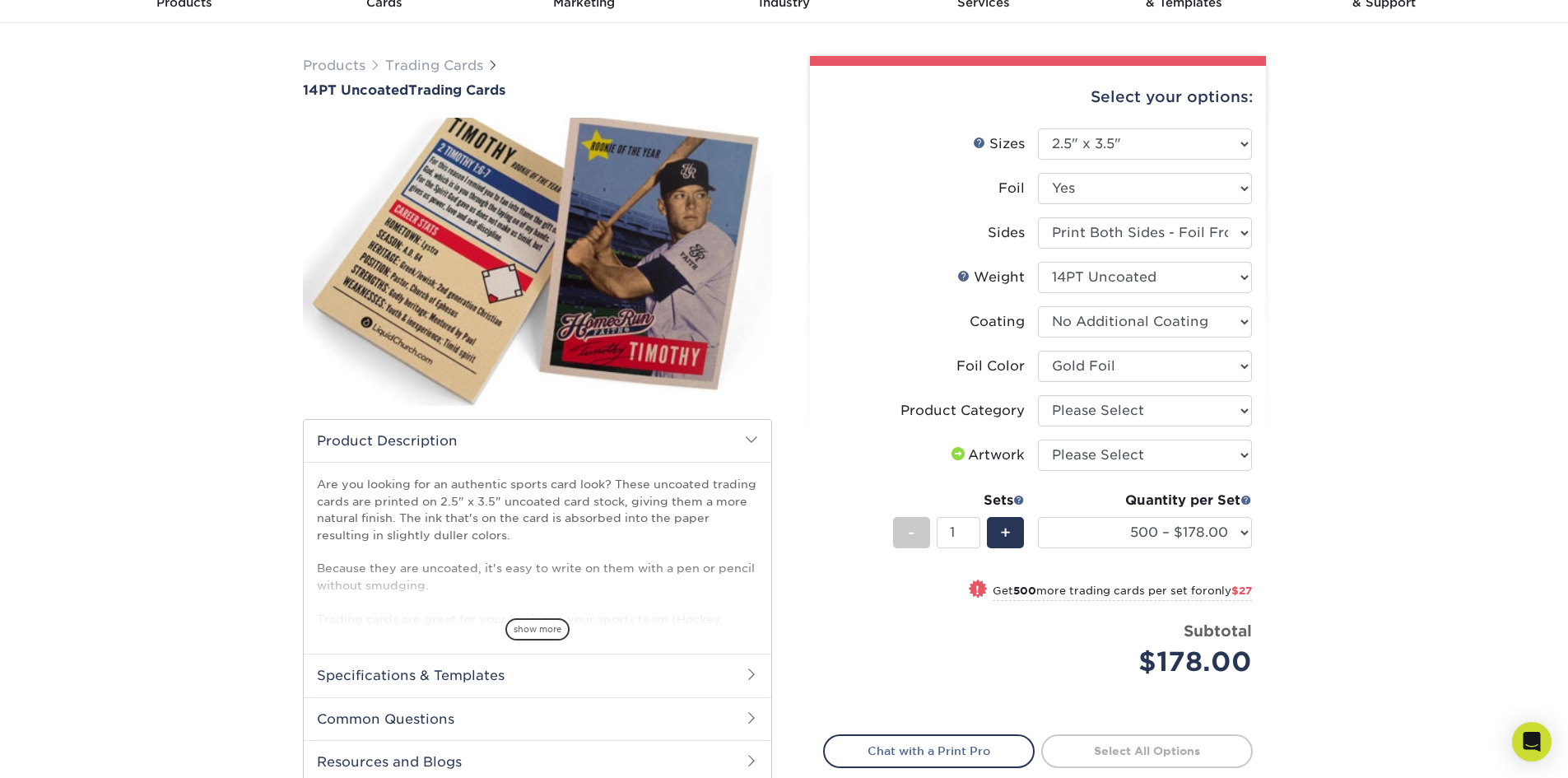
click at [1204, 437] on li "Product Category Please Select Trading Cards" at bounding box center [1038, 417] width 428 height 45
click at [1201, 415] on select "Please Select Trading Cards" at bounding box center [1144, 410] width 214 height 31
select select "c2f9bce9-36c2-409d-b101-c29d9d031e18"
click at [1038, 395] on select "Please Select Trading Cards" at bounding box center [1144, 410] width 214 height 31
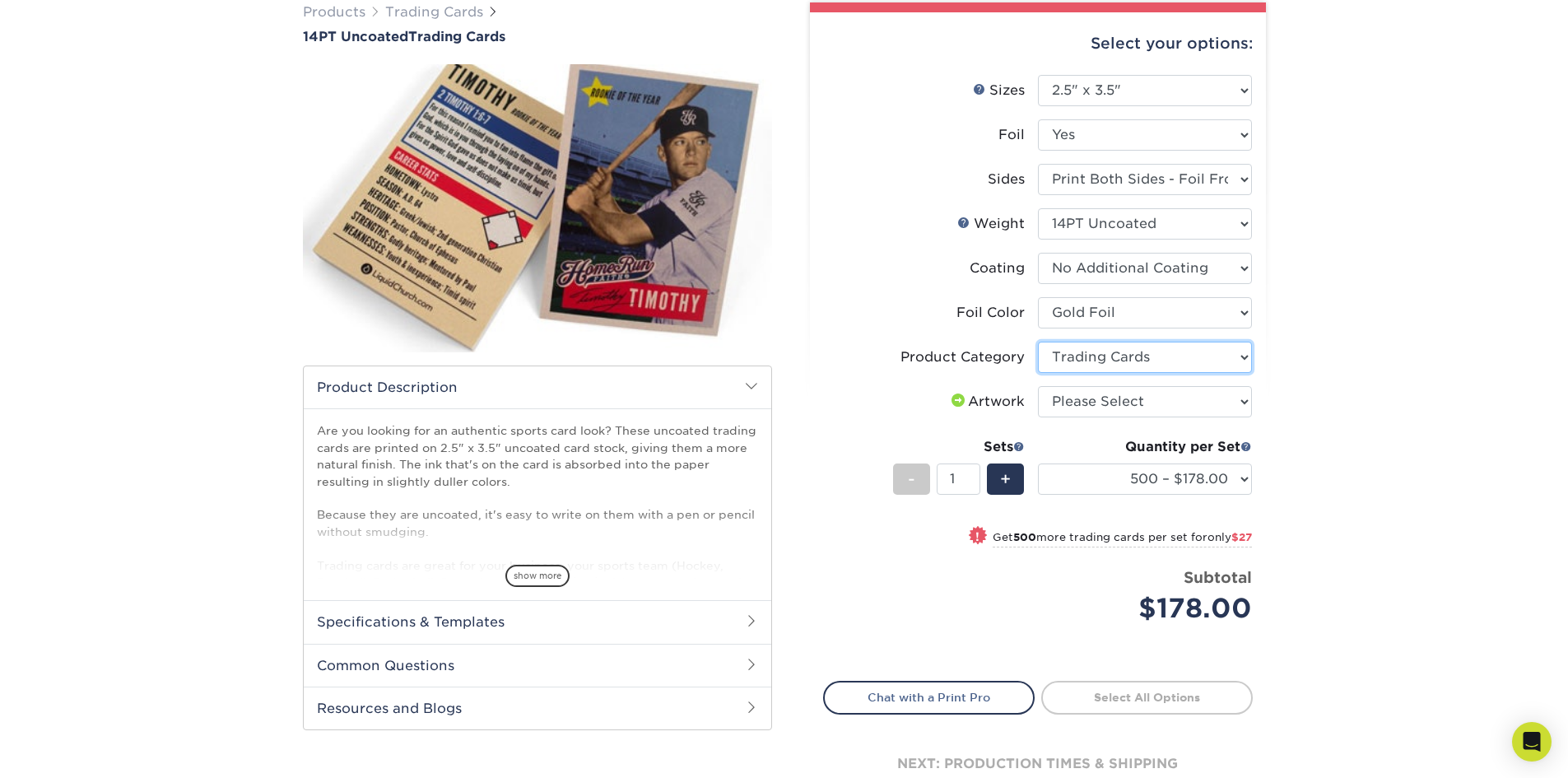
scroll to position [165, 0]
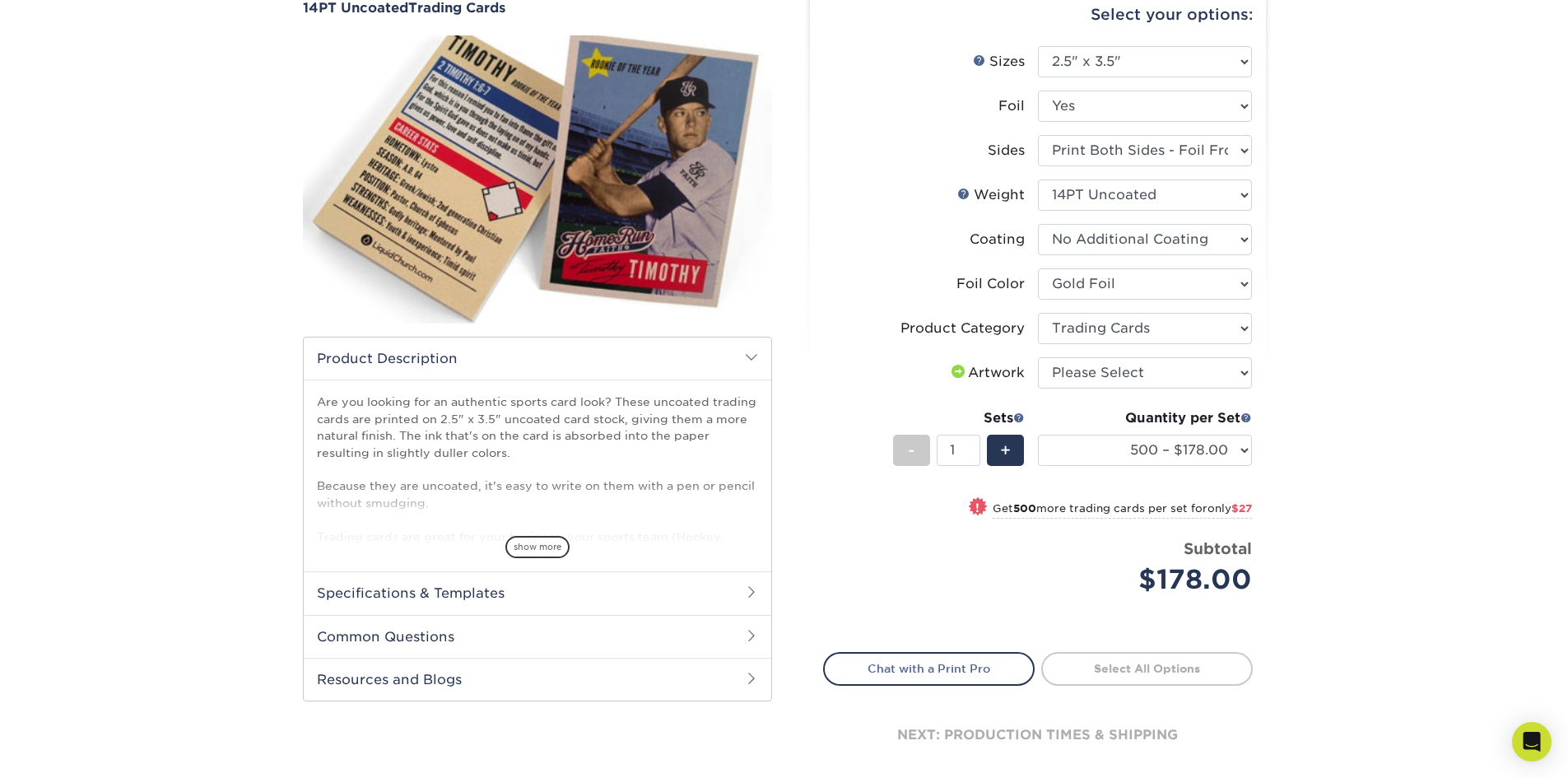
click at [1184, 508] on small "Get 500 more trading cards per set for only $27" at bounding box center [1121, 511] width 259 height 17
select select "1000 – $205.00"
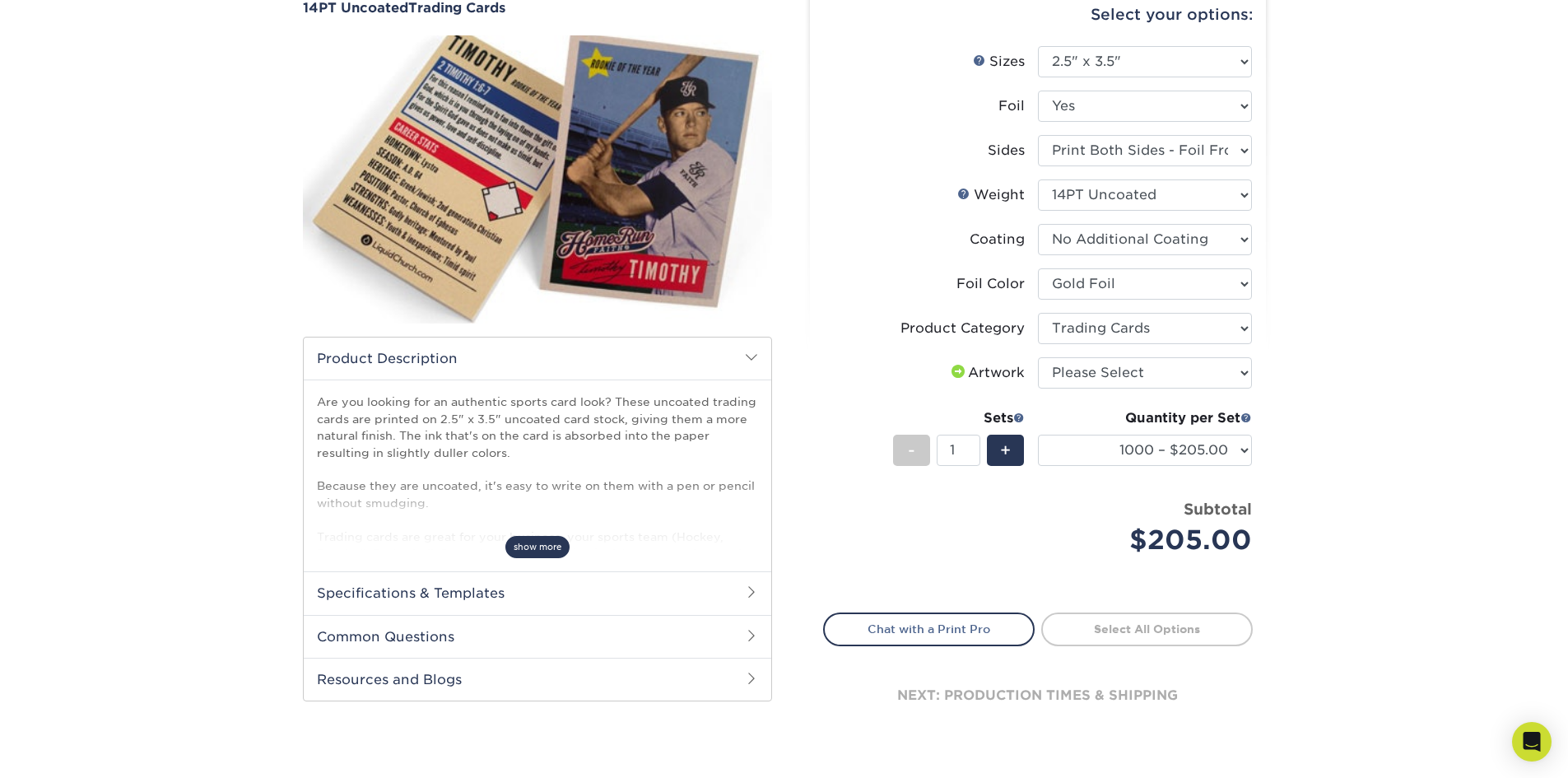
click at [521, 542] on span "show more" at bounding box center [537, 546] width 65 height 22
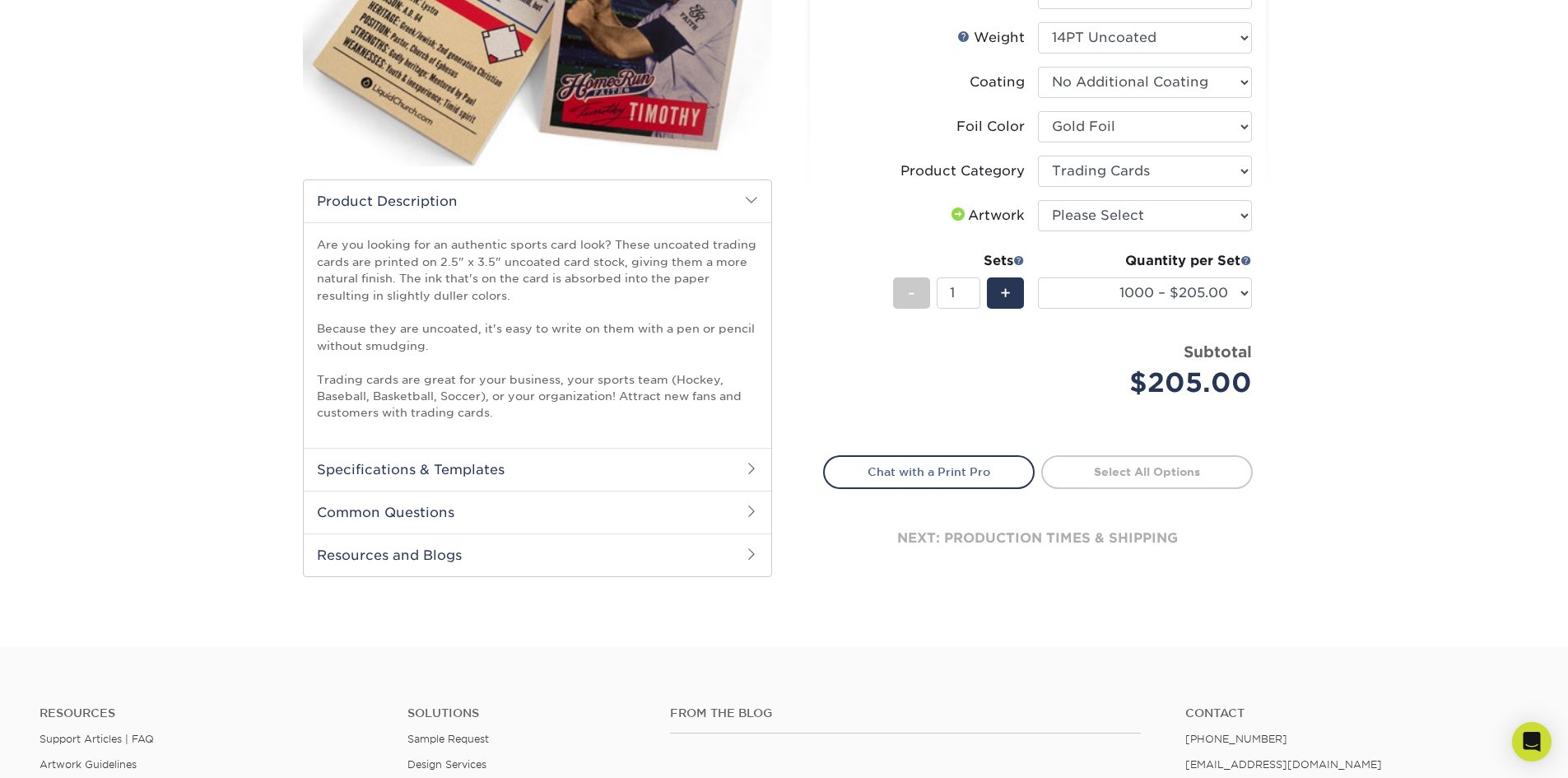
scroll to position [329, 0]
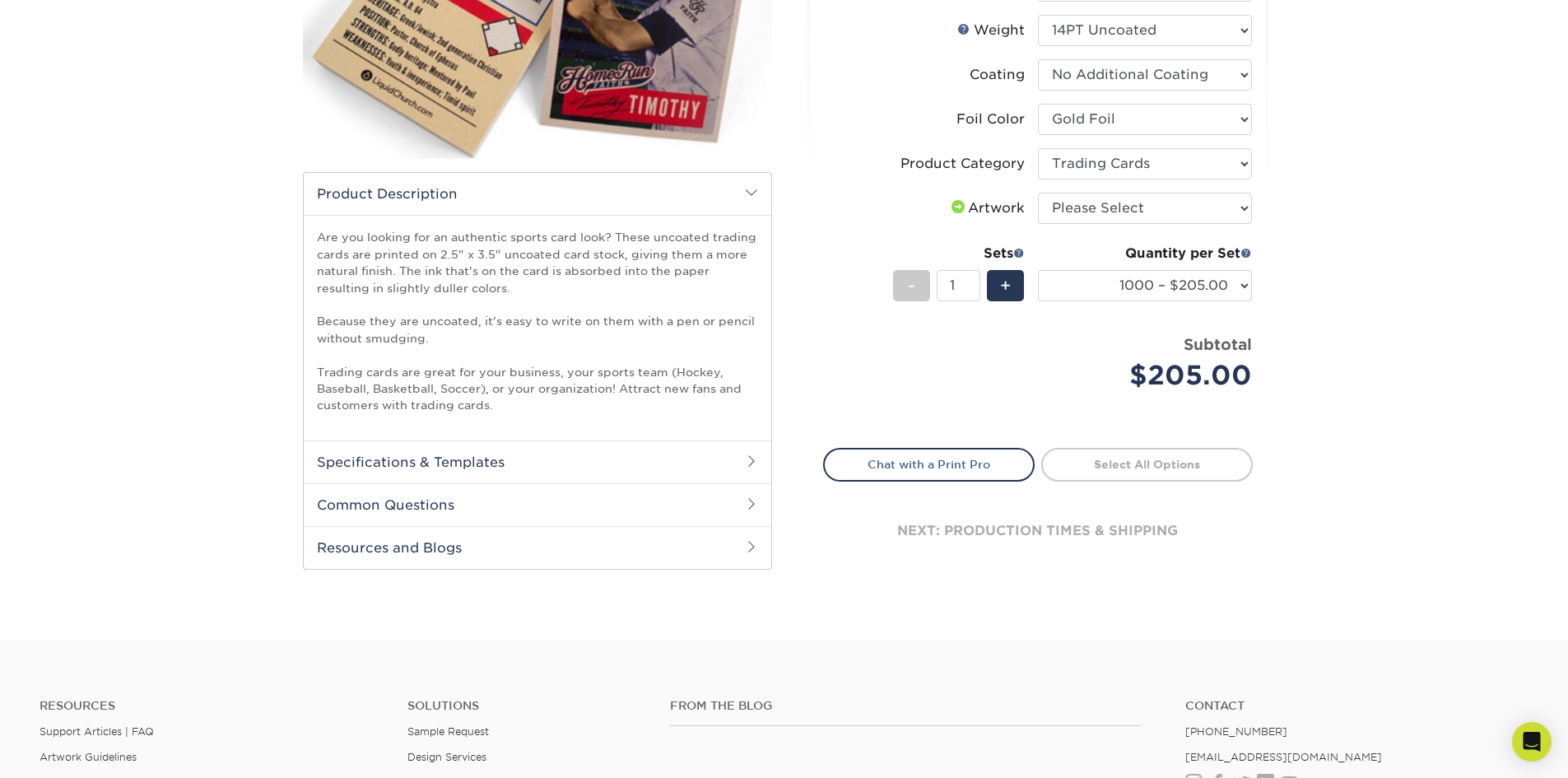
click at [646, 462] on h2 "Specifications & Templates" at bounding box center [537, 461] width 468 height 43
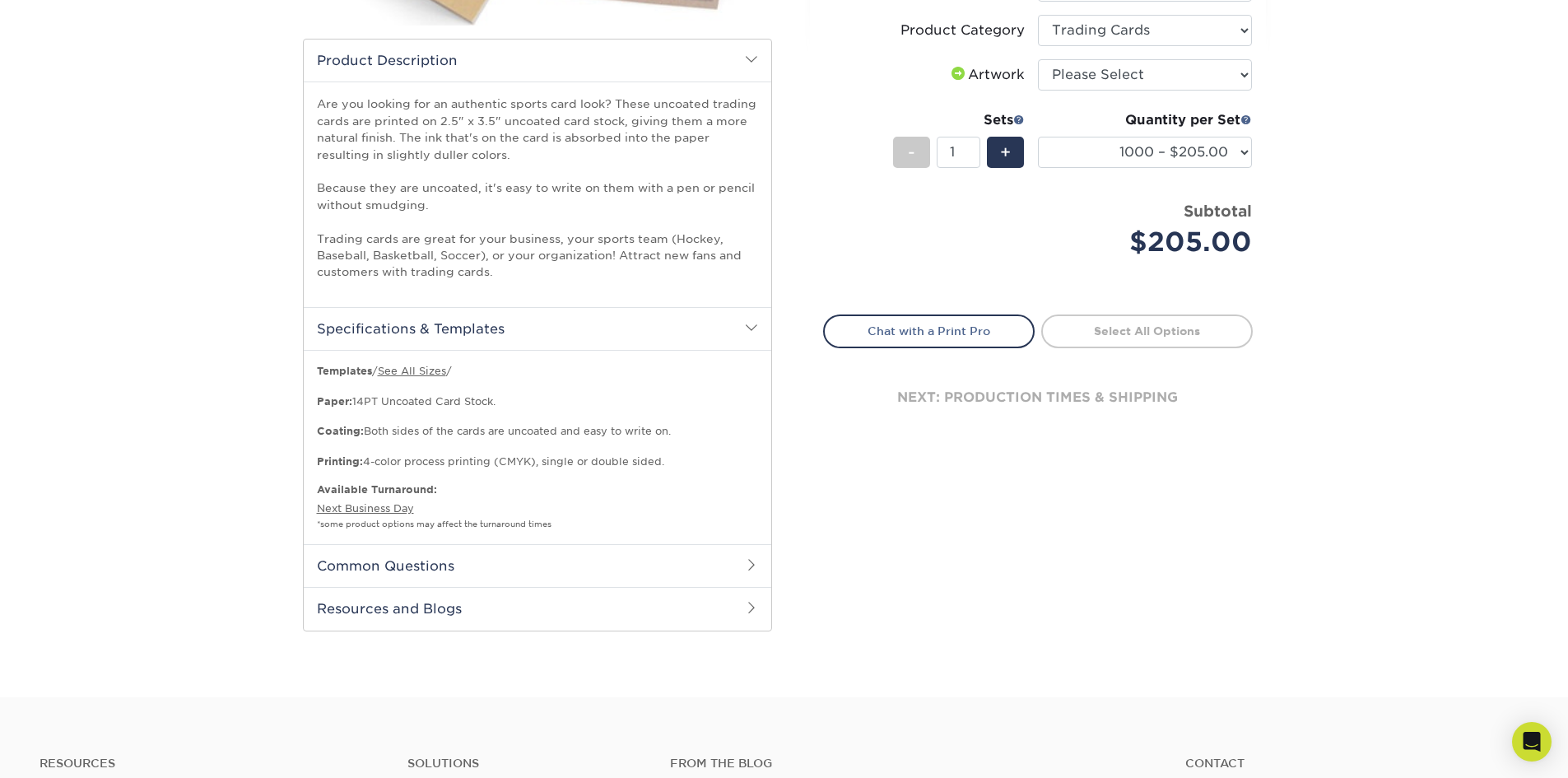
scroll to position [576, 0]
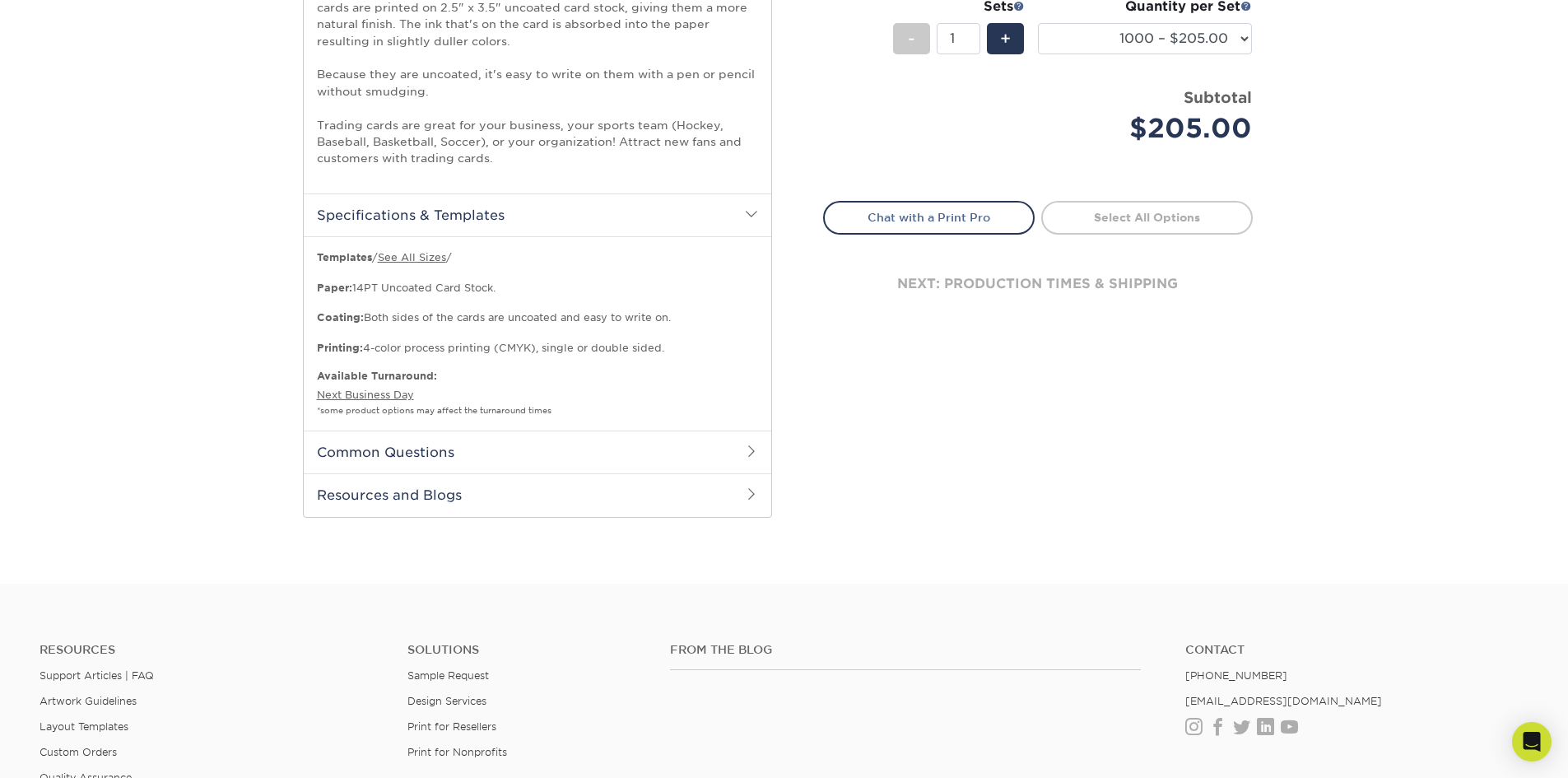
click at [664, 449] on h2 "Common Questions" at bounding box center [537, 451] width 468 height 43
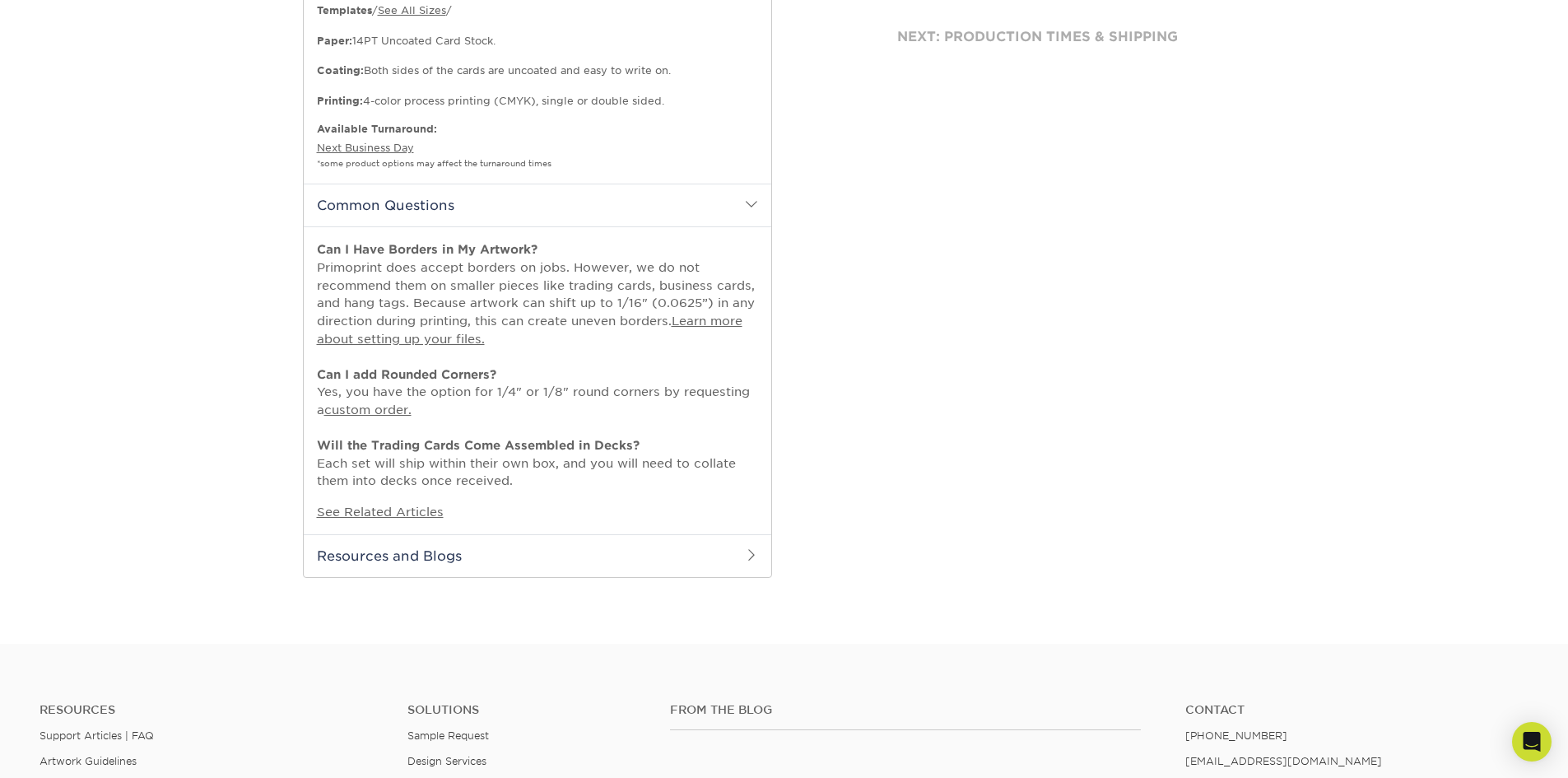
scroll to position [906, 0]
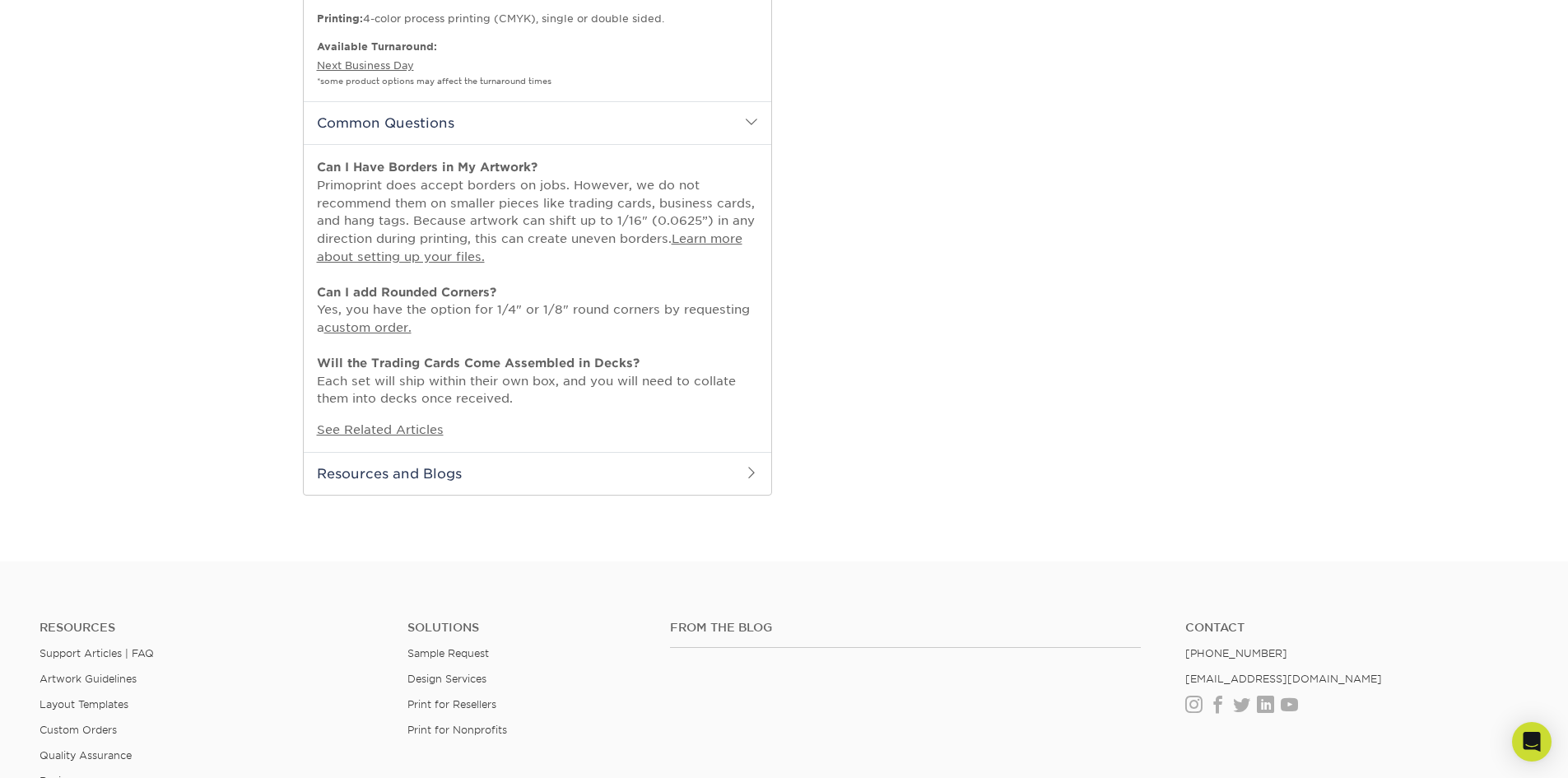
click at [637, 476] on h2 "Resources and Blogs" at bounding box center [537, 473] width 468 height 43
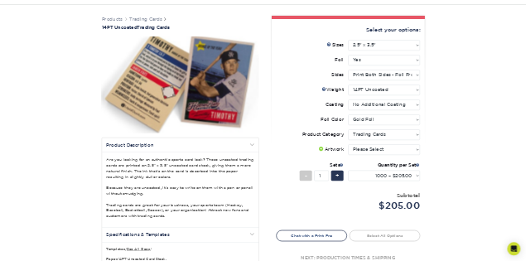
scroll to position [83, 0]
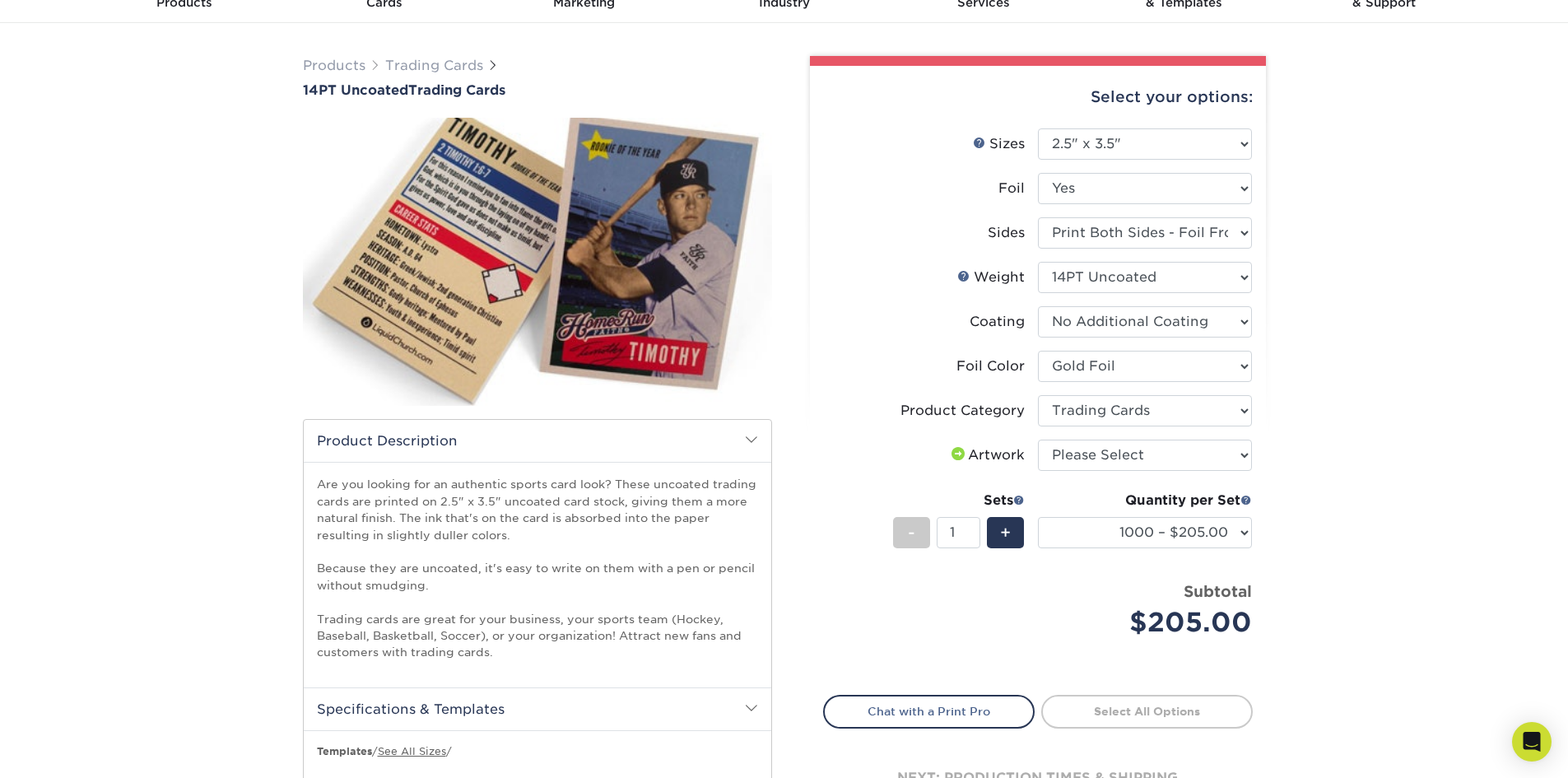
click at [723, 309] on img at bounding box center [537, 261] width 469 height 325
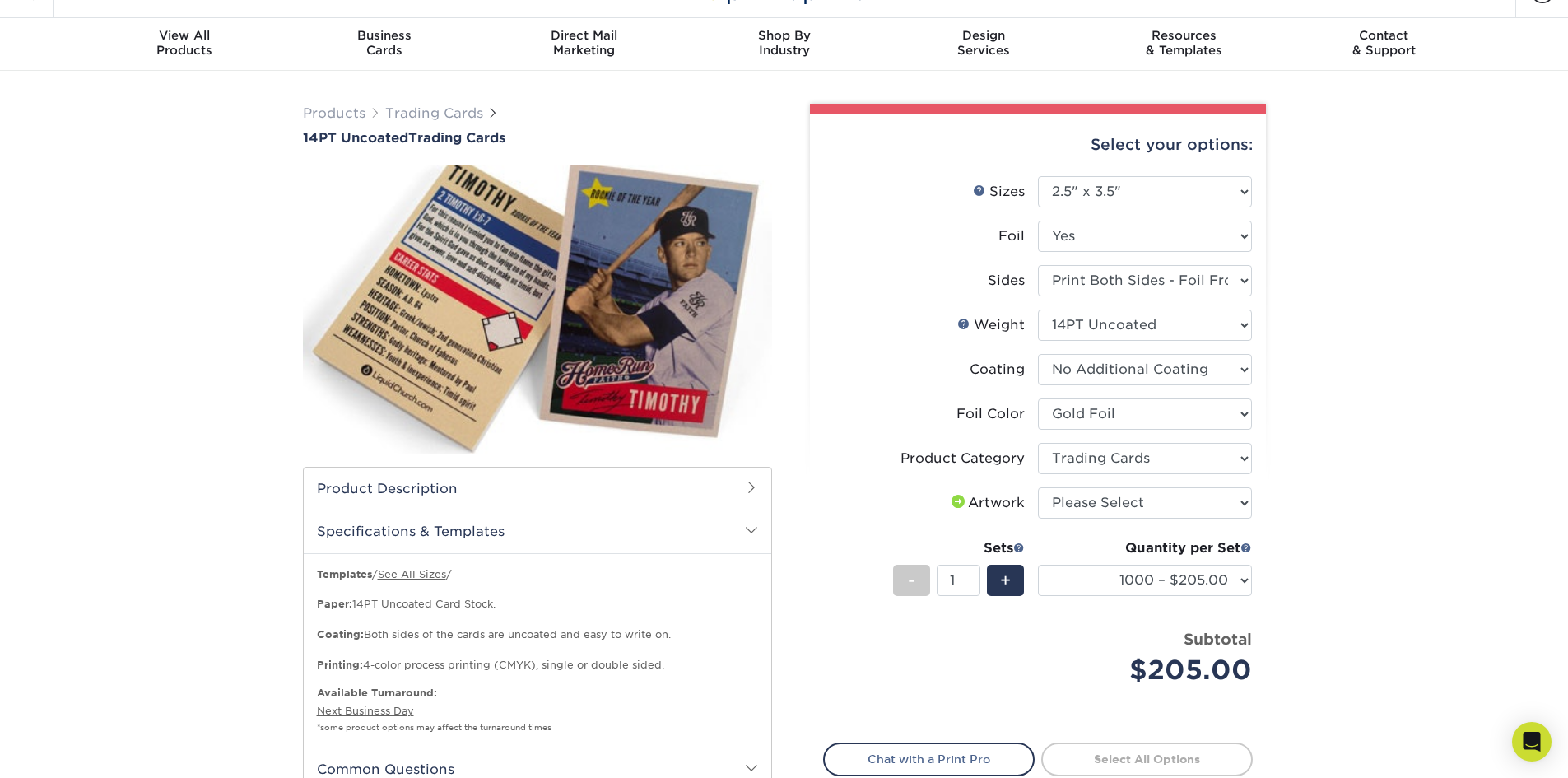
scroll to position [0, 0]
